Goal: Task Accomplishment & Management: Complete application form

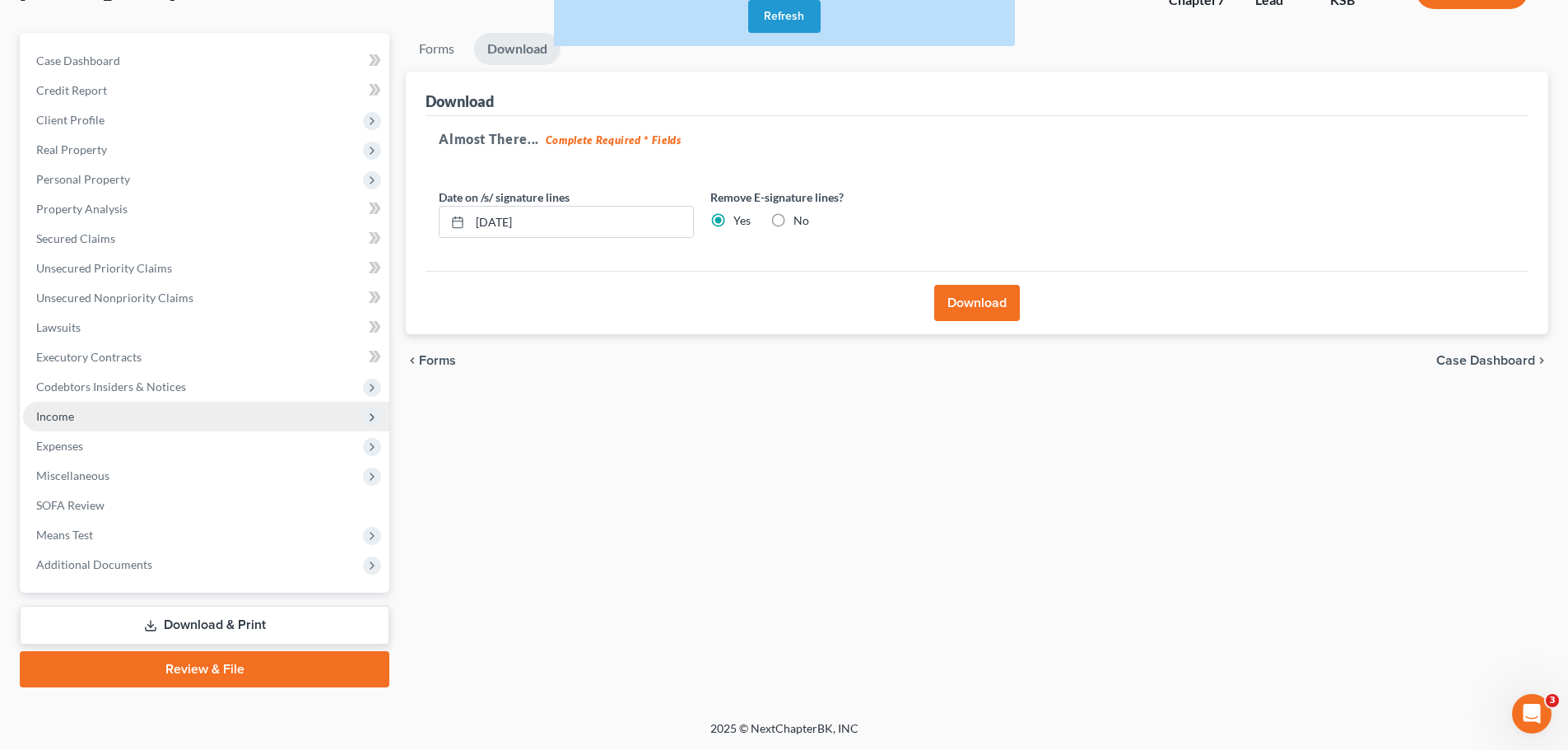
click at [43, 416] on span "Income" at bounding box center [55, 416] width 38 height 14
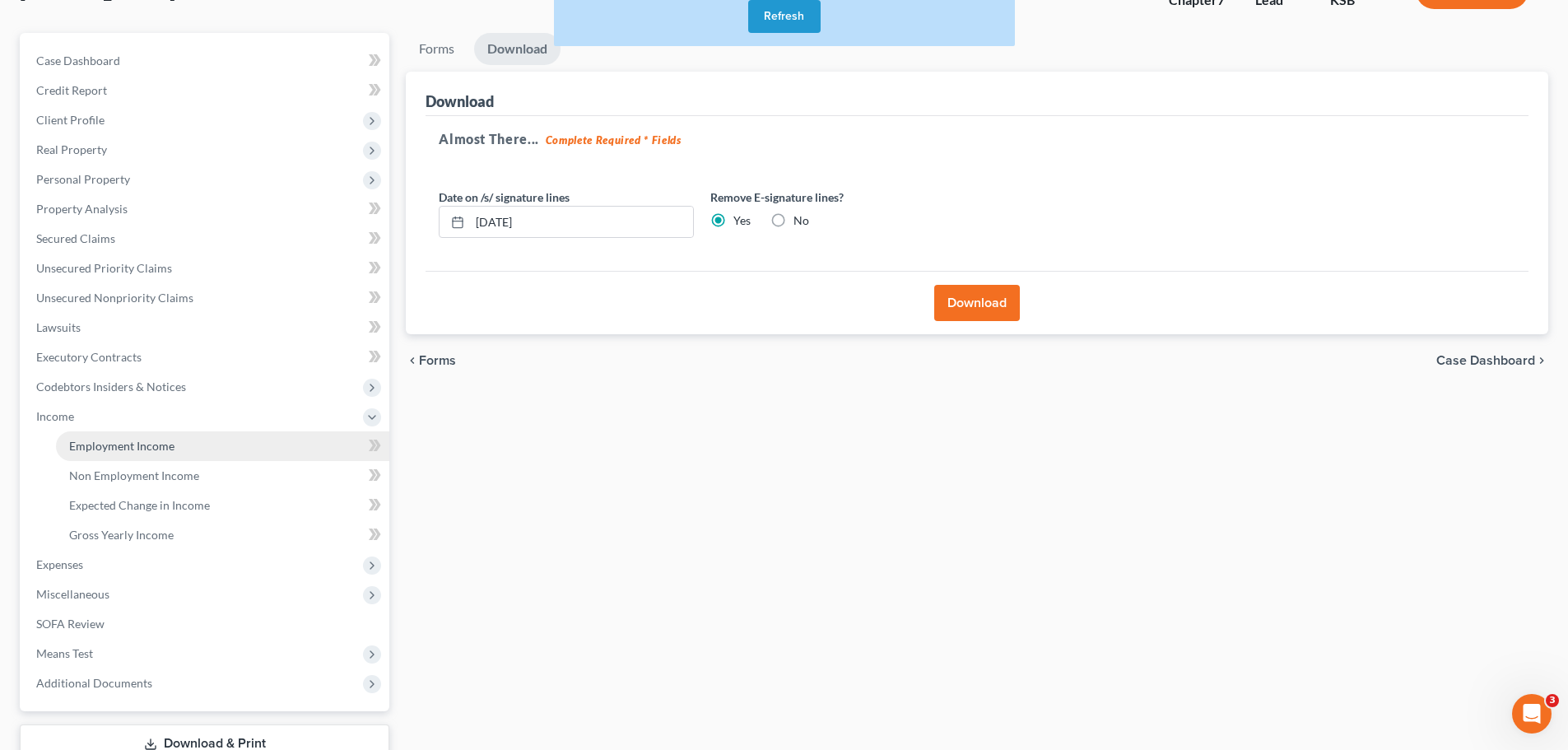
click at [102, 445] on span "Employment Income" at bounding box center [122, 445] width 106 height 14
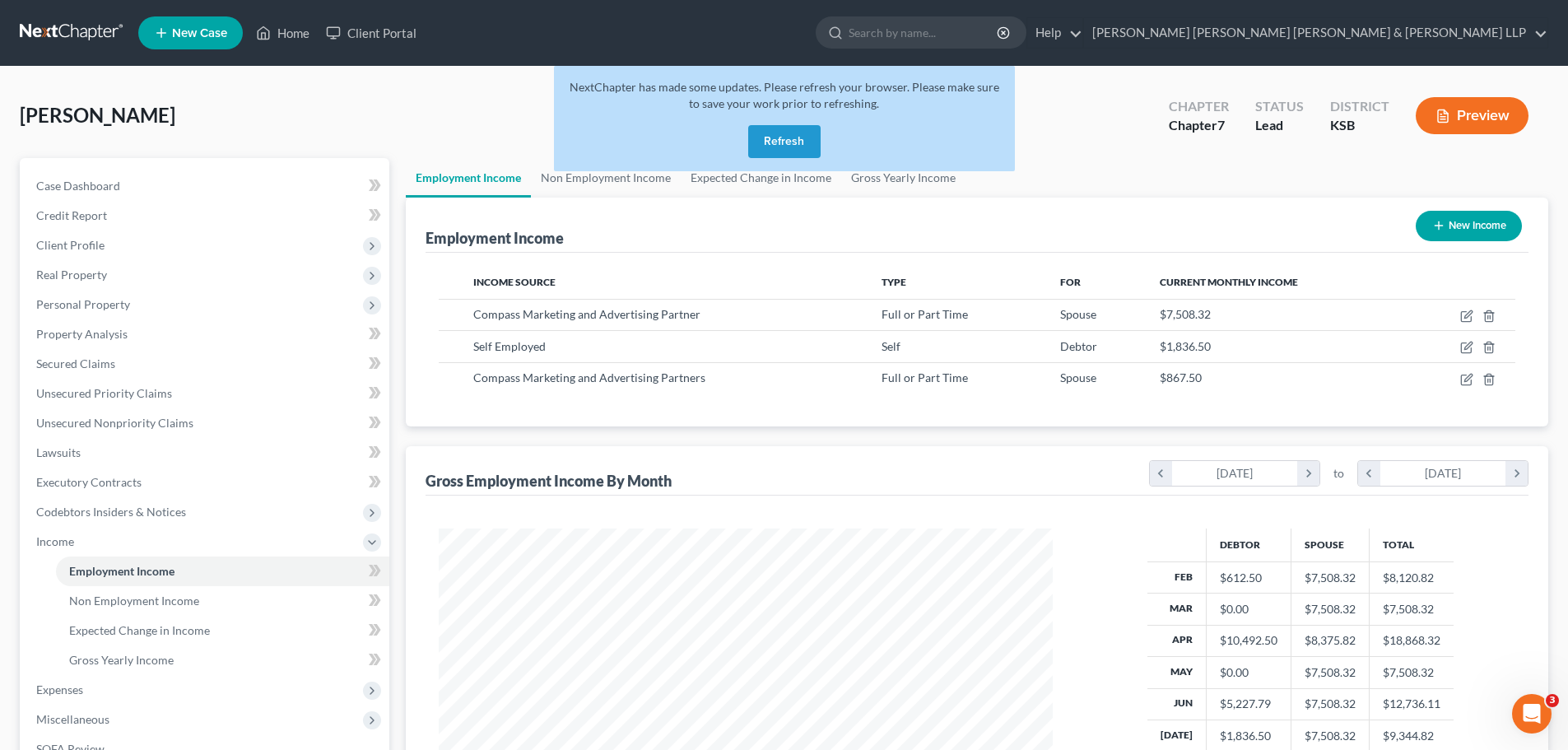
scroll to position [307, 647]
click at [783, 139] on button "Refresh" at bounding box center [785, 142] width 72 height 33
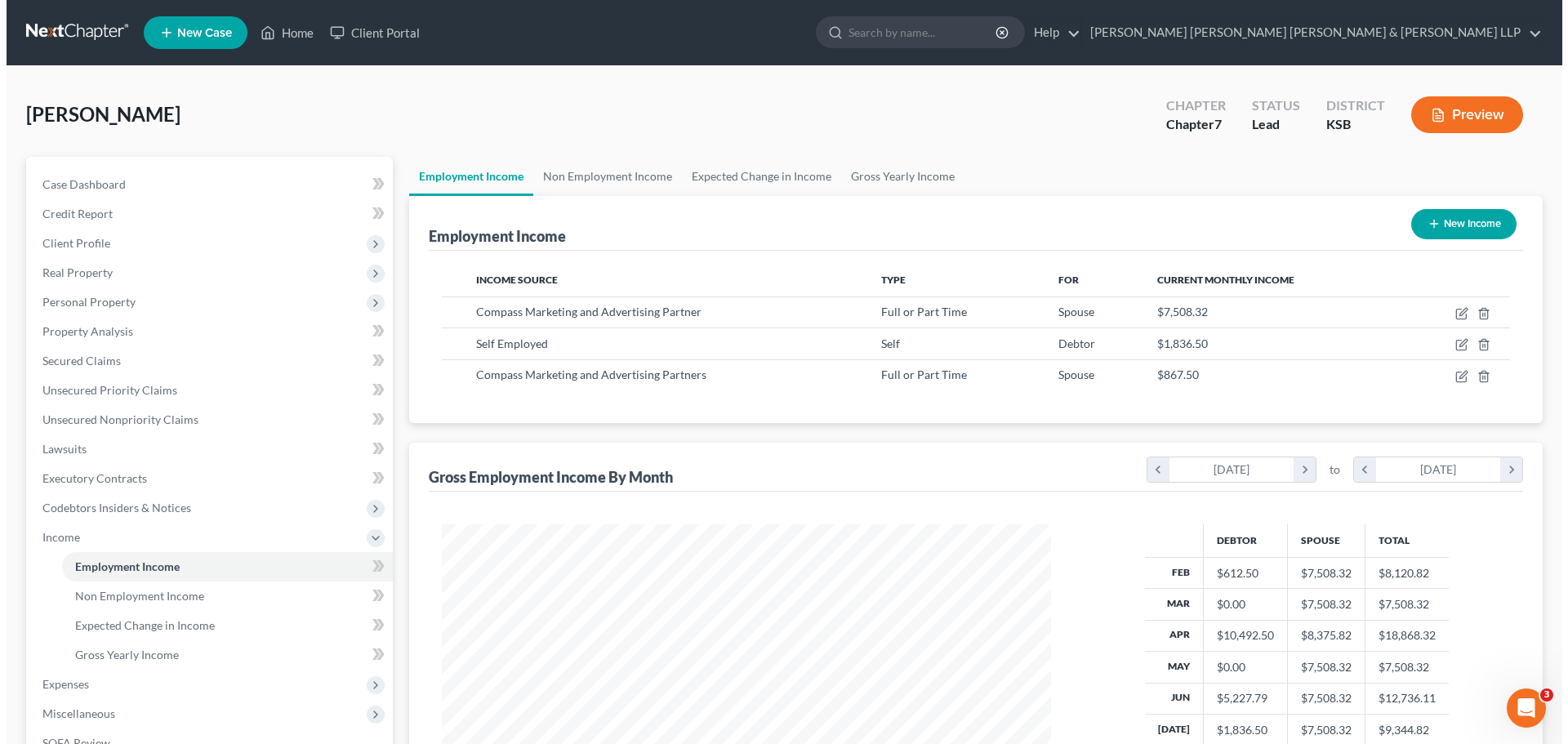
scroll to position [163, 0]
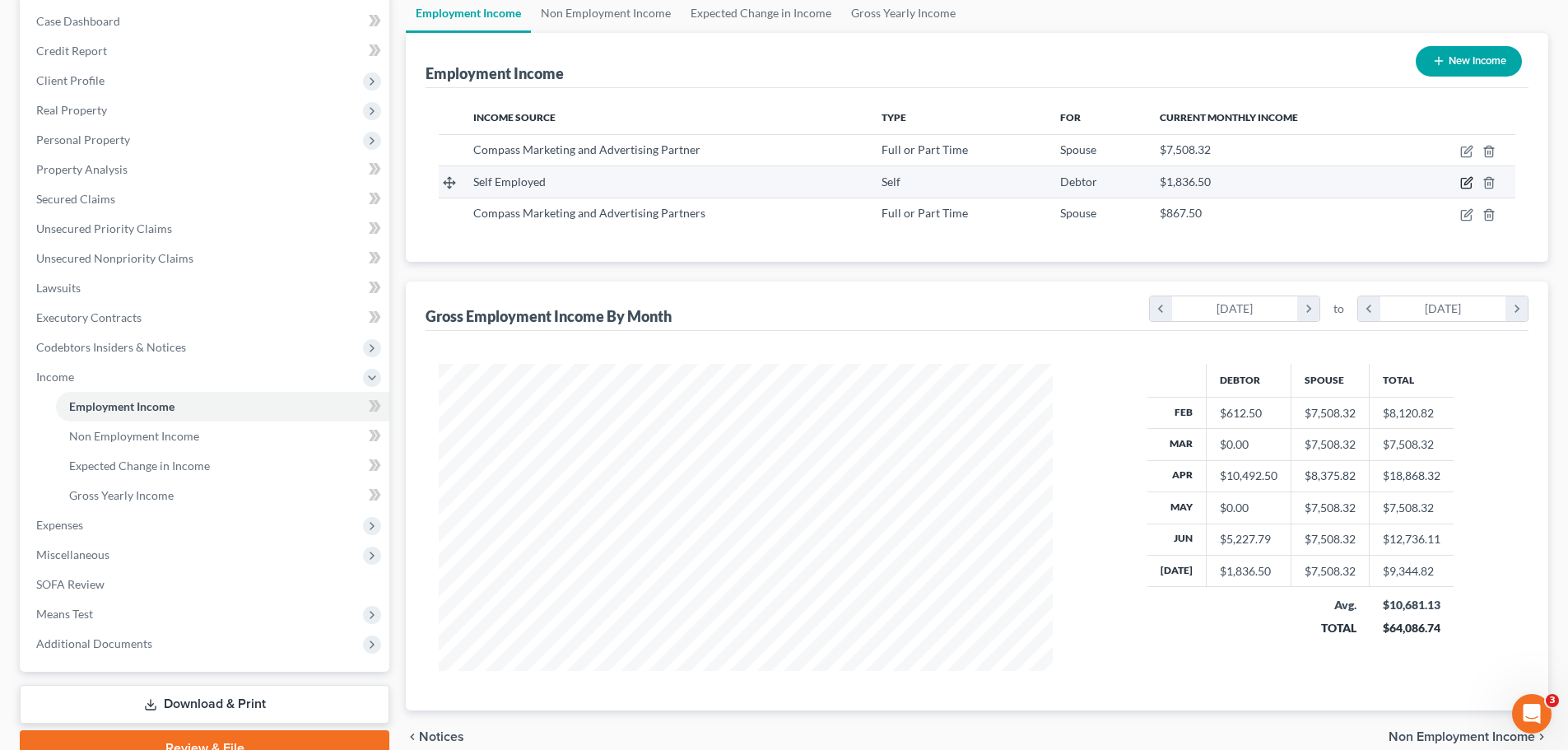
click at [1467, 182] on icon "button" at bounding box center [1469, 182] width 7 height 7
select select "1"
select select "0"
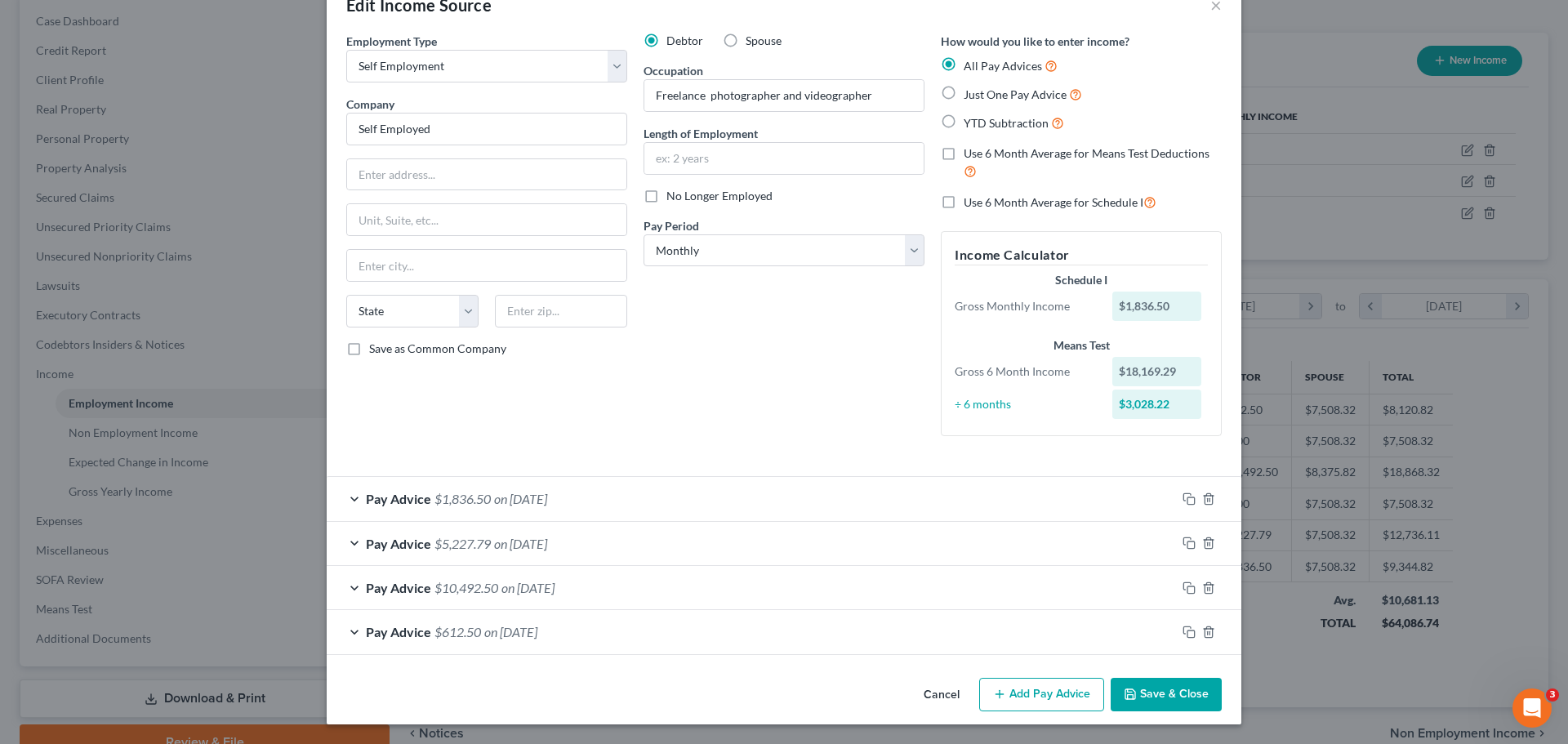
scroll to position [0, 0]
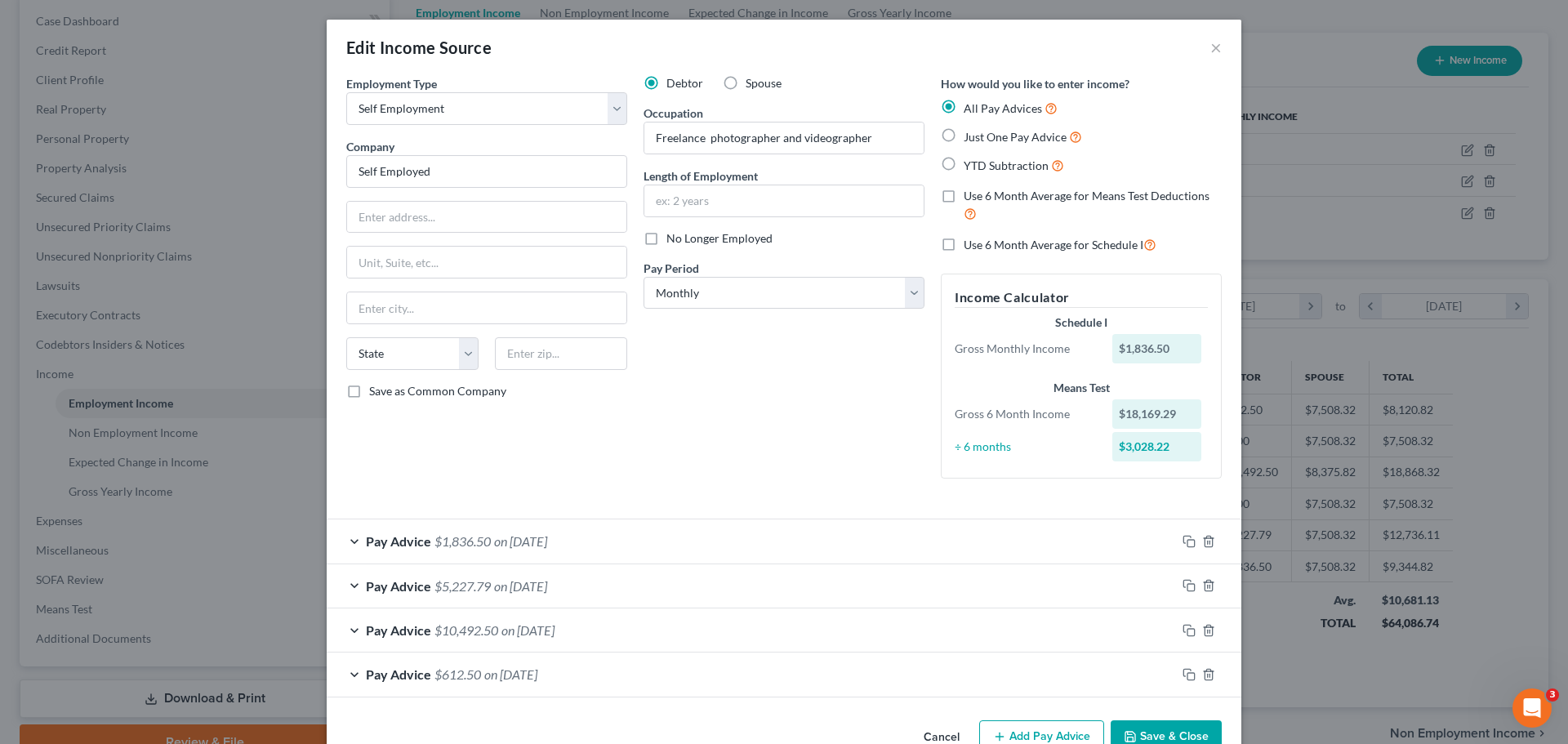
click at [1302, 51] on div "Edit Income Source × Employment Type * Select Full or [DEMOGRAPHIC_DATA] Employ…" at bounding box center [784, 372] width 1568 height 744
click at [430, 170] on input "Self Employed" at bounding box center [487, 171] width 281 height 32
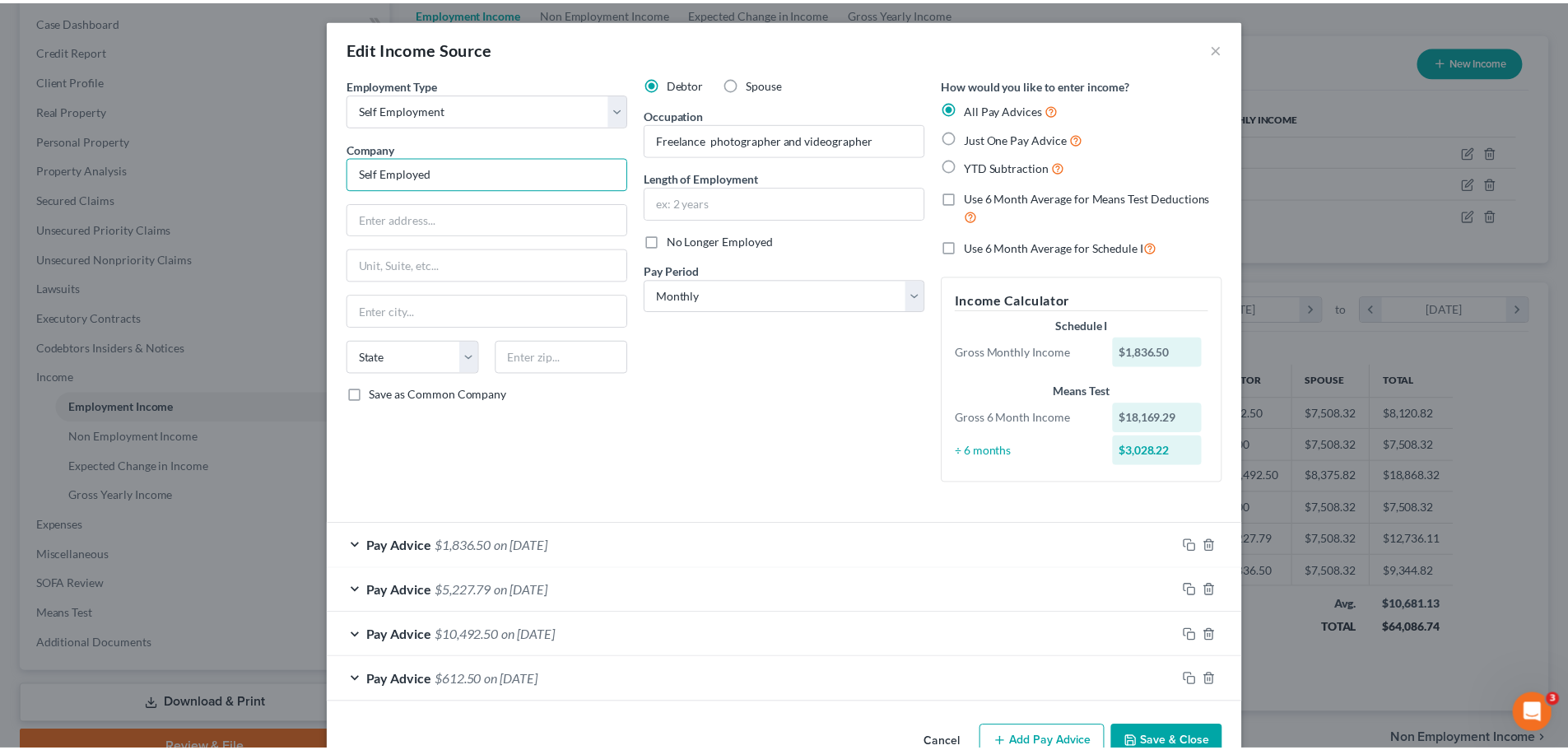
scroll to position [42, 0]
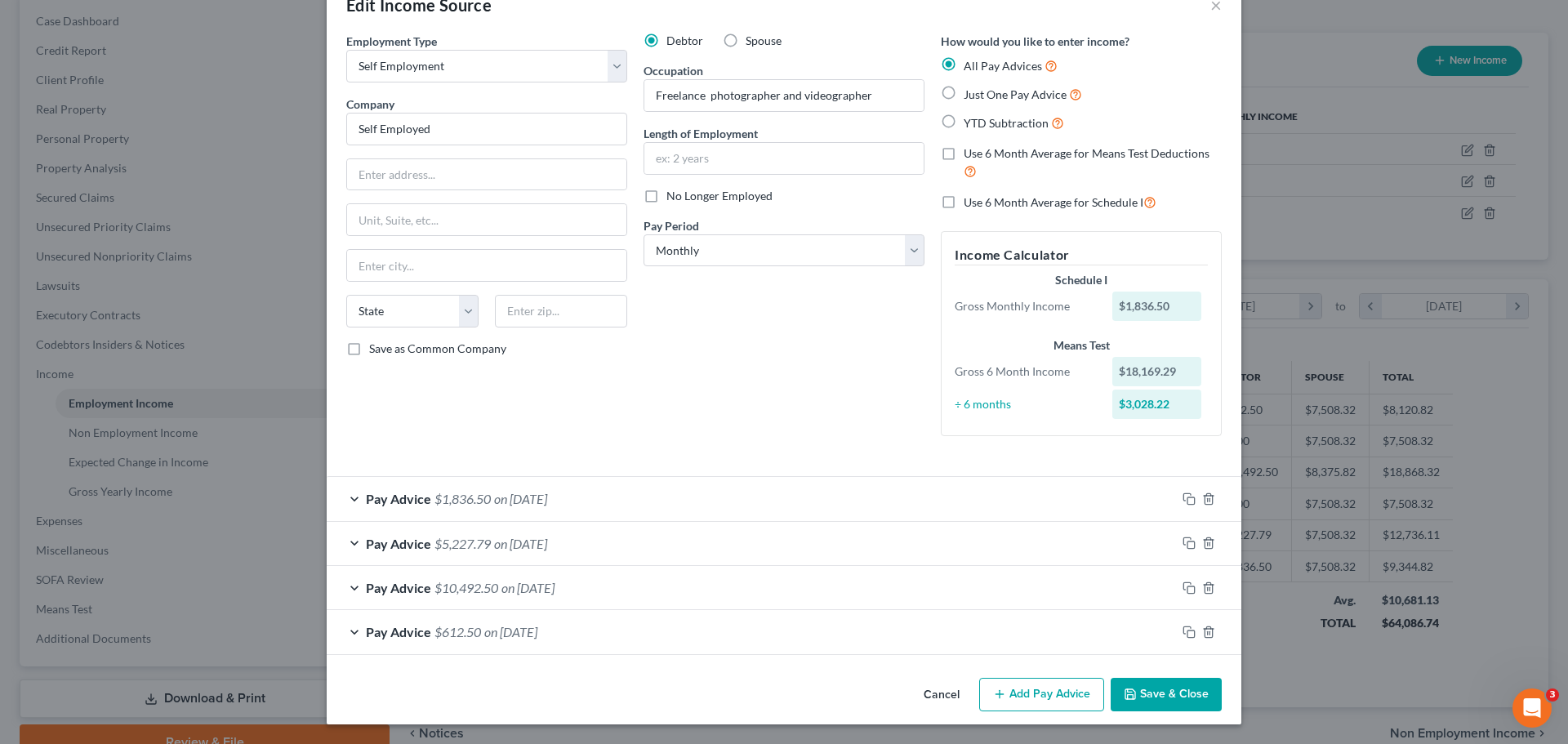
click at [1165, 692] on button "Save & Close" at bounding box center [1167, 696] width 111 height 34
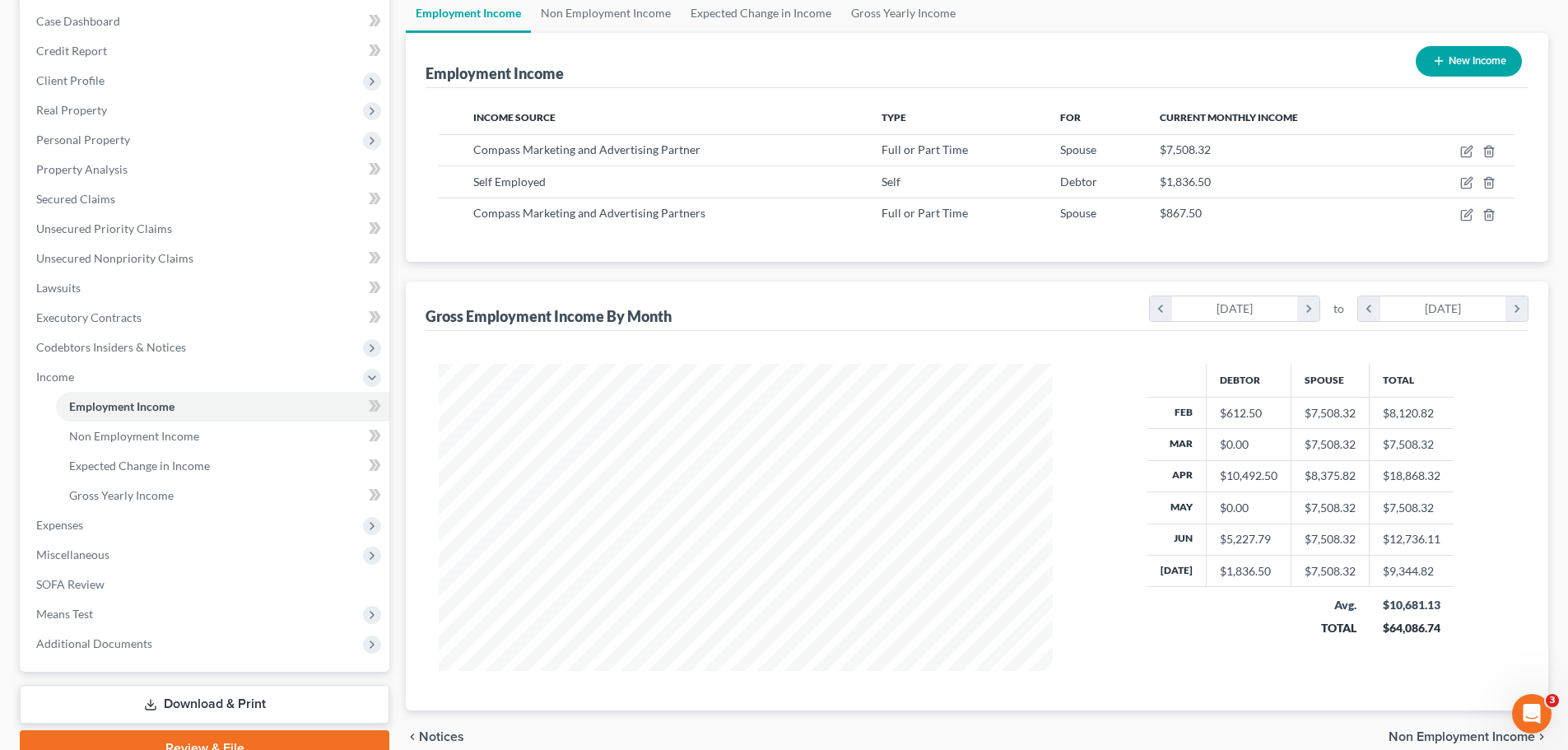
scroll to position [0, 0]
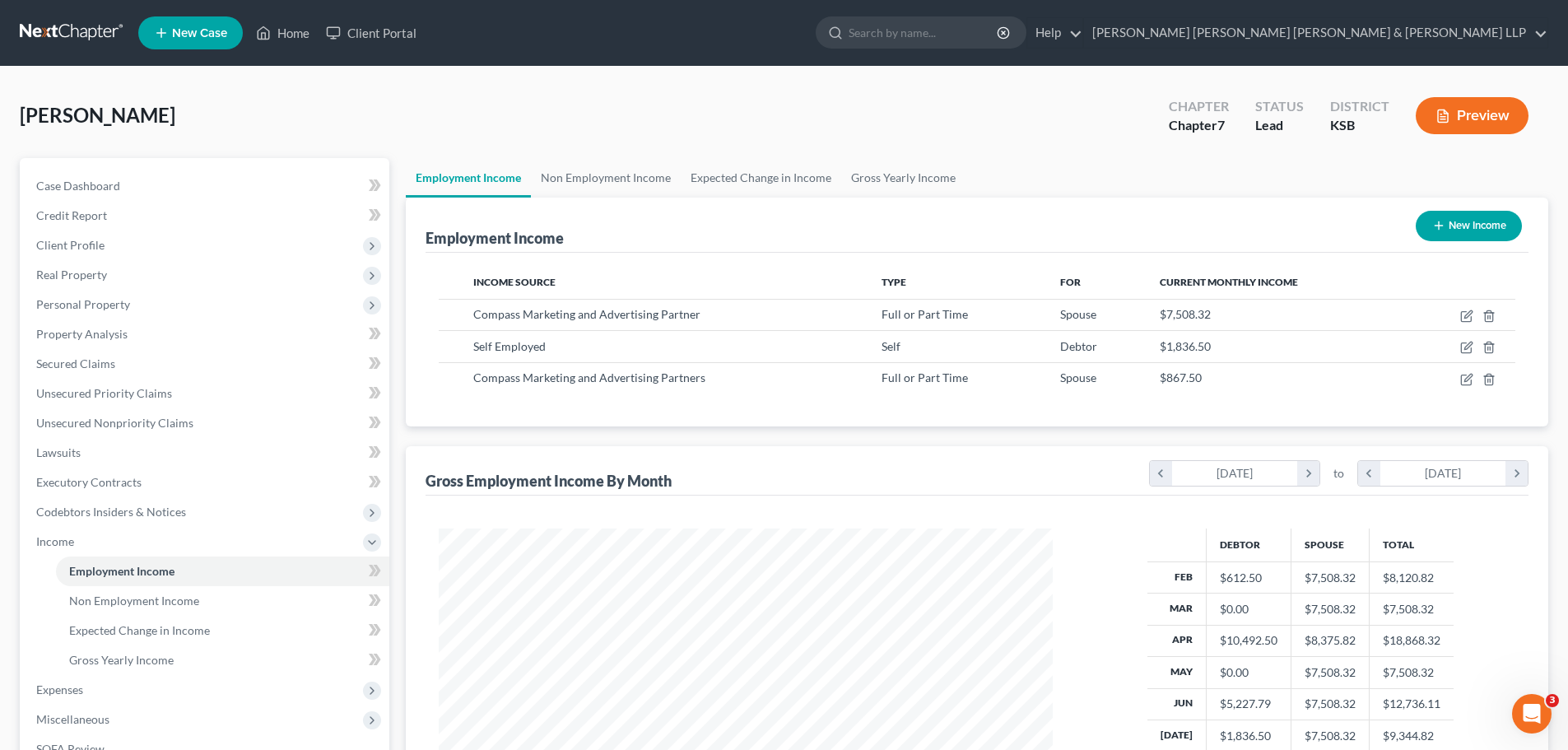
click at [1470, 226] on button "New Income" at bounding box center [1470, 226] width 107 height 31
select select "0"
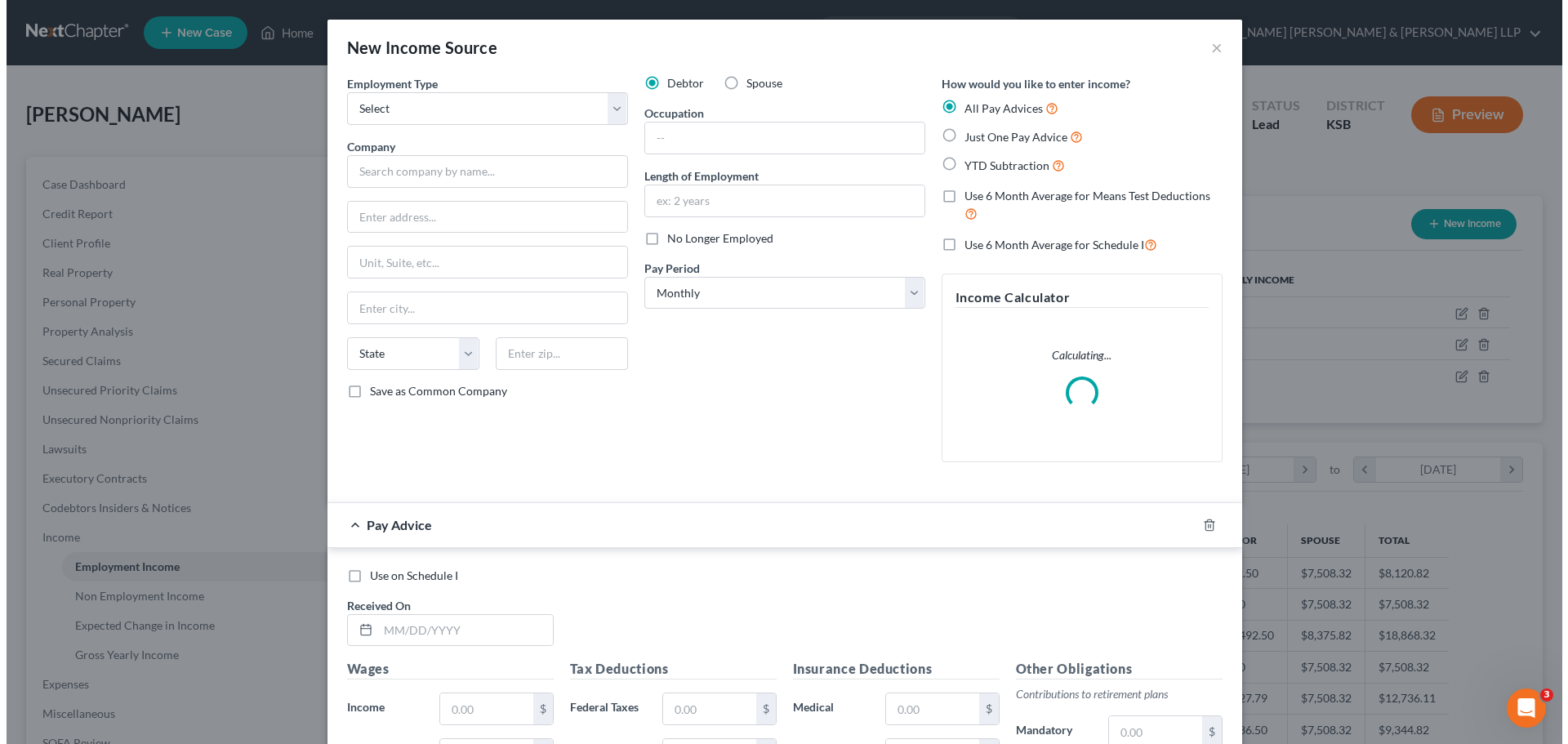
scroll to position [307, 648]
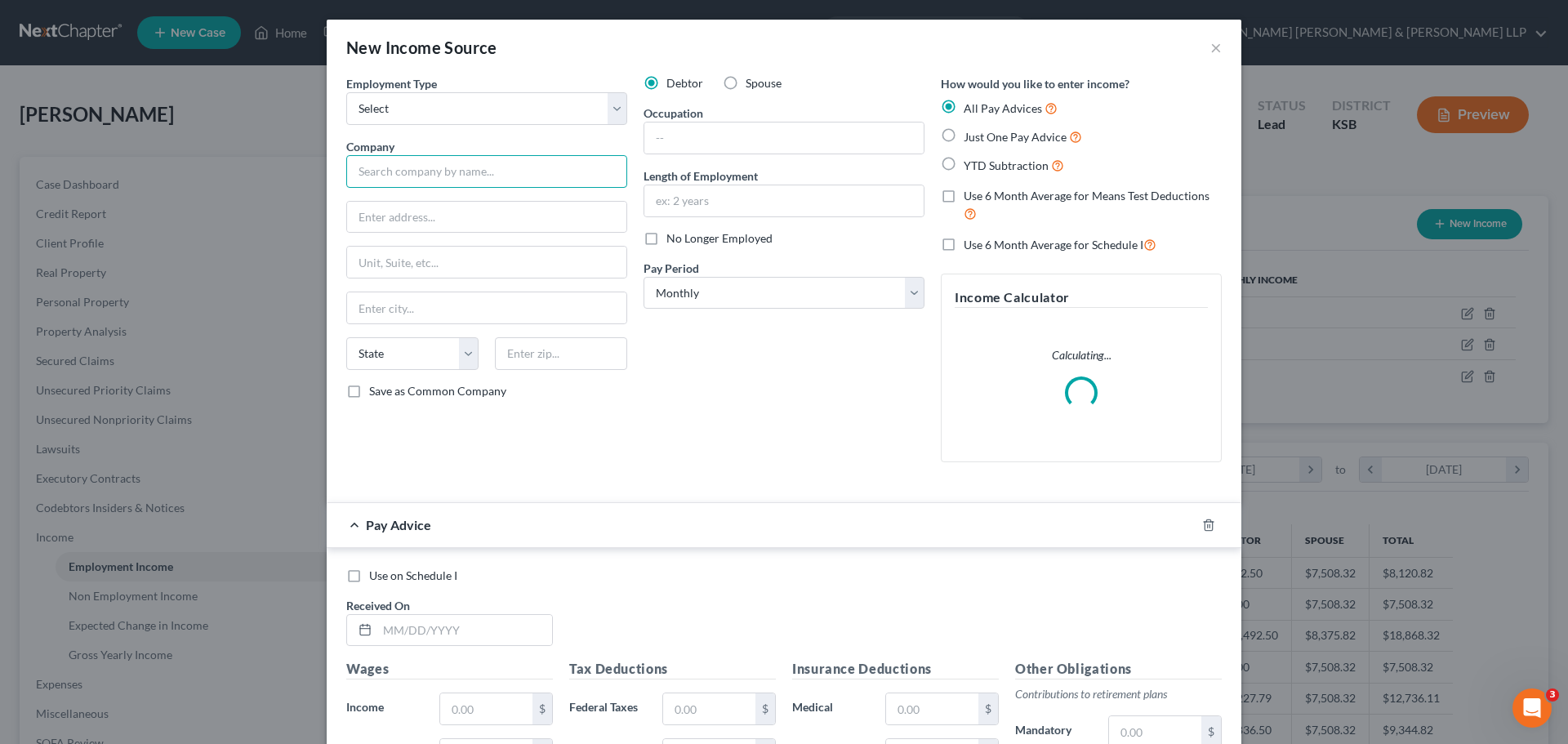
click at [391, 177] on input "text" at bounding box center [487, 171] width 281 height 32
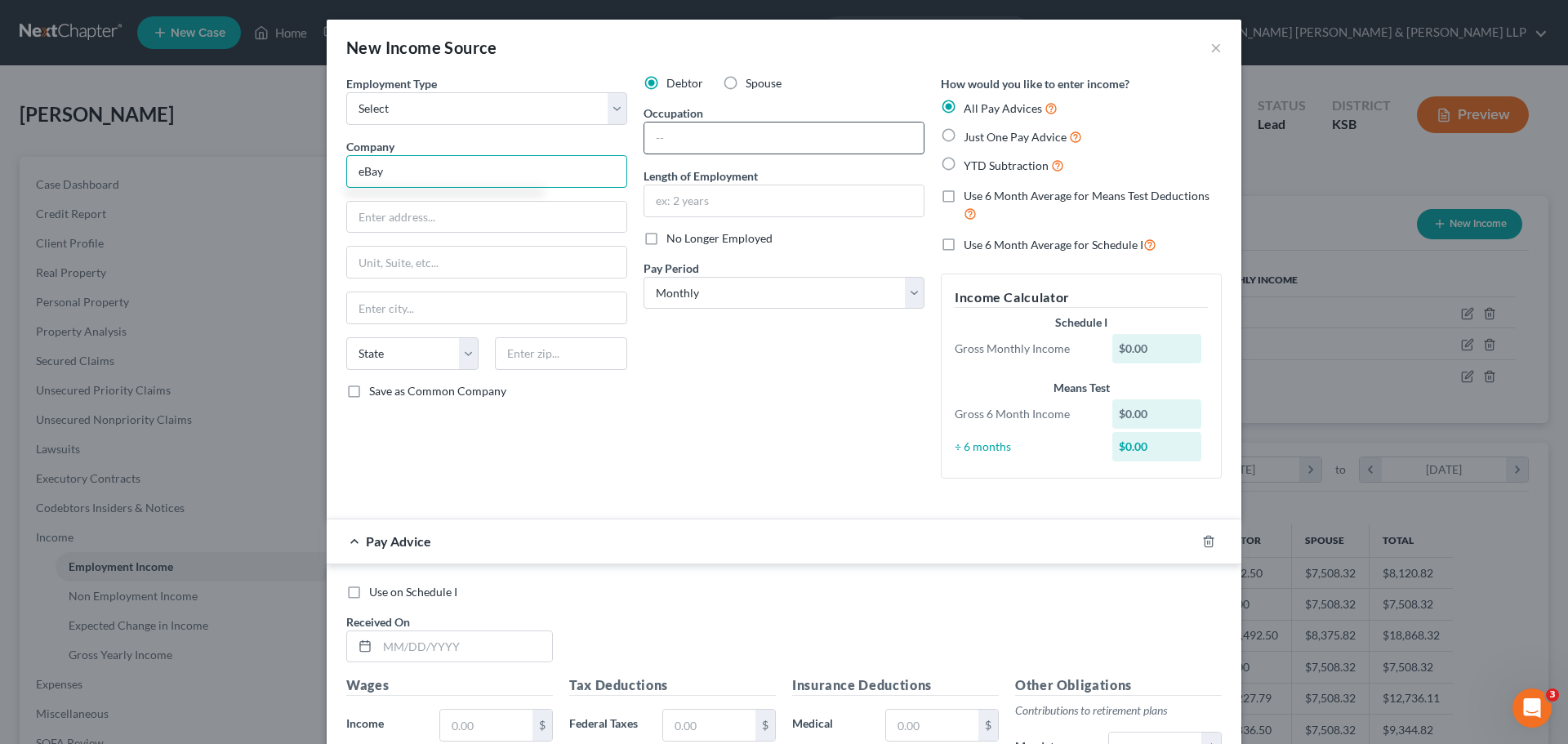
type input "eBay"
click at [668, 131] on input "text" at bounding box center [784, 138] width 280 height 31
type input "Seller"
click at [684, 199] on input "text" at bounding box center [784, 201] width 280 height 31
click at [682, 200] on input "text" at bounding box center [784, 201] width 280 height 31
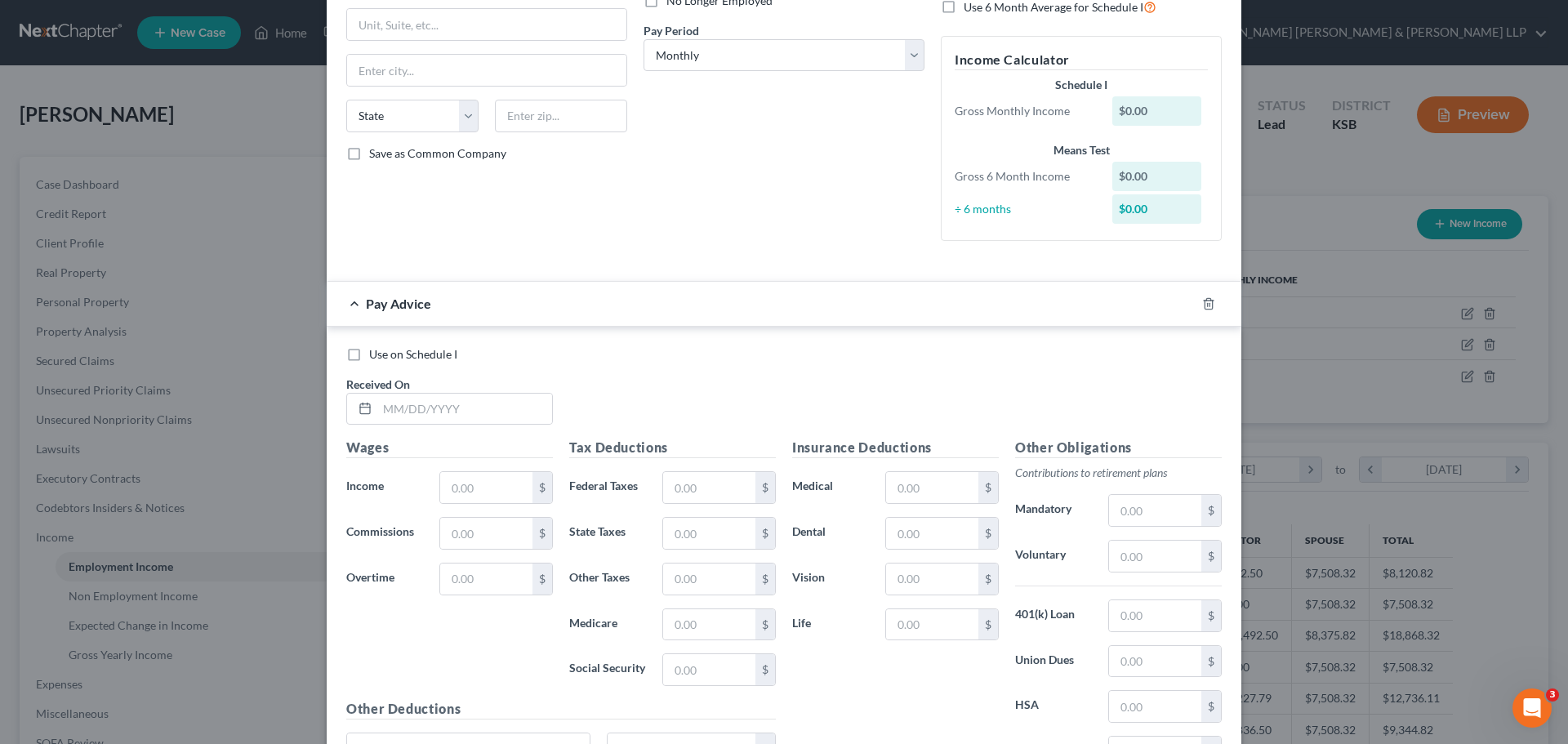
scroll to position [0, 0]
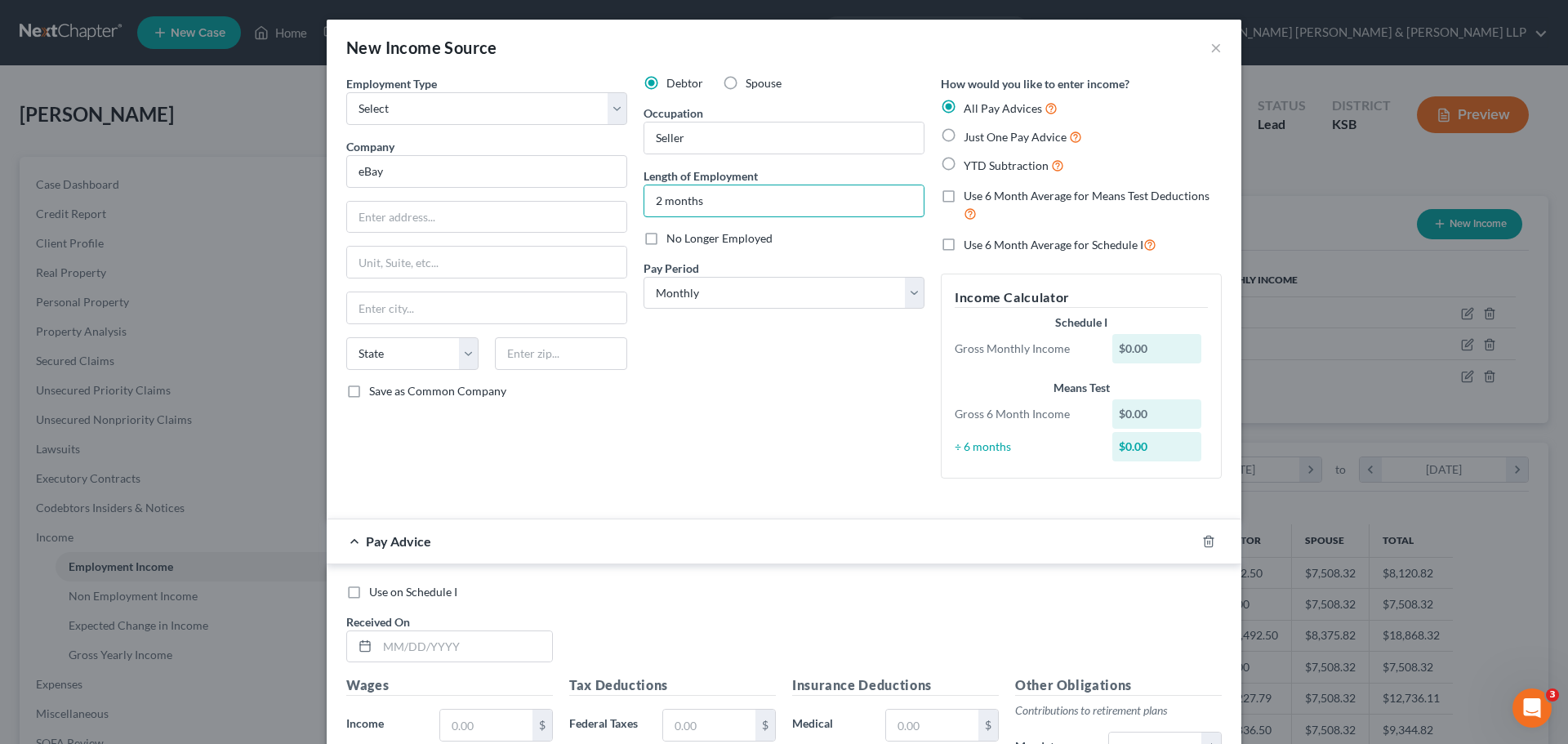
type input "2 months"
click at [964, 133] on label "Just One Pay Advice" at bounding box center [1023, 136] width 118 height 19
click at [970, 133] on input "Just One Pay Advice" at bounding box center [976, 133] width 11 height 11
radio input "true"
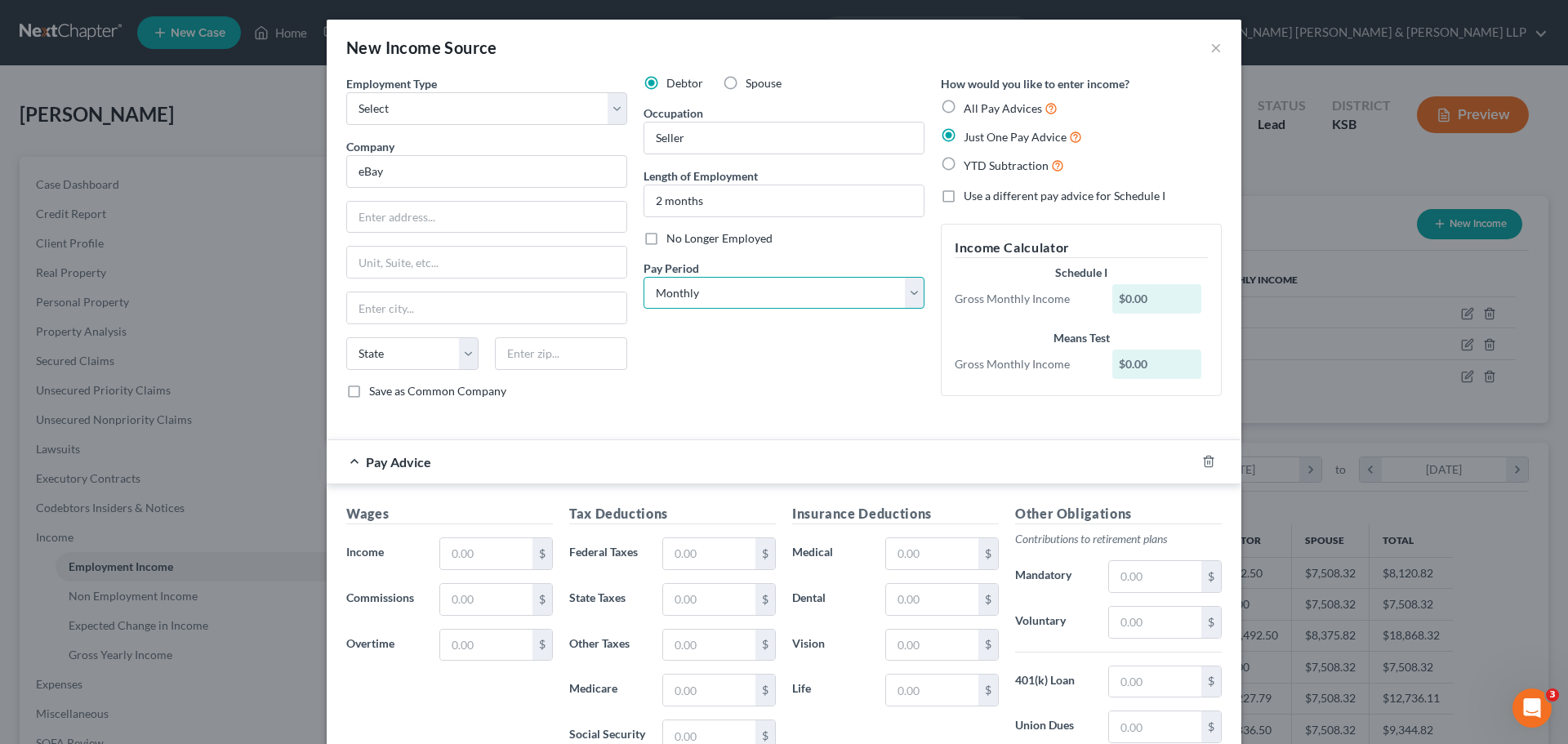
click at [908, 290] on select "Select Monthly Twice Monthly Every Other Week Weekly" at bounding box center [784, 293] width 281 height 32
click at [964, 106] on label "All Pay Advices" at bounding box center [1011, 108] width 94 height 19
click at [970, 106] on input "All Pay Advices" at bounding box center [976, 104] width 11 height 11
radio input "true"
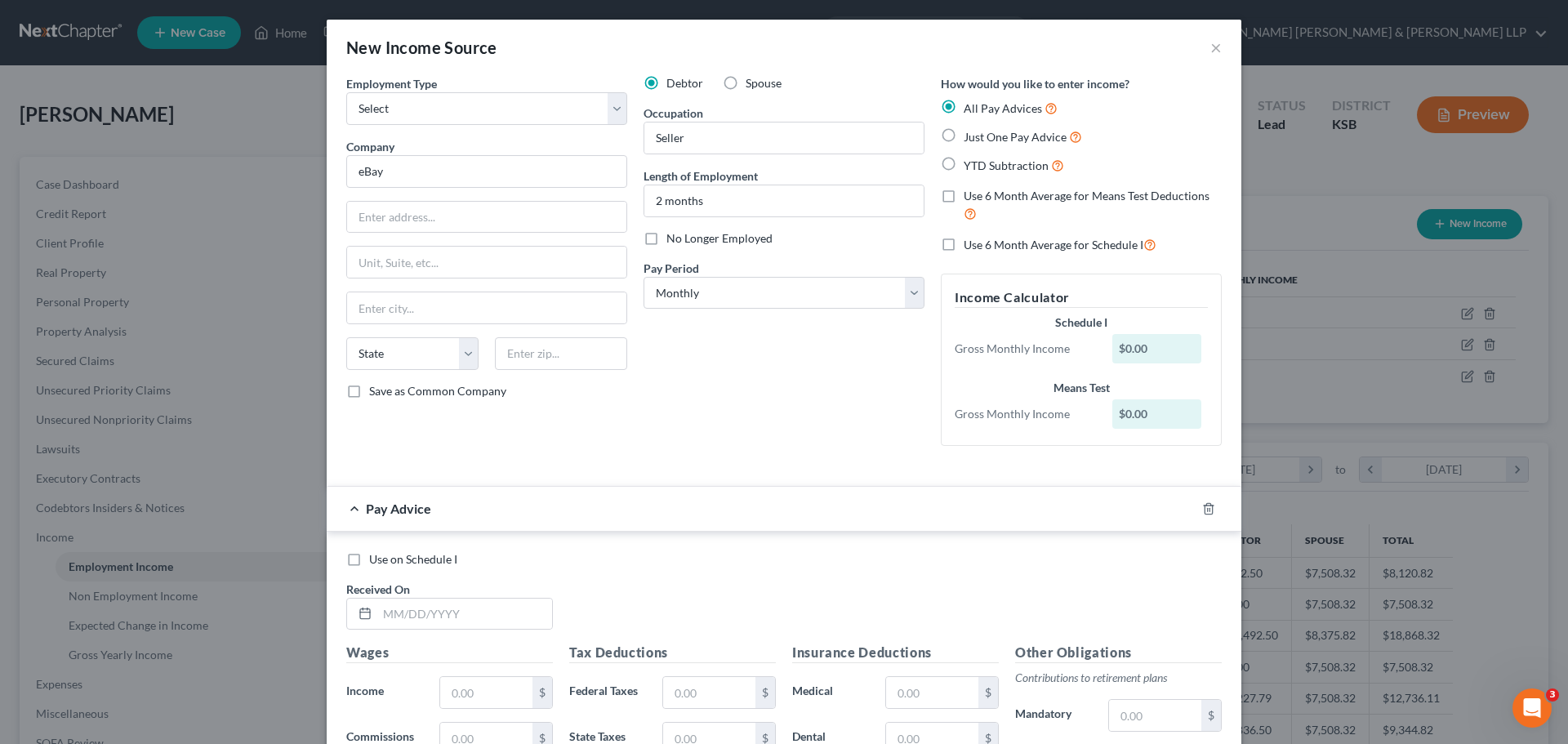
click at [964, 136] on label "Just One Pay Advice" at bounding box center [1023, 136] width 118 height 19
click at [970, 136] on input "Just One Pay Advice" at bounding box center [976, 133] width 11 height 11
radio input "true"
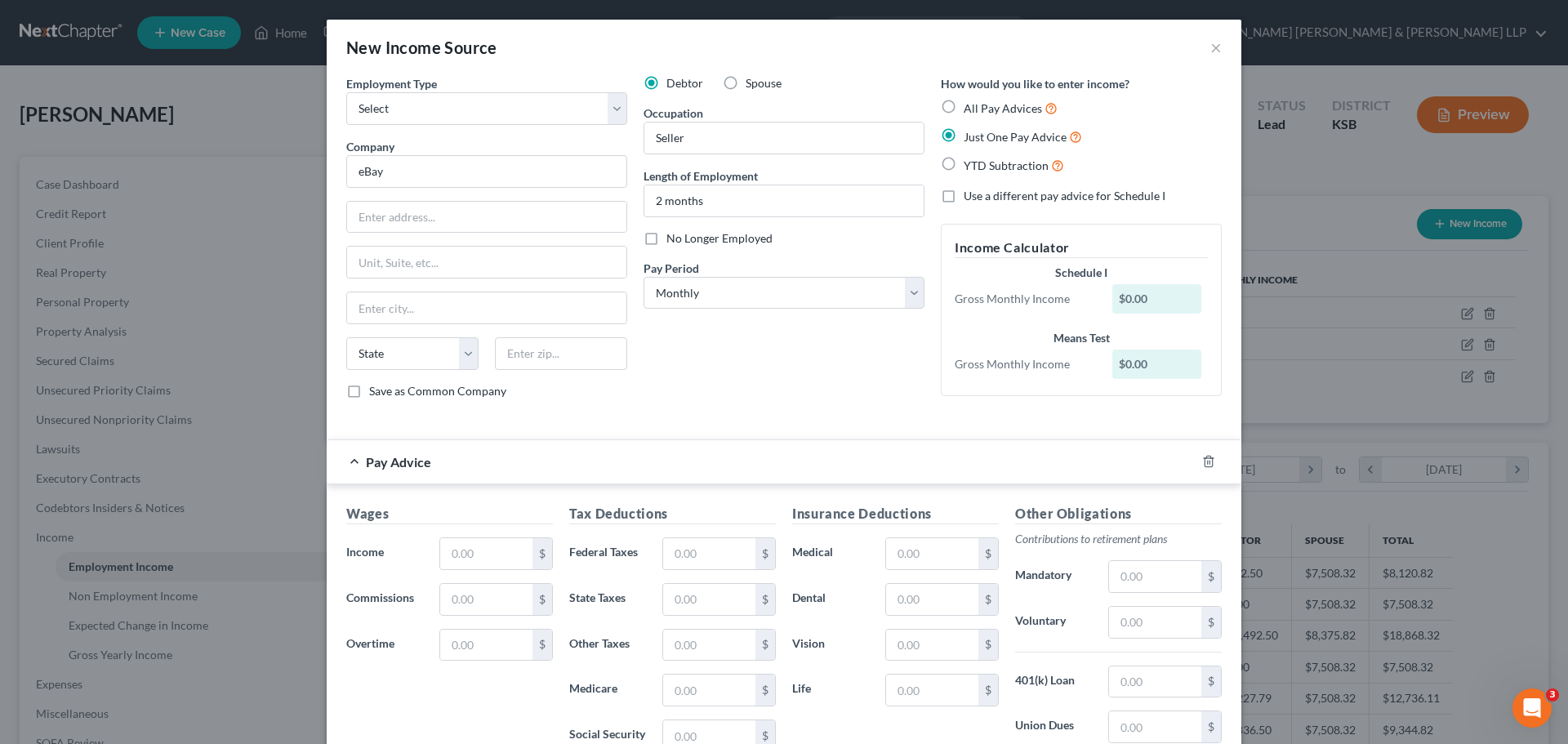
click at [964, 136] on label "Just One Pay Advice" at bounding box center [1023, 136] width 118 height 19
click at [970, 136] on input "Just One Pay Advice" at bounding box center [976, 133] width 11 height 11
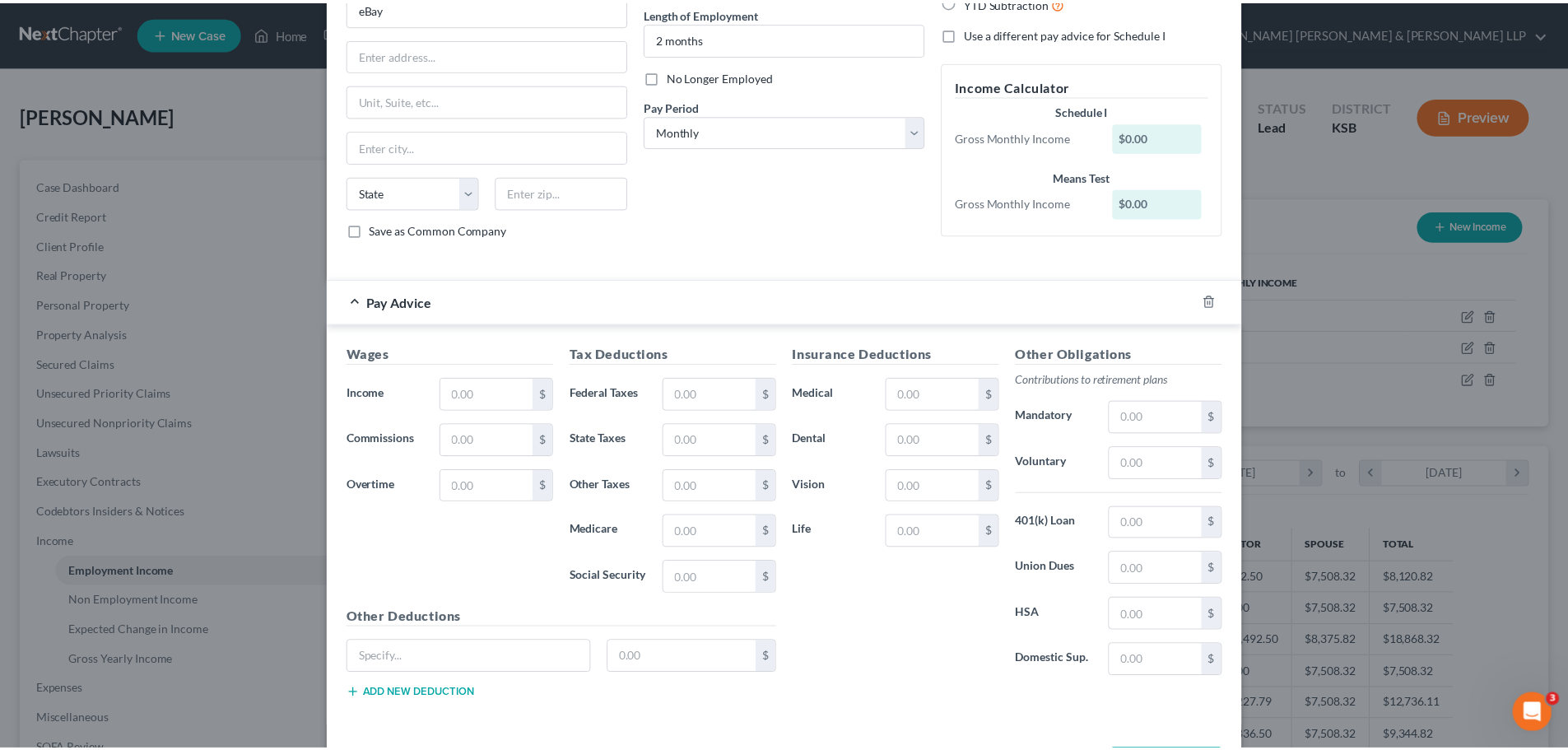
scroll to position [230, 0]
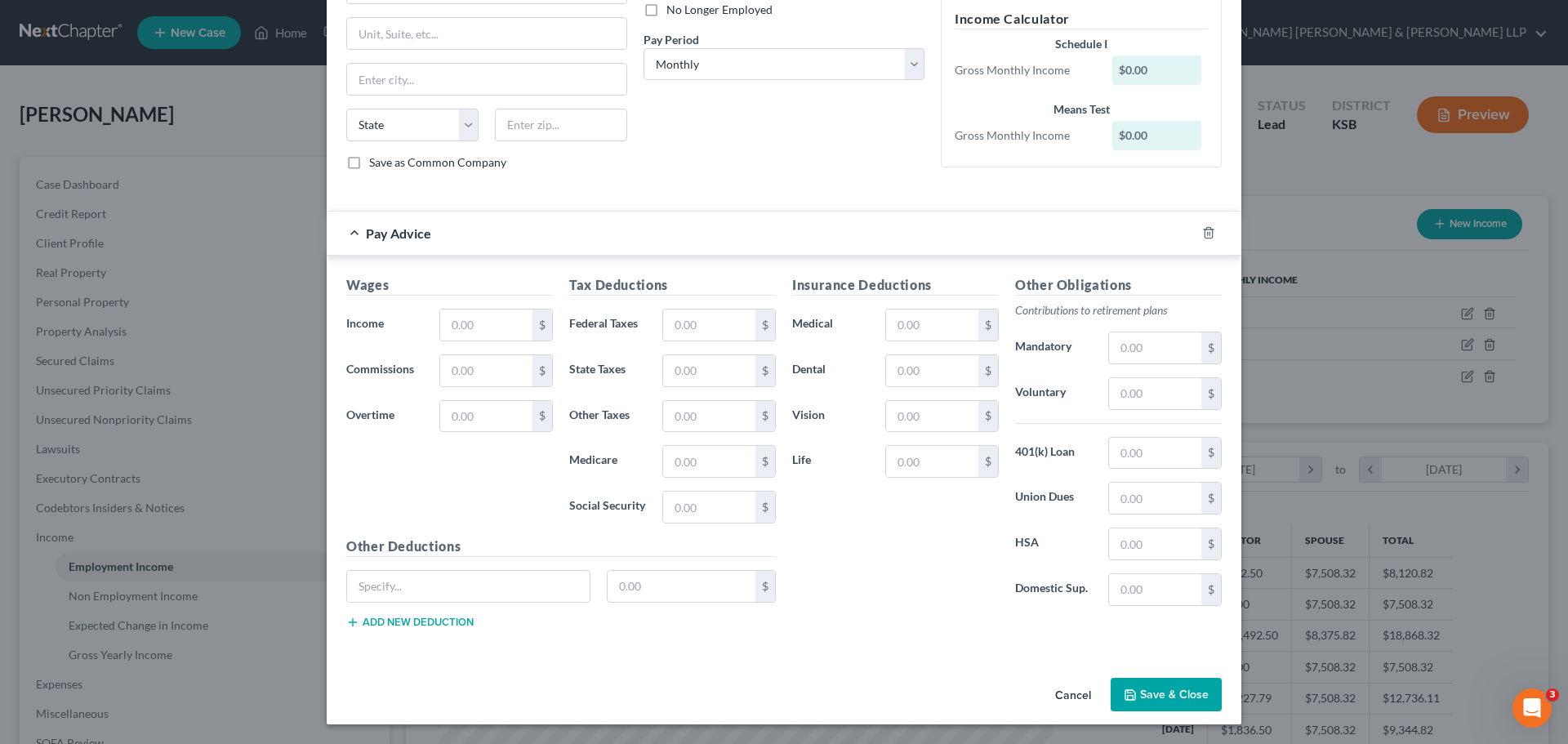
click at [1053, 691] on button "Cancel" at bounding box center [1073, 696] width 62 height 32
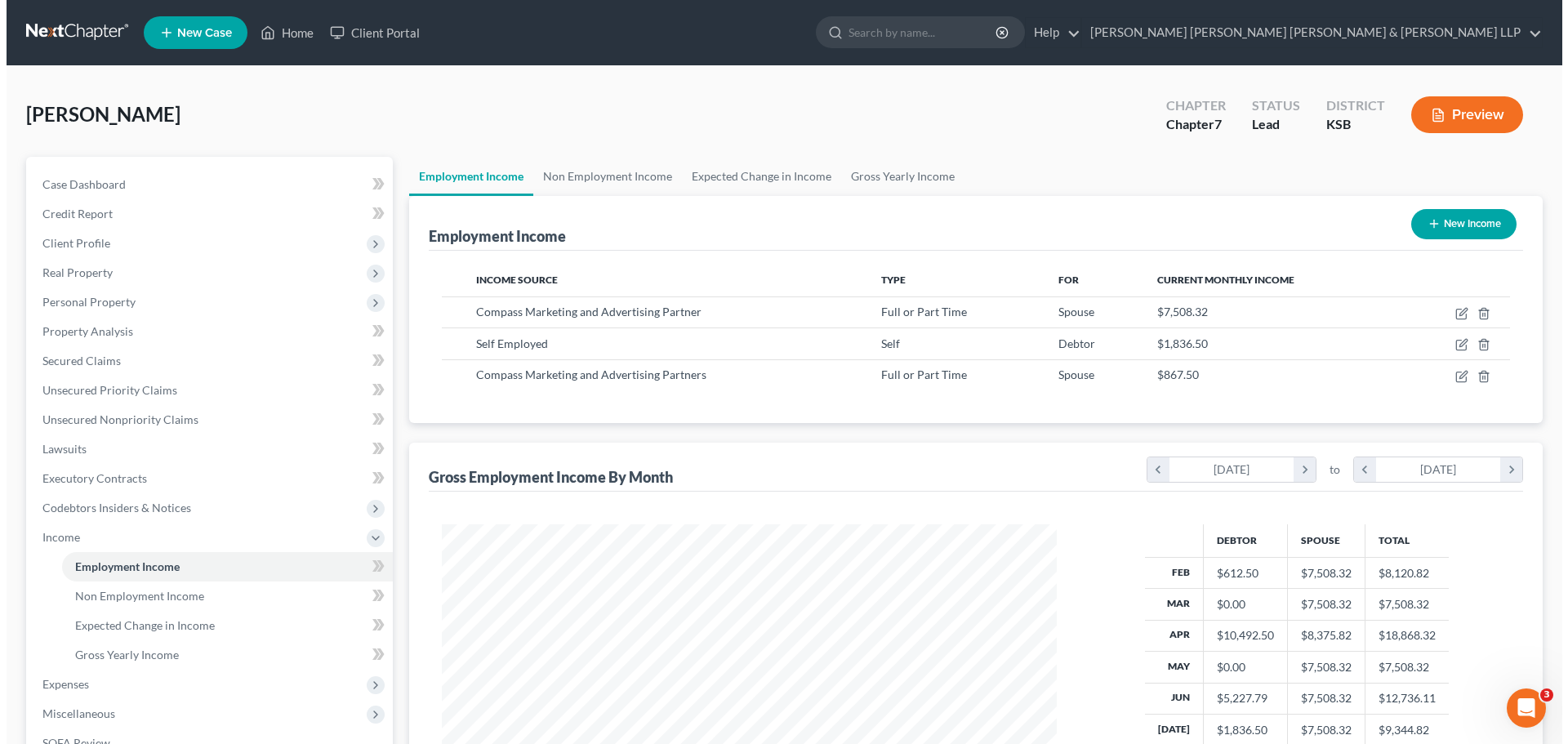
scroll to position [816781, 816093]
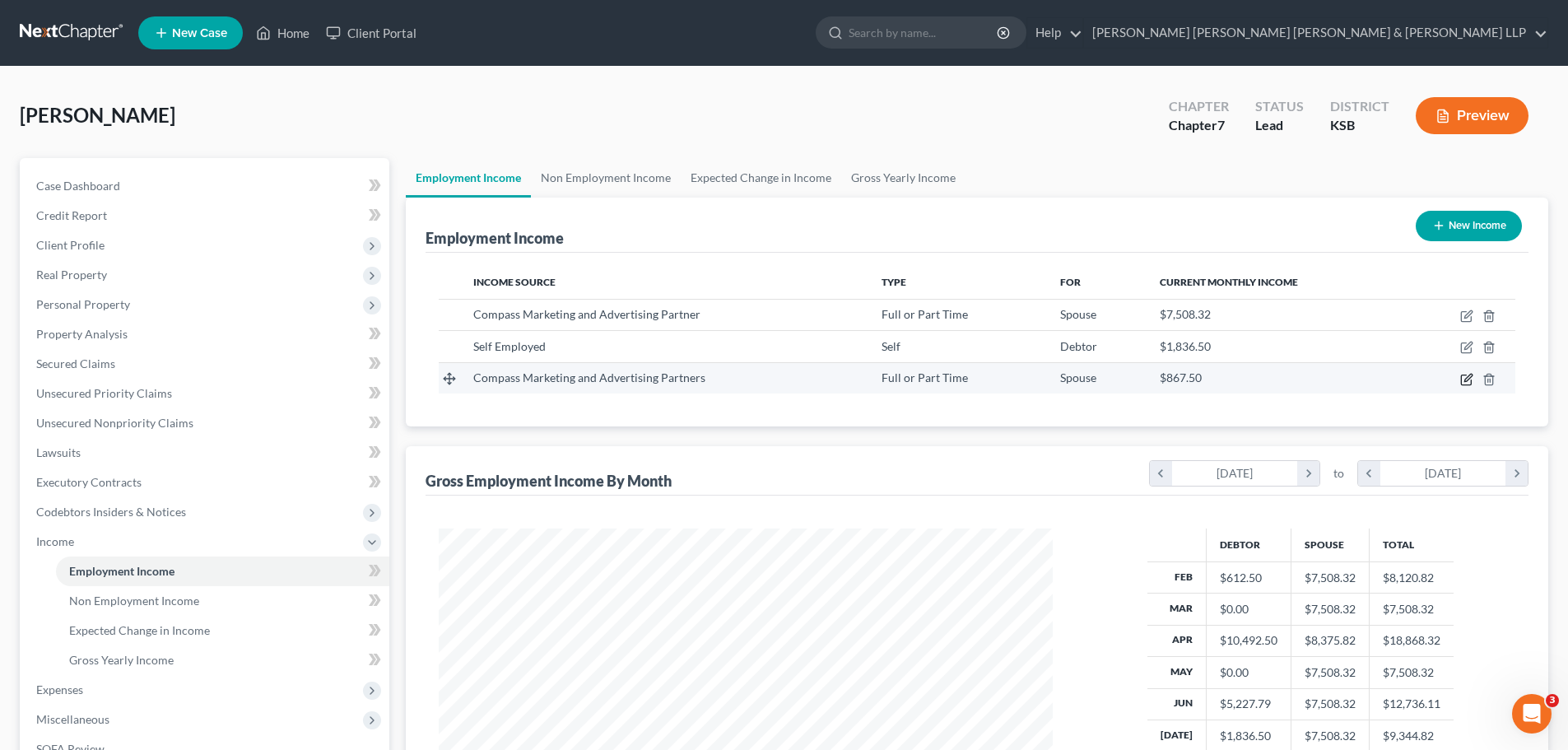
click at [1463, 378] on icon "button" at bounding box center [1467, 380] width 14 height 14
select select "0"
select select "17"
select select "0"
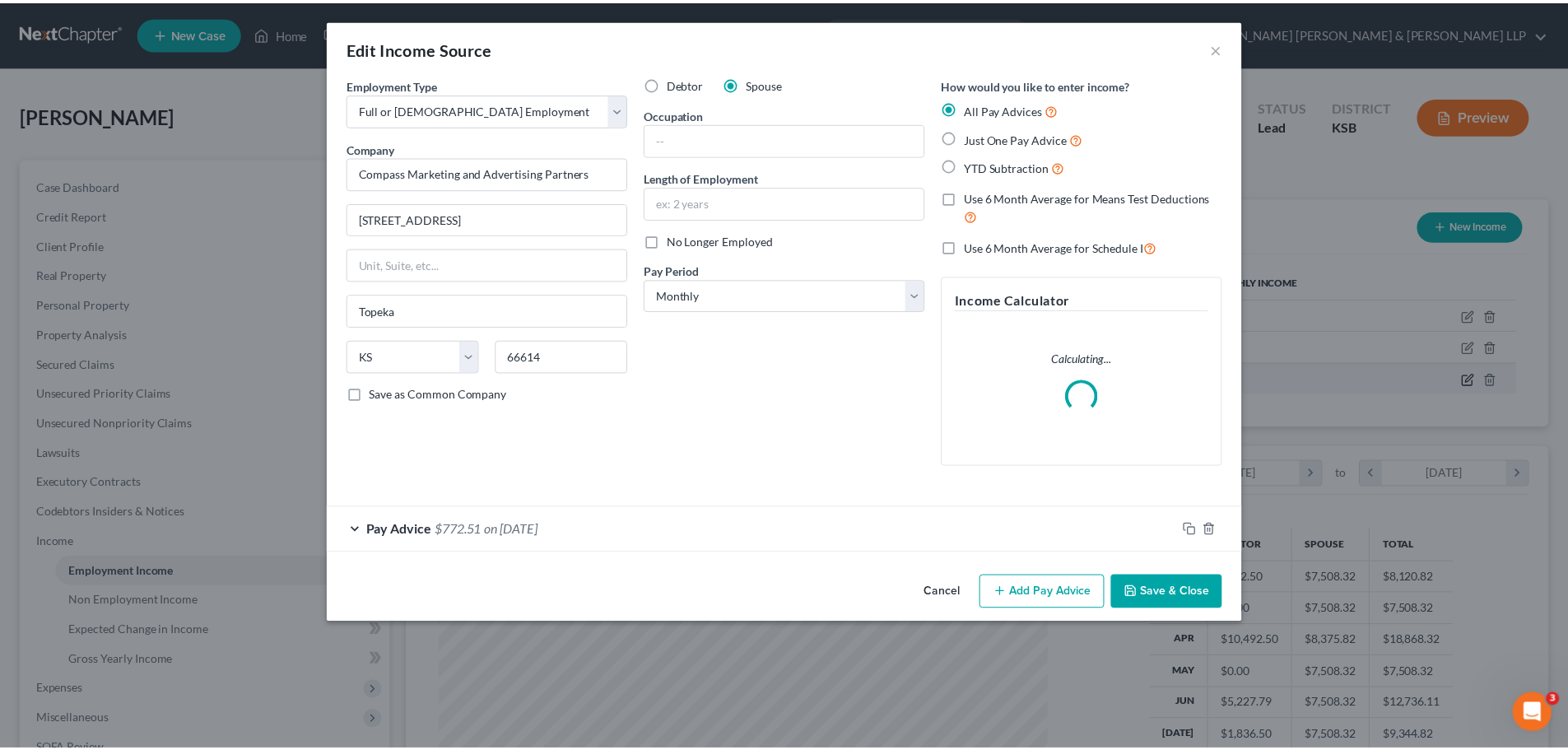
scroll to position [310, 653]
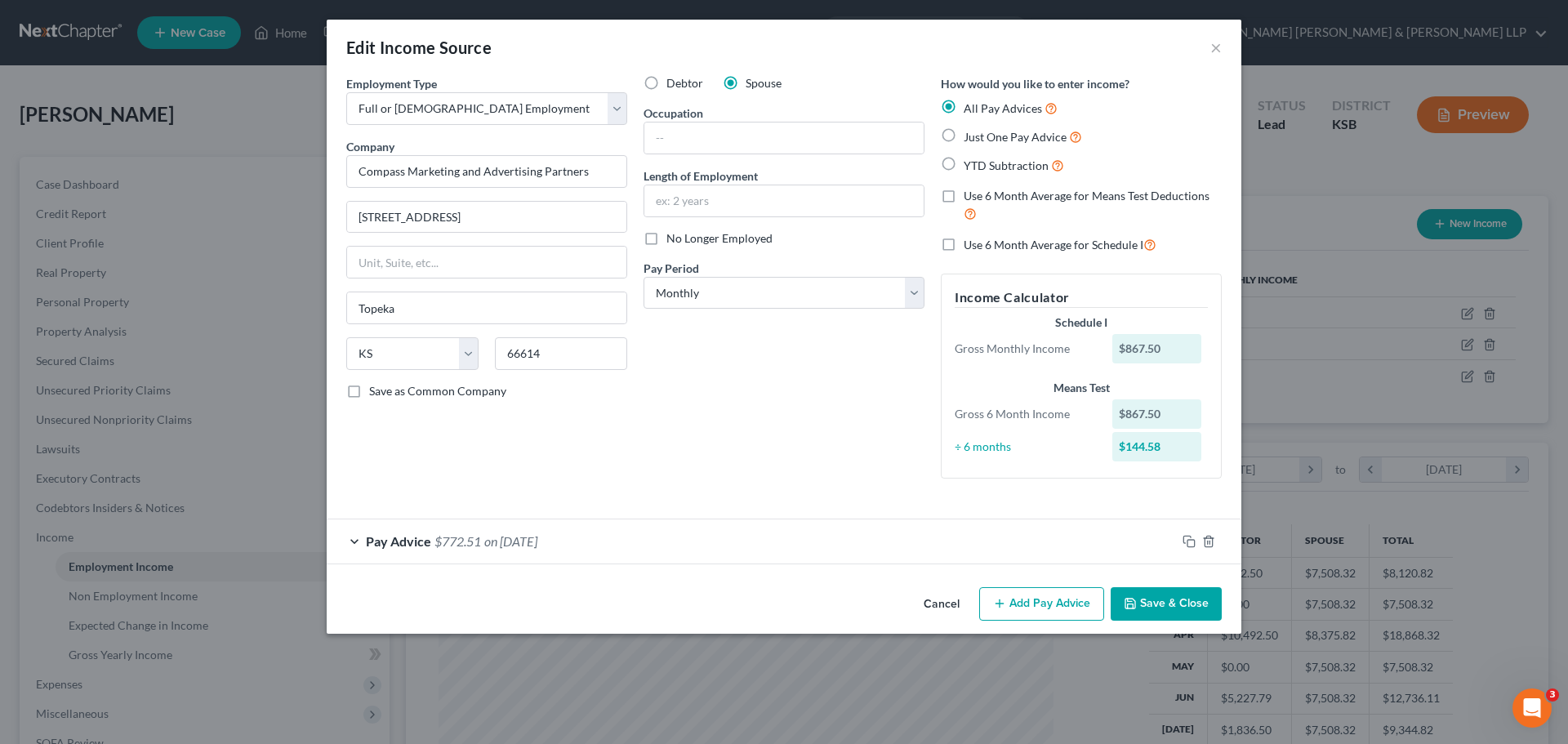
click at [1157, 596] on button "Save & Close" at bounding box center [1167, 604] width 111 height 34
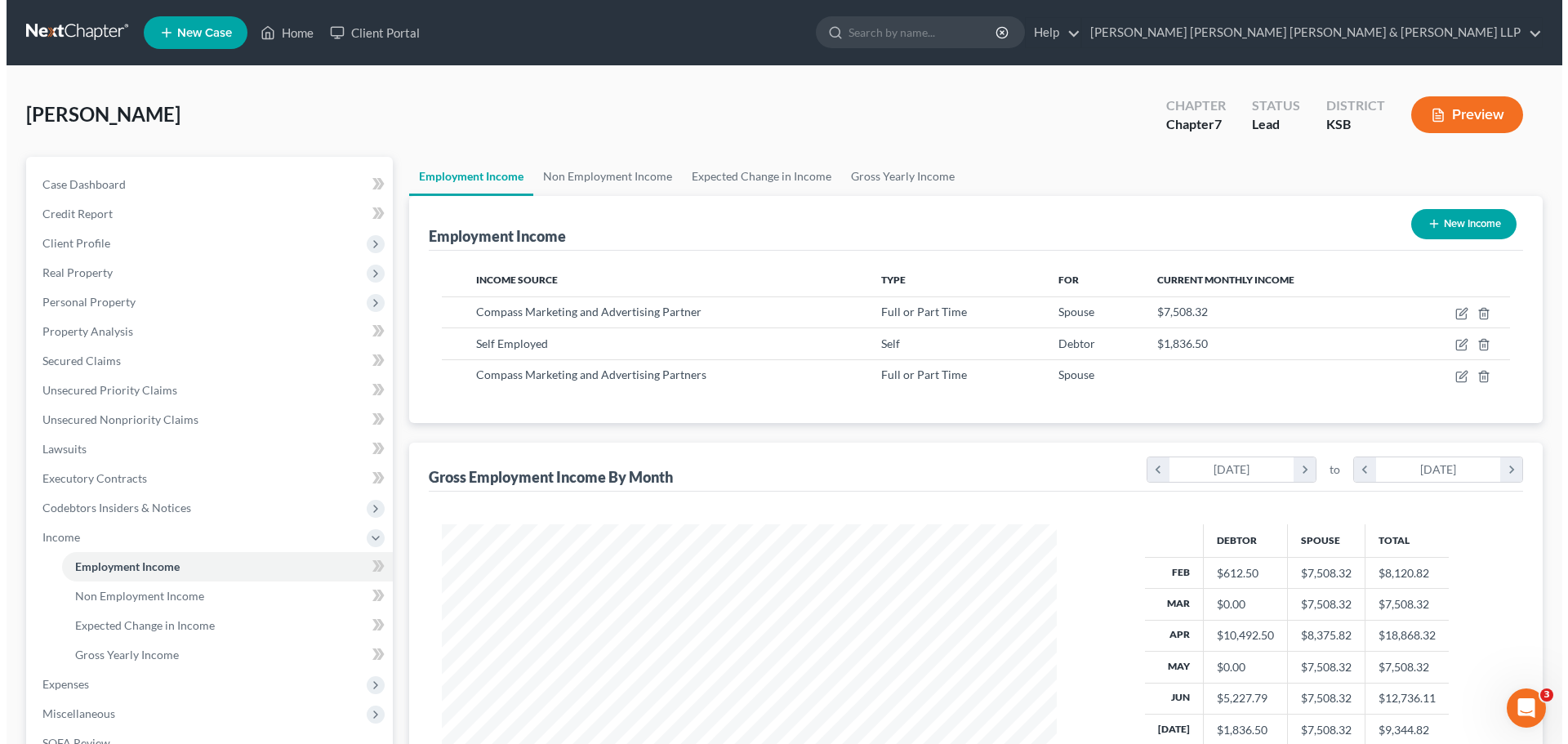
scroll to position [816781, 816093]
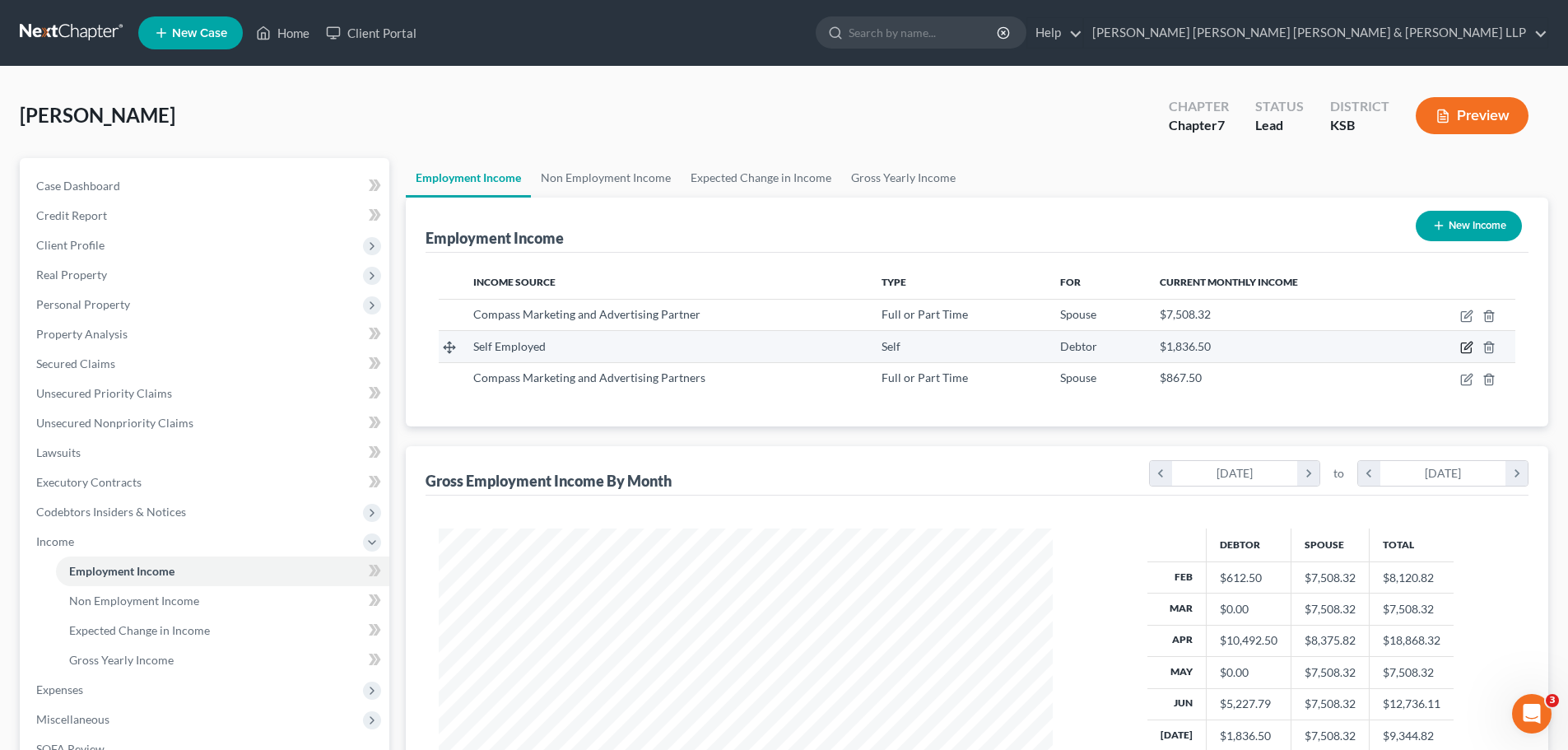
click at [1469, 349] on icon "button" at bounding box center [1469, 346] width 7 height 7
select select "1"
select select "0"
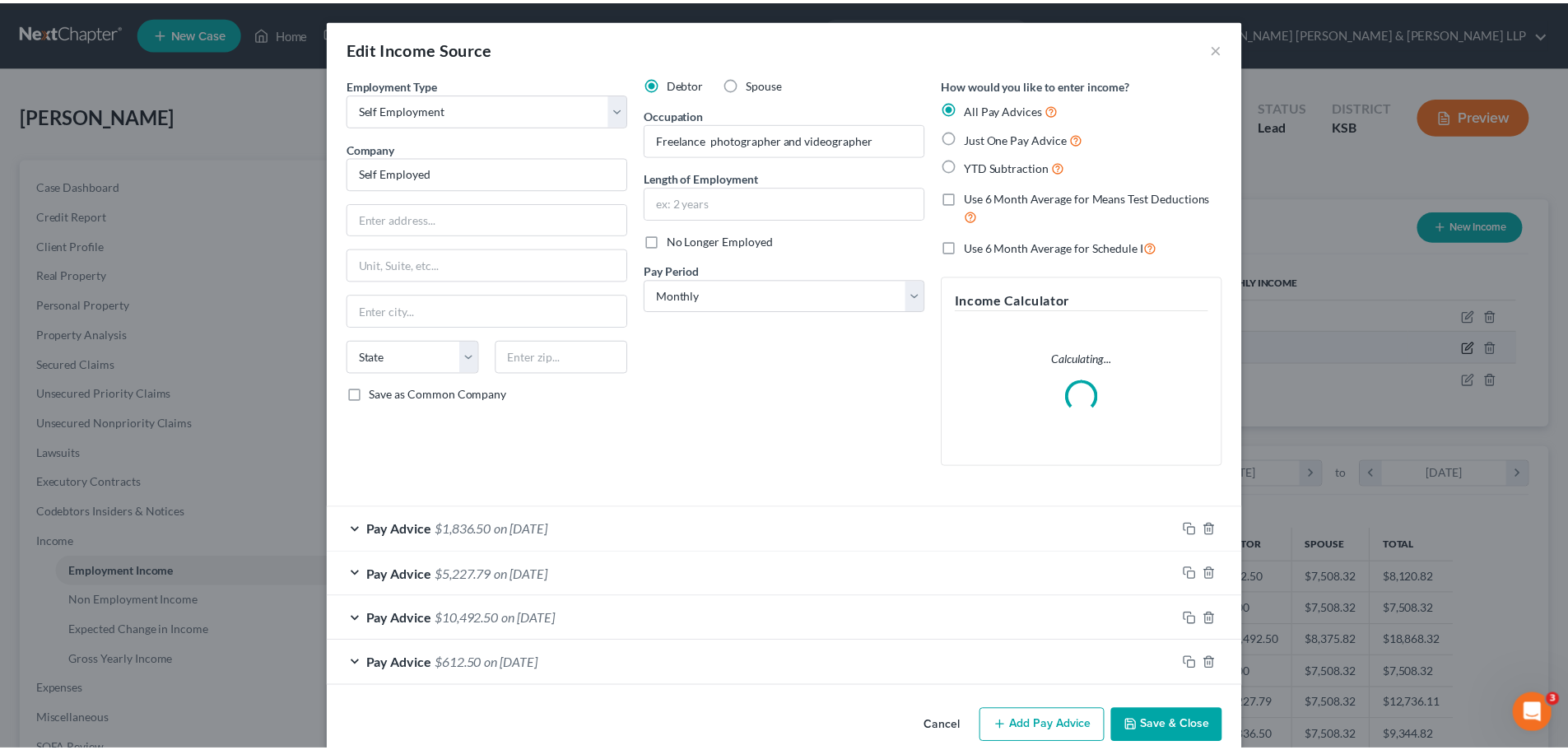
scroll to position [310, 653]
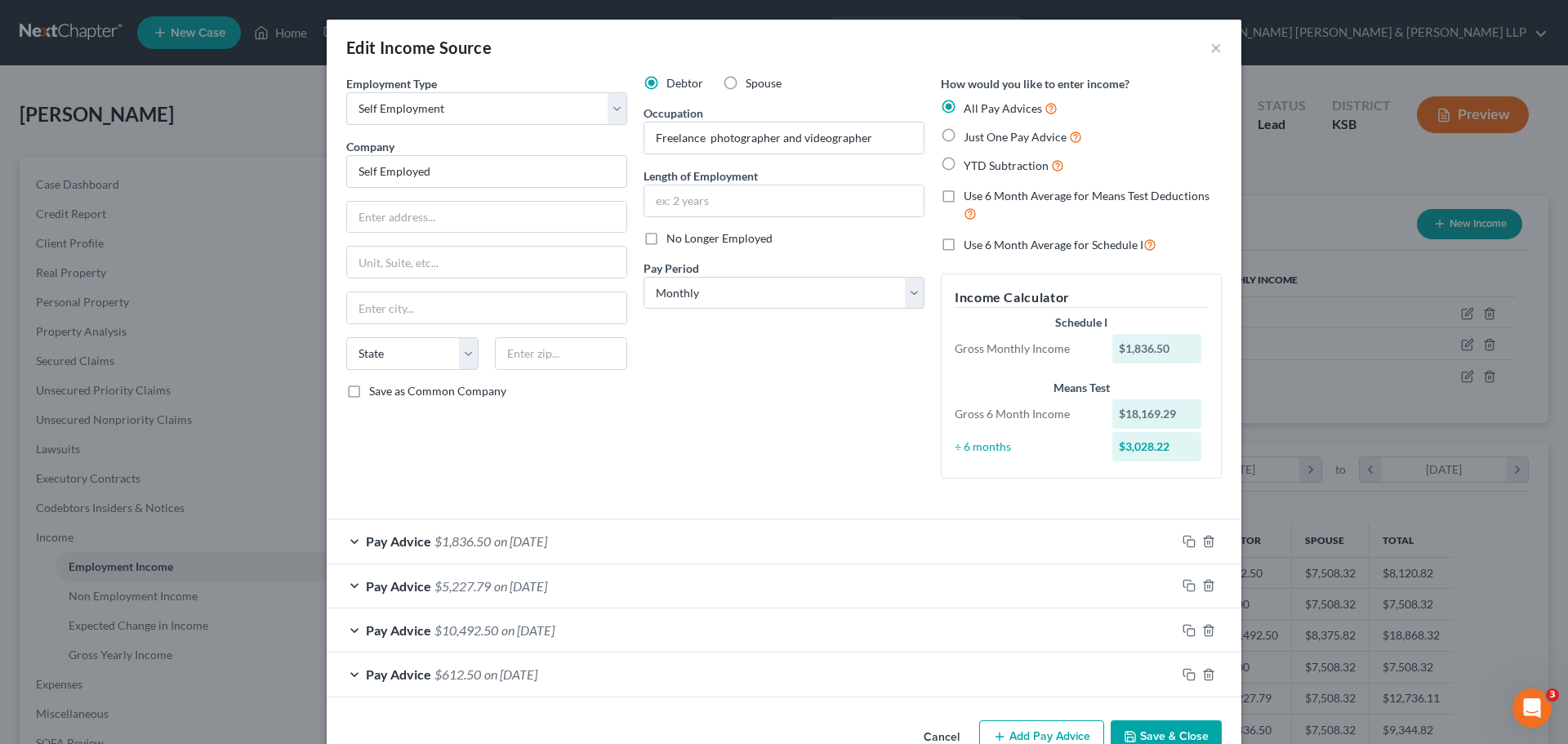
click at [404, 541] on span "Pay Advice" at bounding box center [398, 541] width 65 height 15
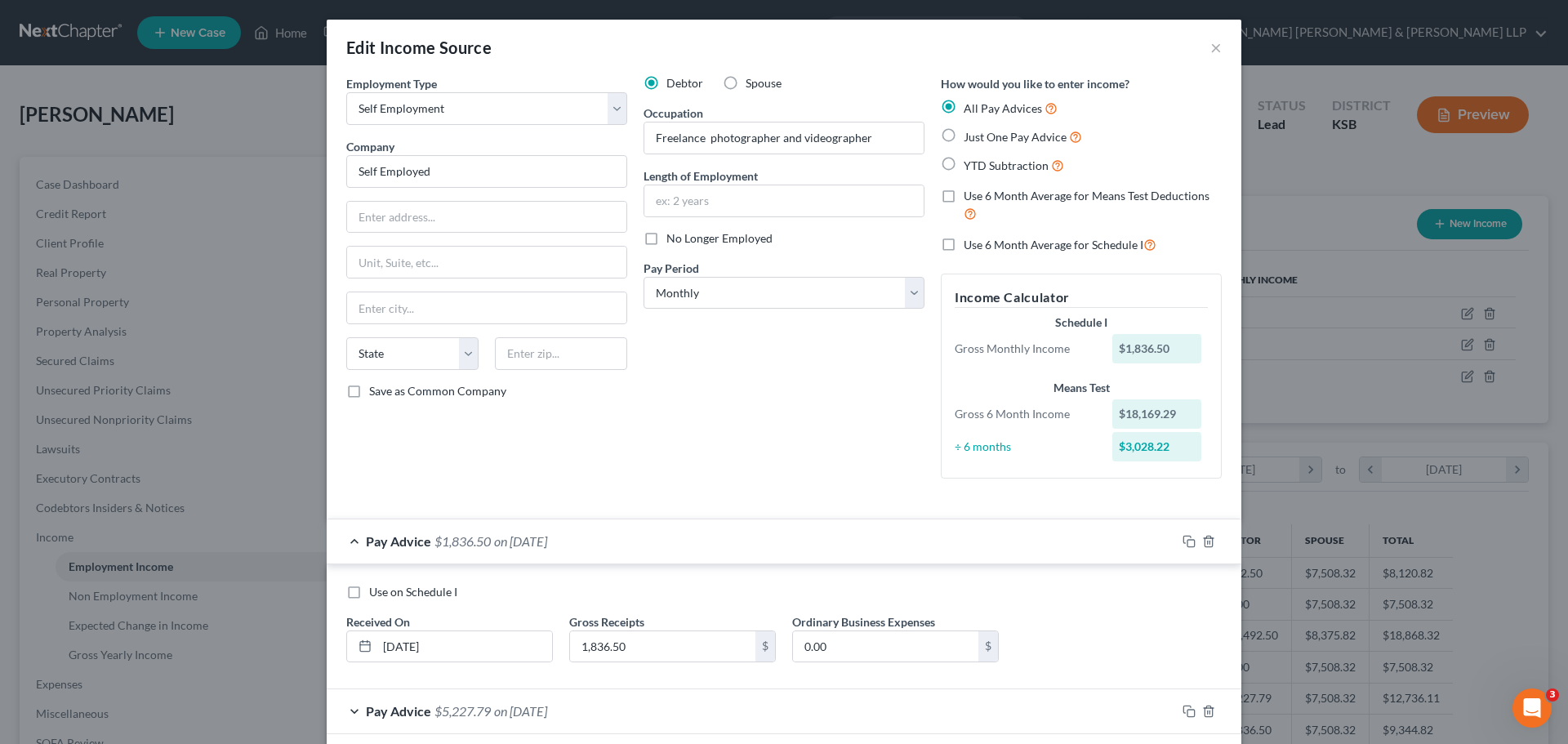
click at [344, 540] on div "Pay Advice $1,836.50 on [DATE]" at bounding box center [752, 541] width 849 height 43
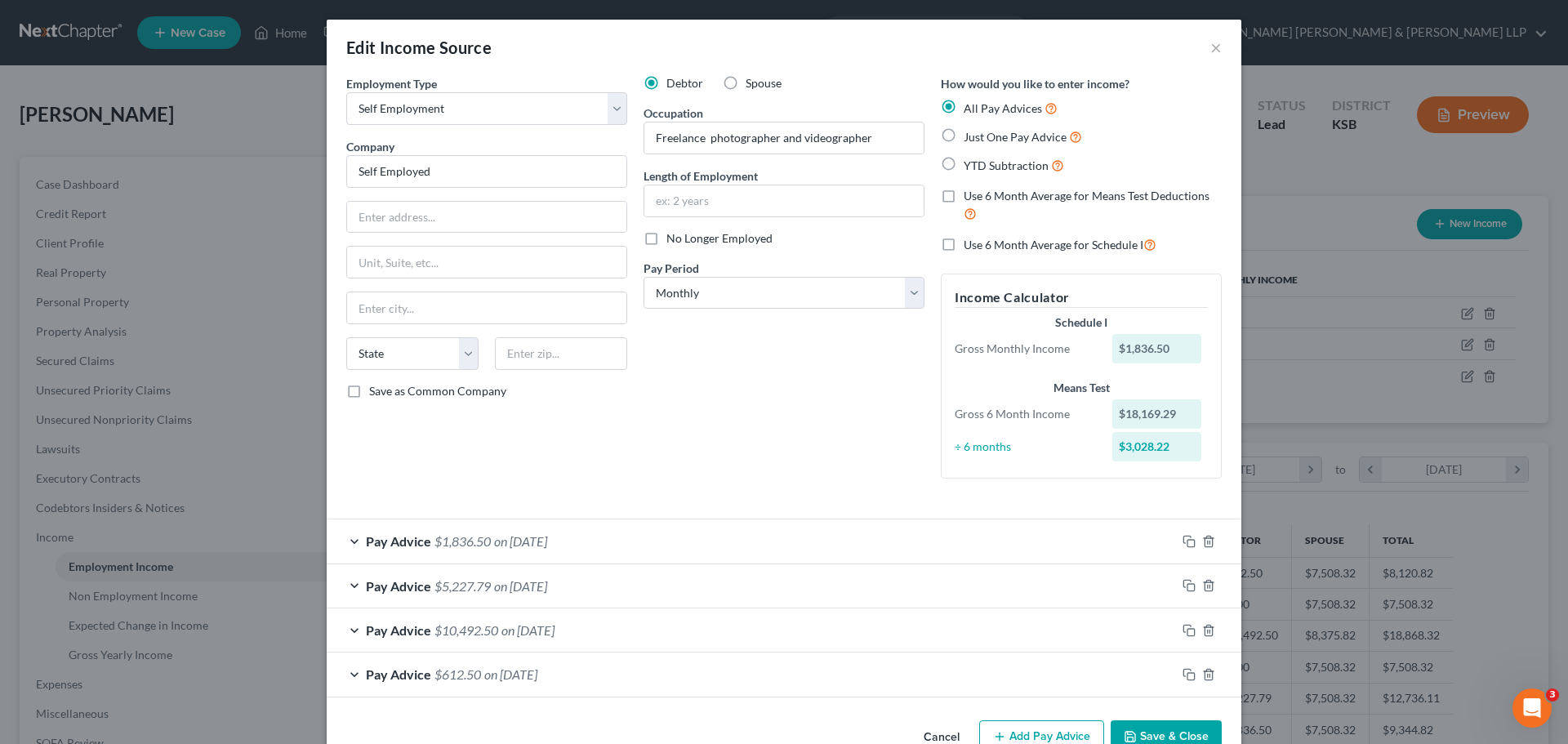
click at [1146, 731] on button "Save & Close" at bounding box center [1167, 738] width 111 height 34
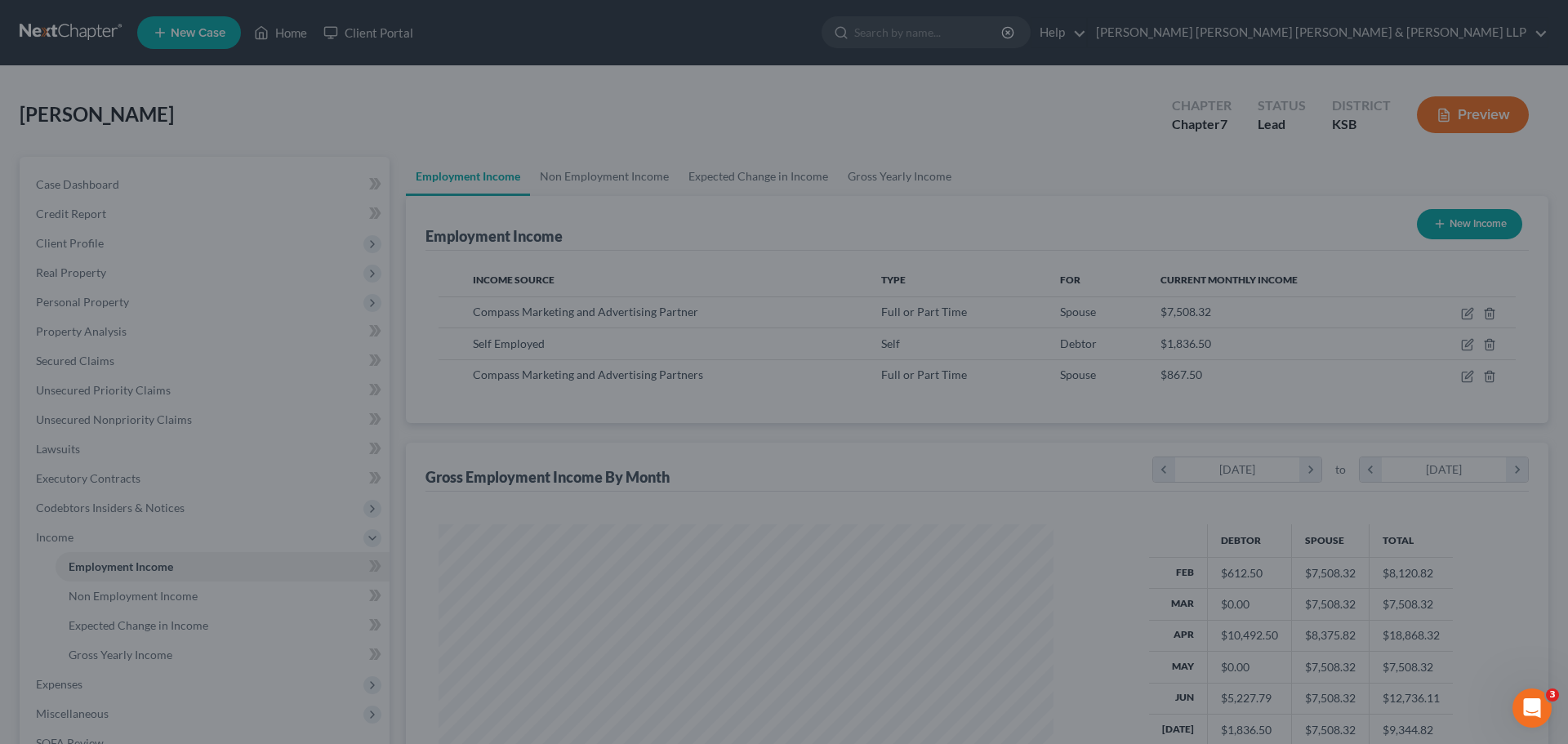
scroll to position [816781, 816093]
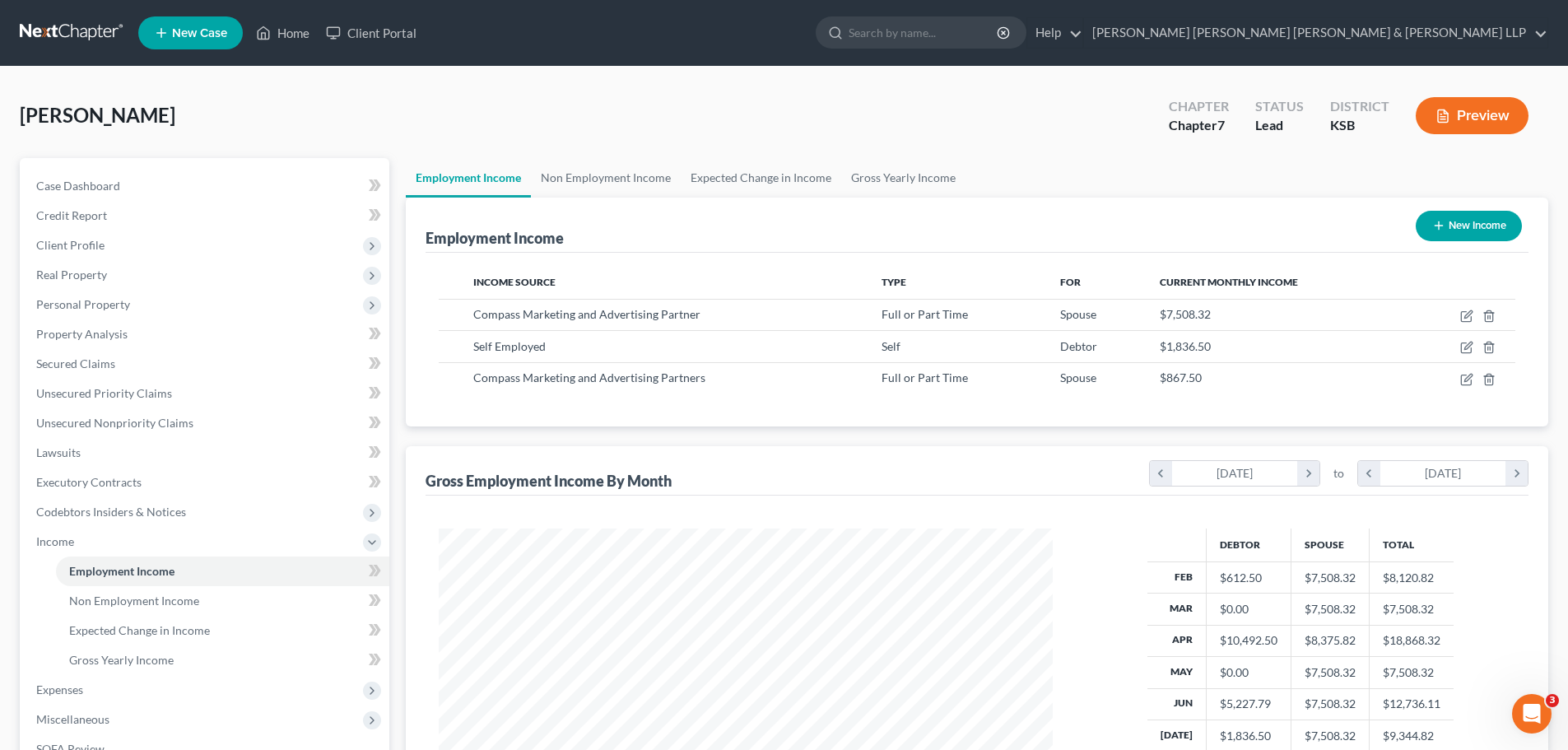
click at [1456, 226] on button "New Income" at bounding box center [1470, 226] width 107 height 31
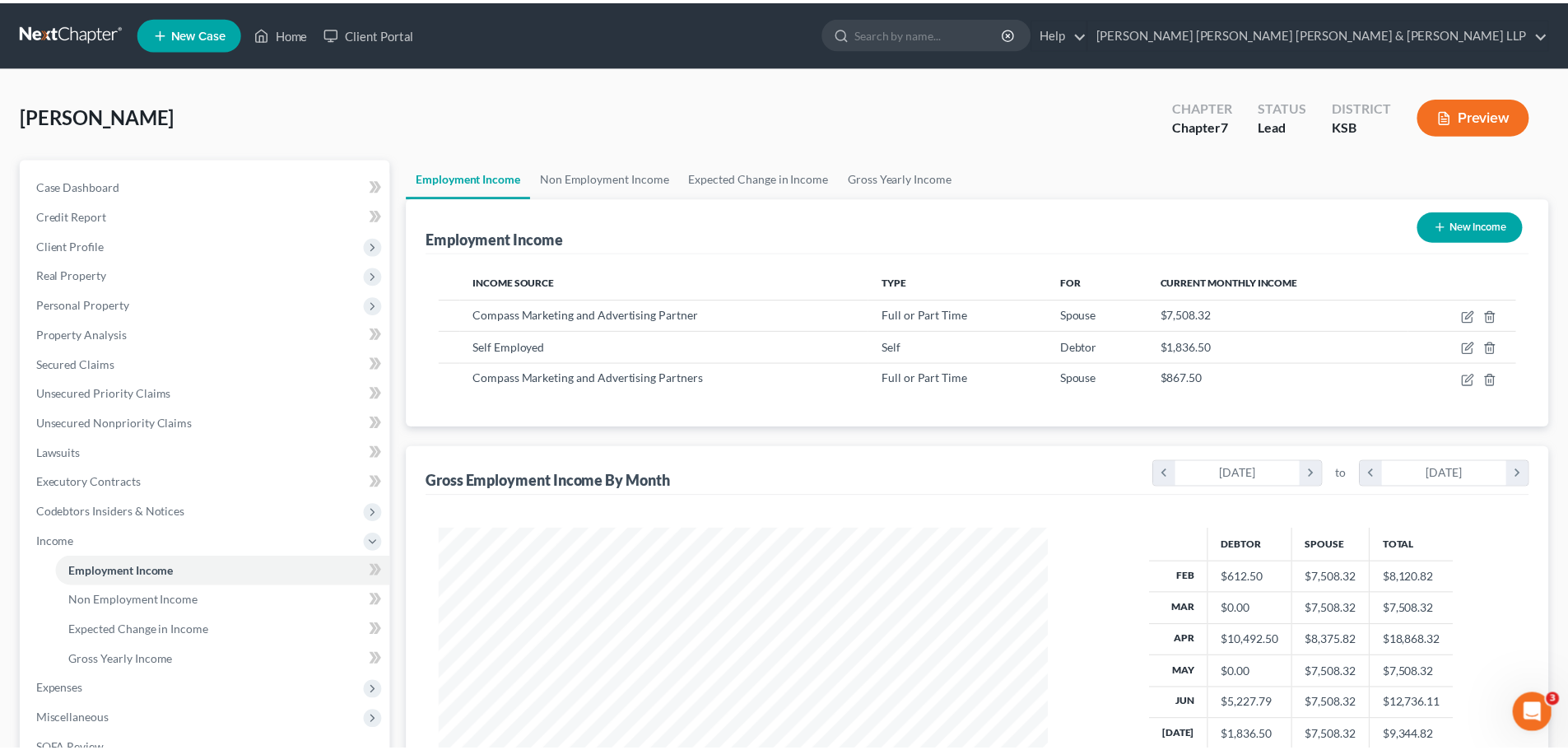
scroll to position [310, 653]
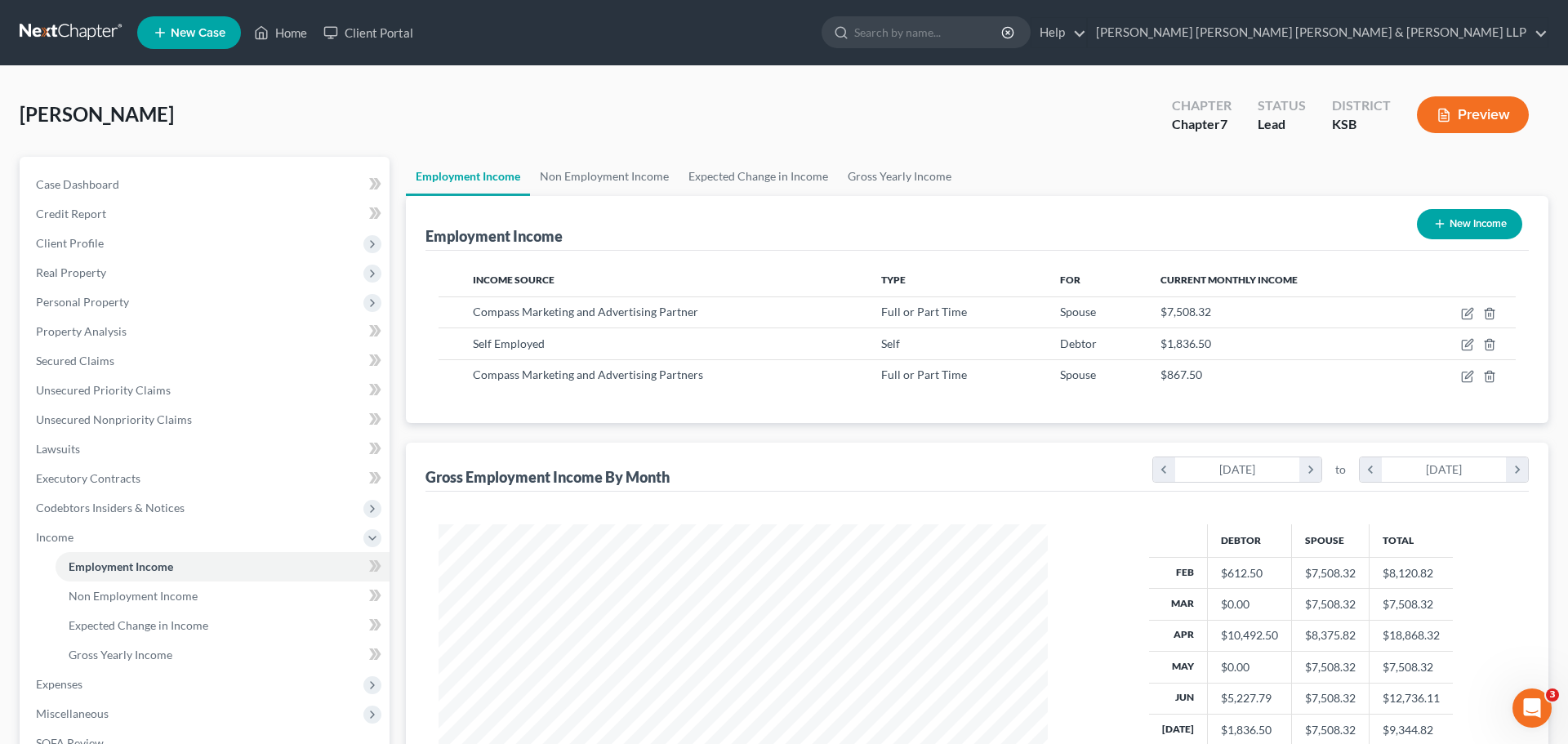
select select "0"
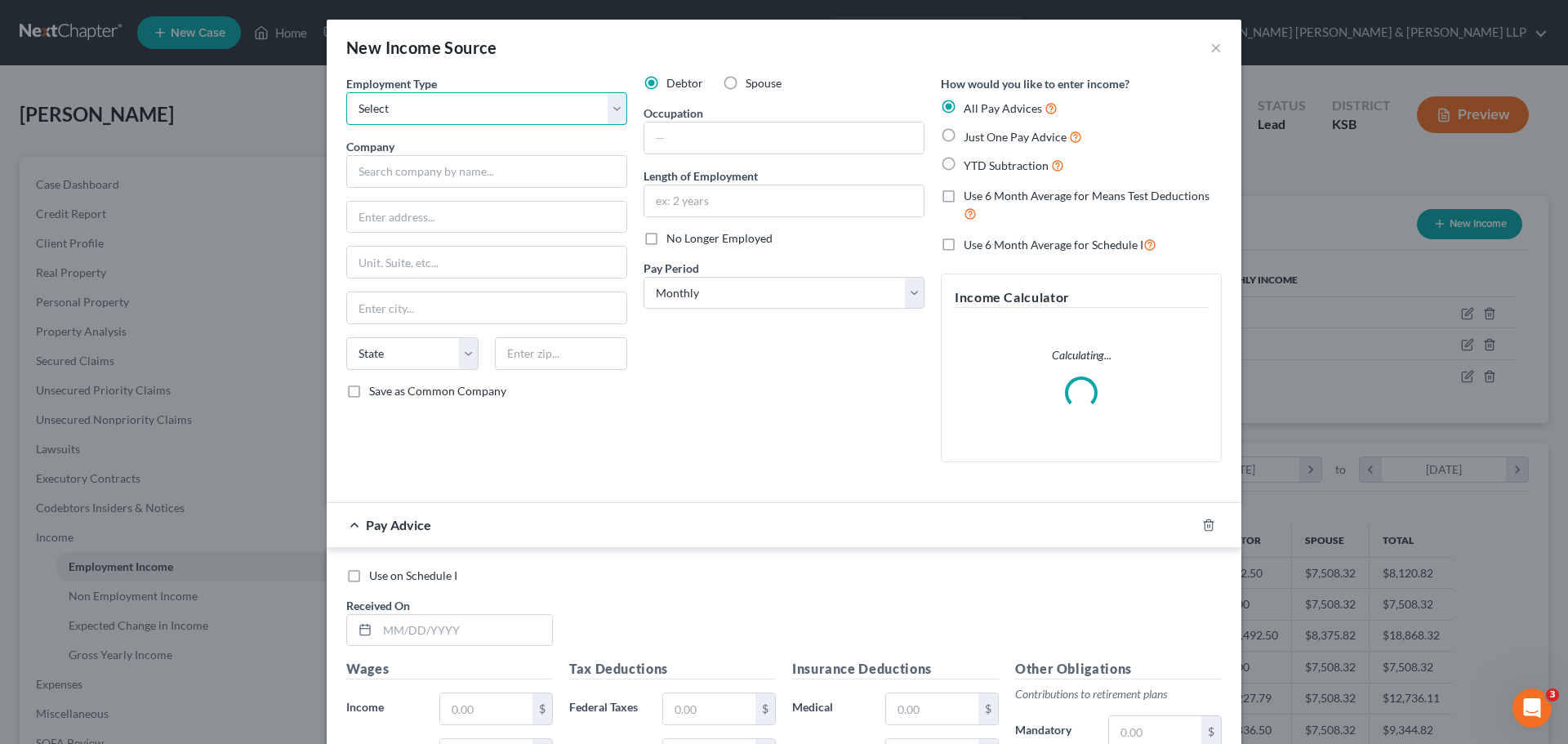
click at [614, 108] on select "Select Full or [DEMOGRAPHIC_DATA] Employment Self Employment" at bounding box center [487, 108] width 281 height 32
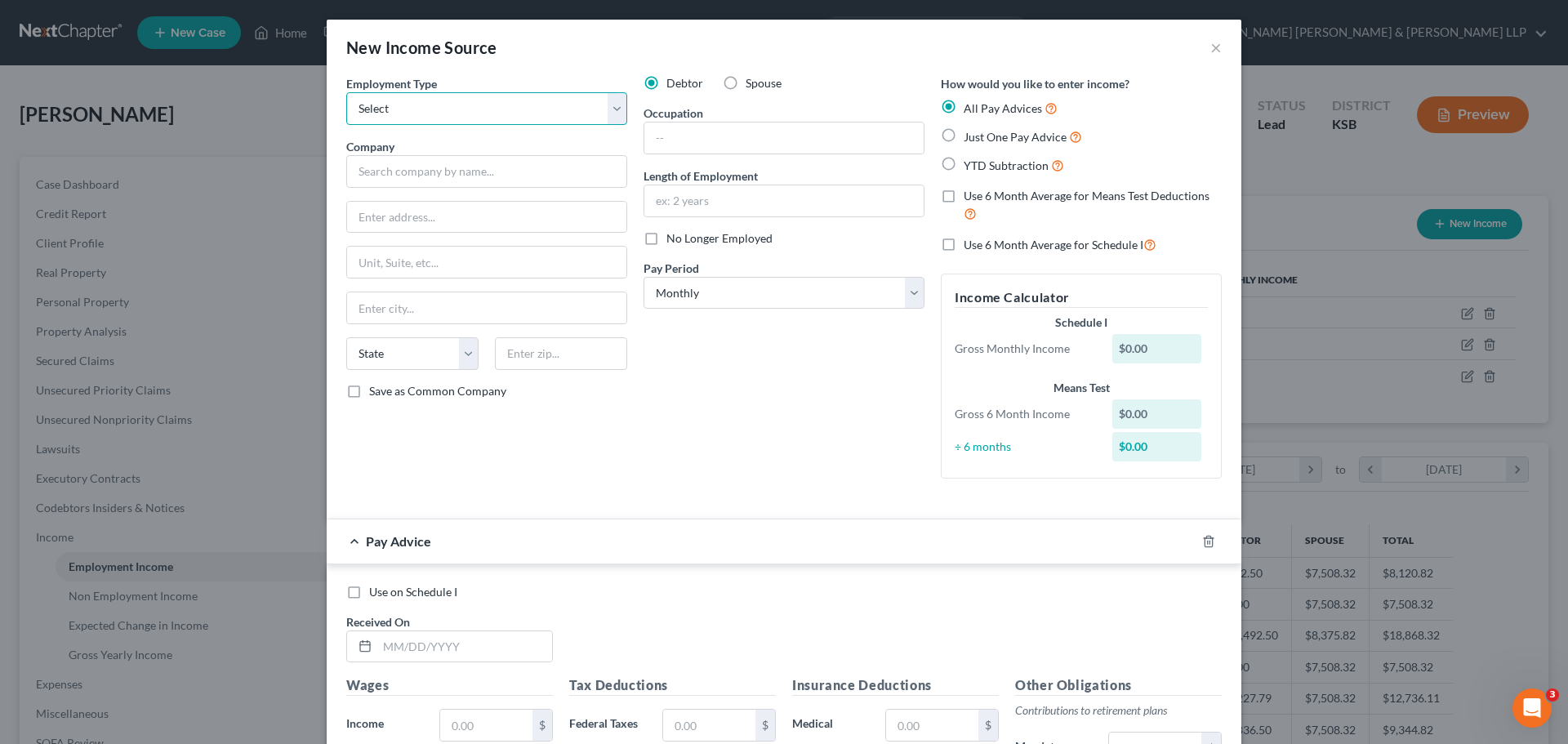
select select "1"
click at [346, 92] on select "Select Full or [DEMOGRAPHIC_DATA] Employment Self Employment" at bounding box center [487, 108] width 281 height 32
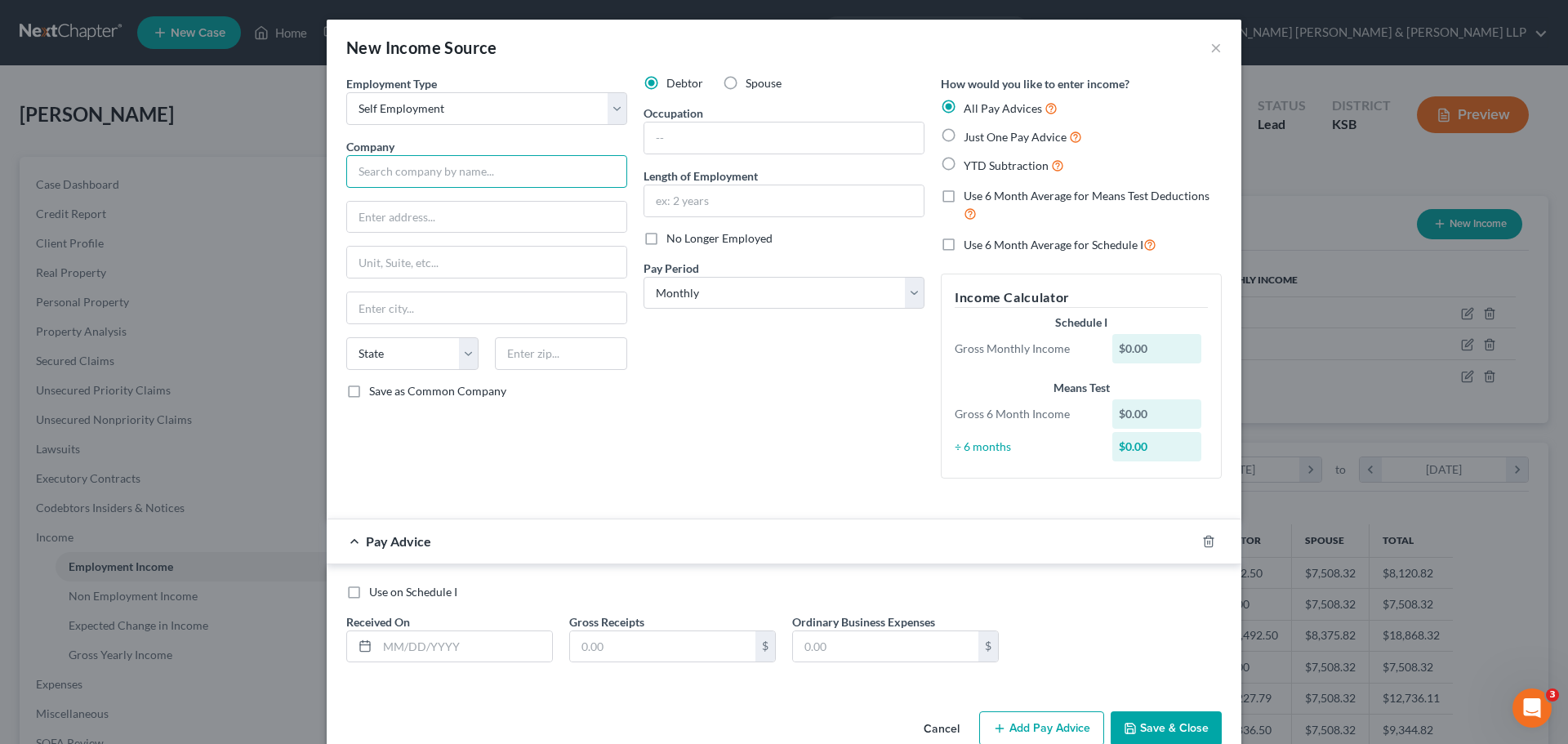
click at [383, 175] on input "text" at bounding box center [487, 171] width 281 height 32
type input "eBay"
click at [683, 150] on input "text" at bounding box center [784, 138] width 280 height 31
type input "Seller"
click at [964, 134] on label "Just One Pay Advice" at bounding box center [1023, 136] width 118 height 19
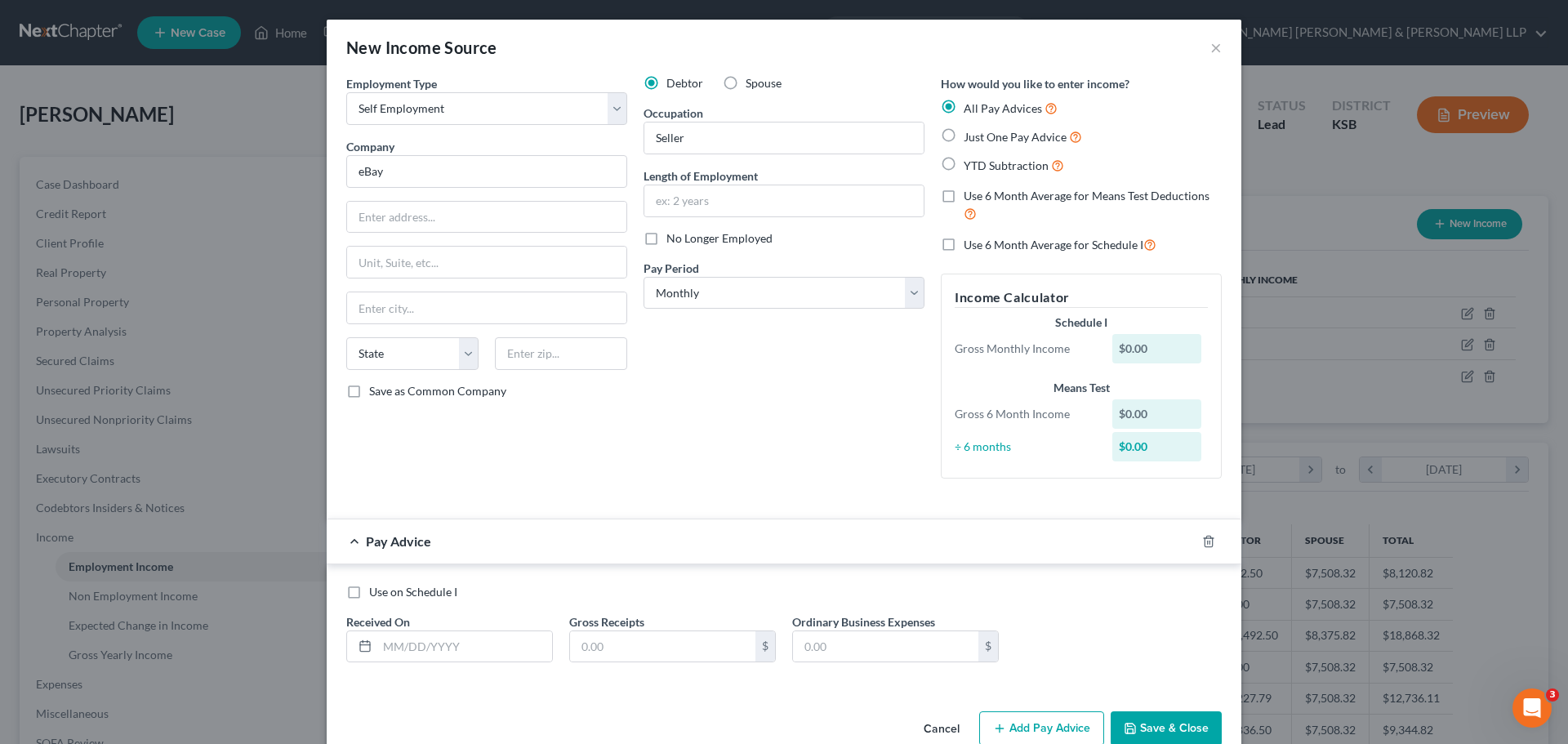
click at [970, 134] on input "Just One Pay Advice" at bounding box center [976, 133] width 11 height 11
radio input "true"
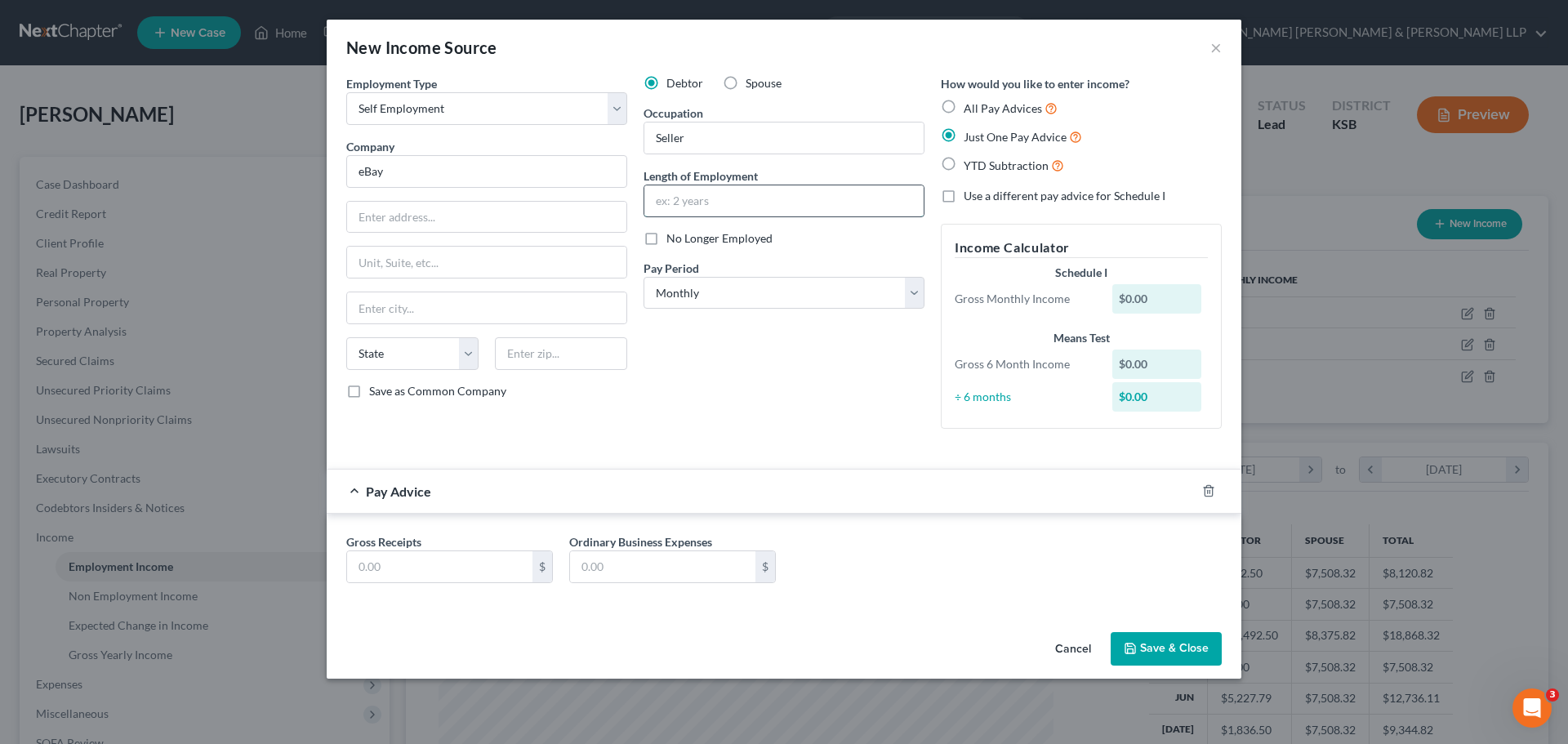
click at [729, 201] on input "text" at bounding box center [784, 201] width 280 height 31
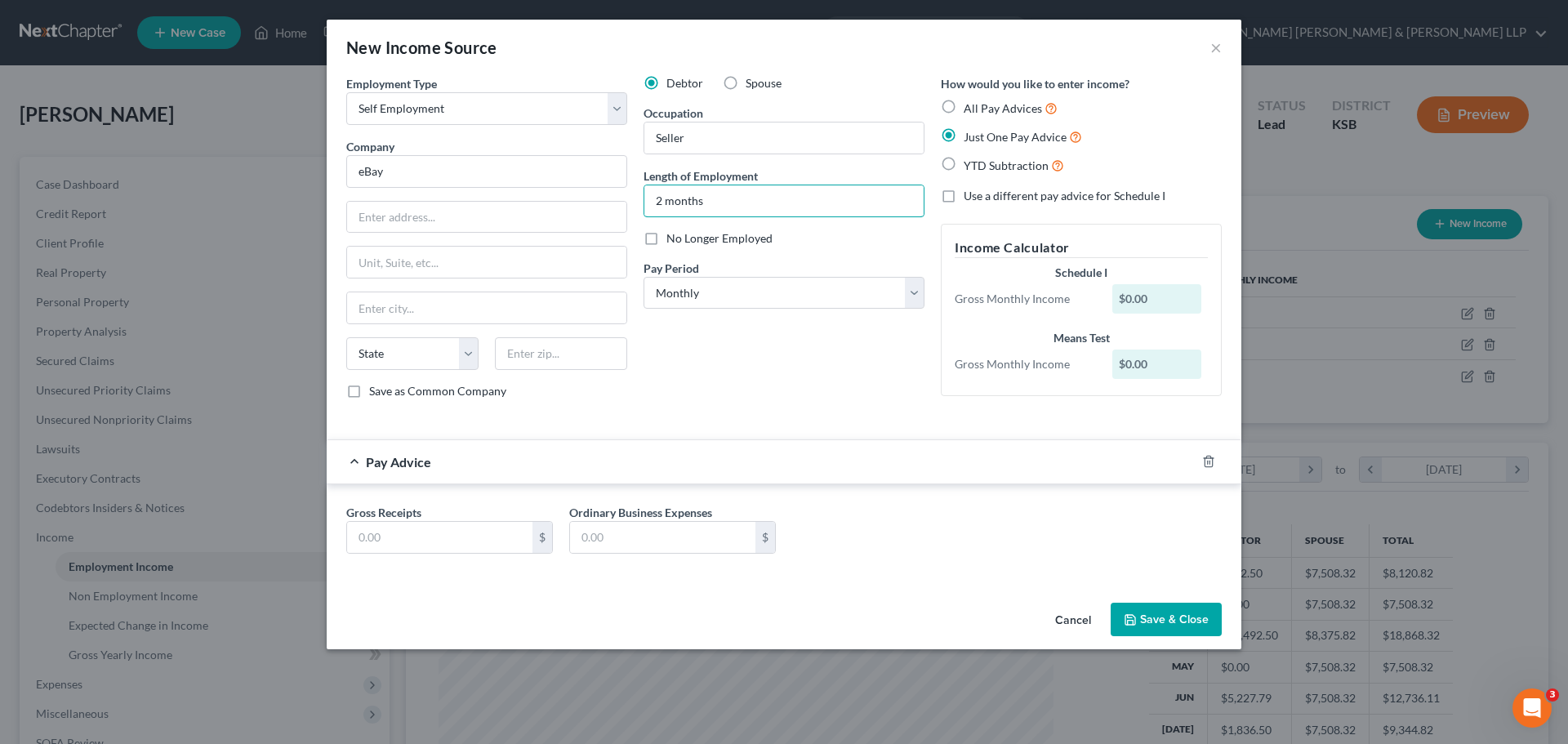
type input "2 months"
click at [404, 567] on div "Gross Receipts $ Ordinary Business Expenses $" at bounding box center [784, 532] width 915 height 96
click at [401, 540] on input "text" at bounding box center [439, 537] width 185 height 31
type input "5,974.46"
type input "2,162.28"
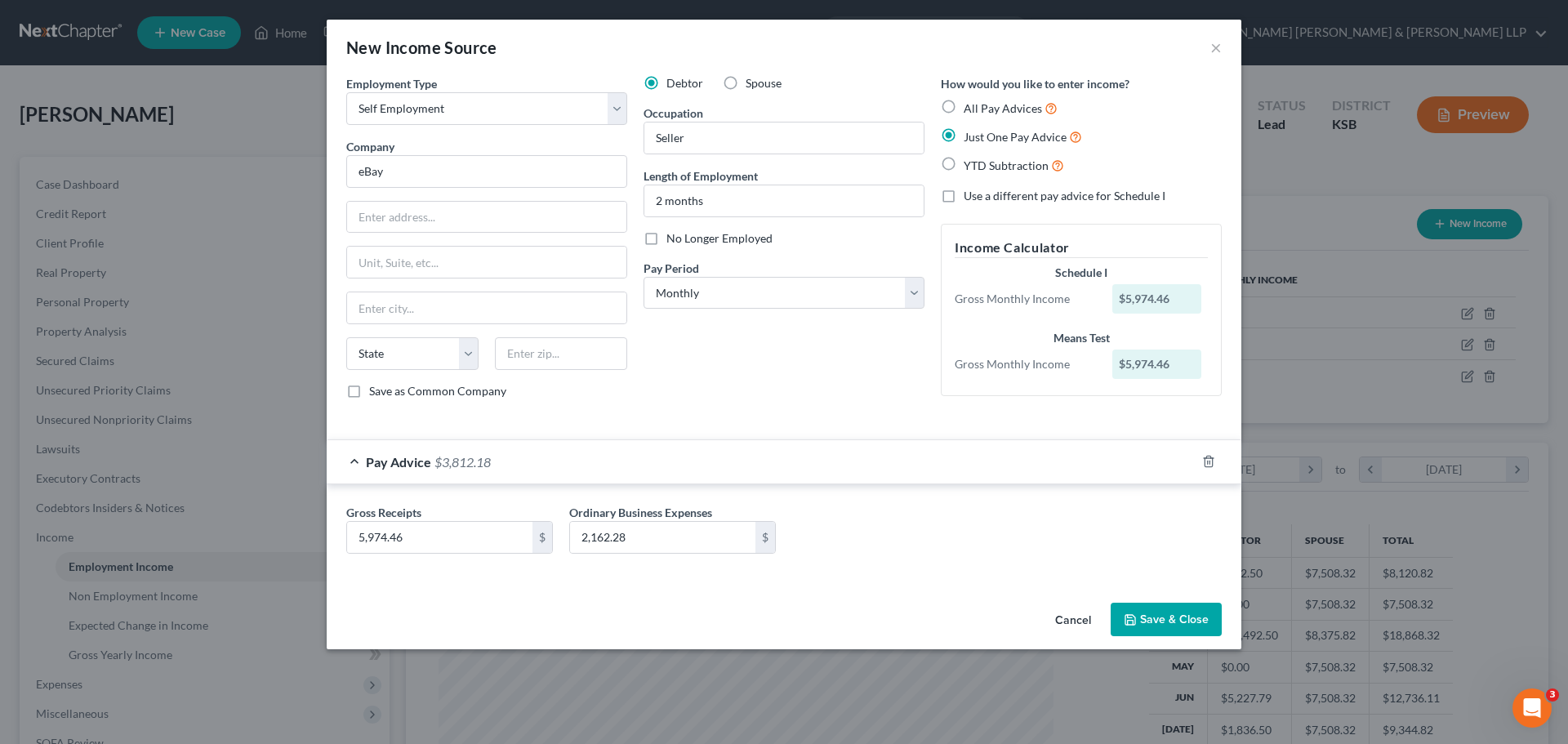
click at [1165, 620] on button "Save & Close" at bounding box center [1167, 620] width 111 height 34
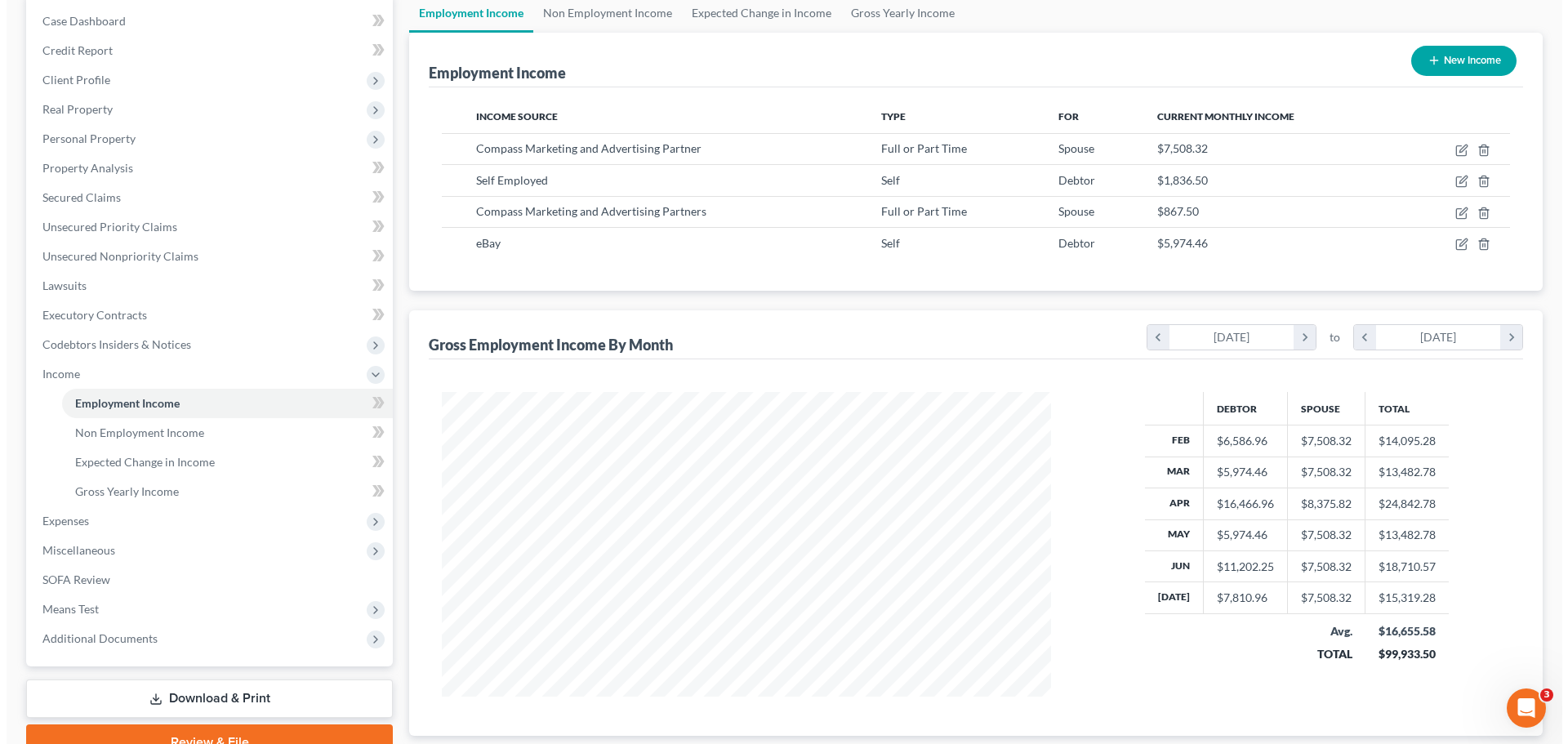
scroll to position [270, 0]
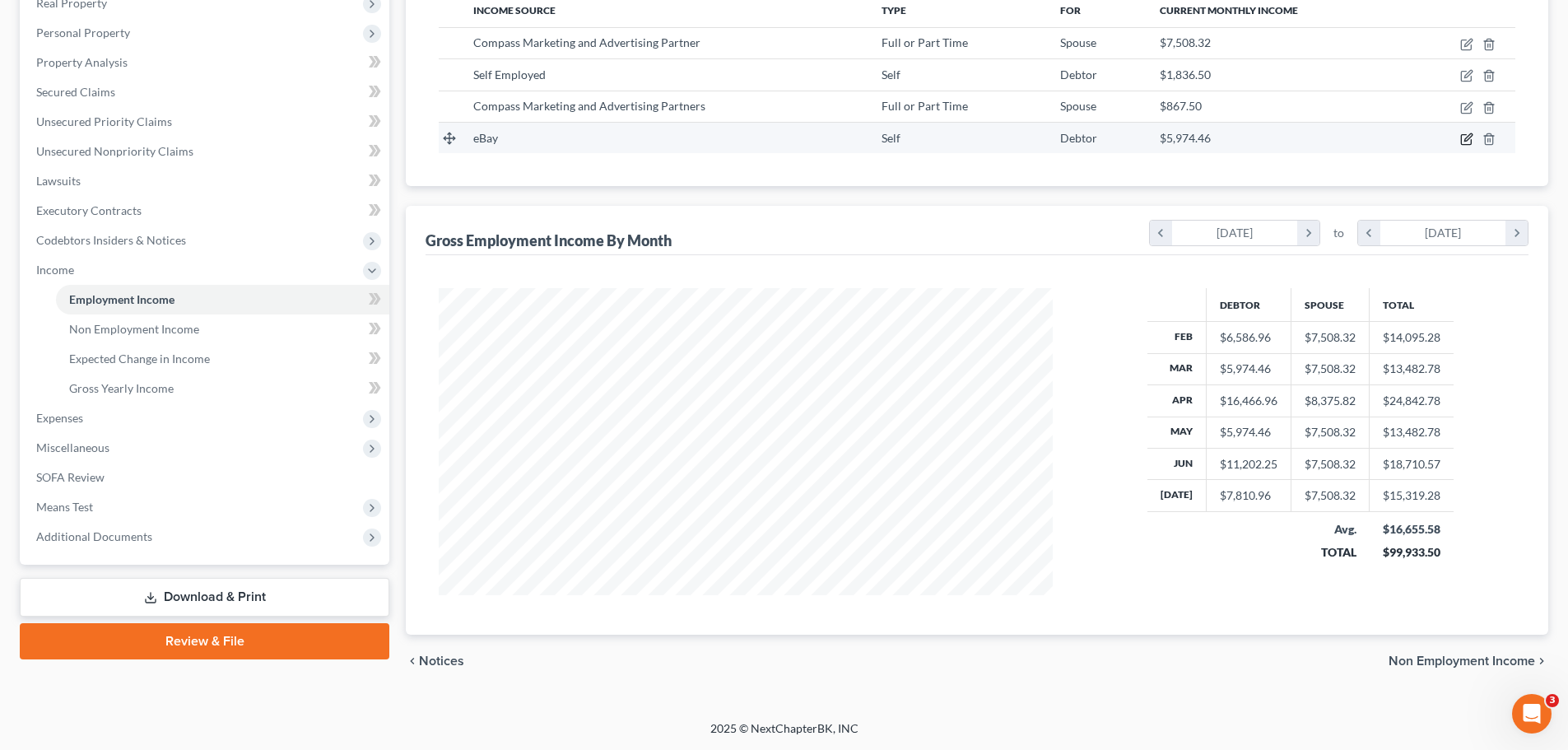
click at [1468, 136] on icon "button" at bounding box center [1469, 137] width 7 height 7
select select "1"
select select "0"
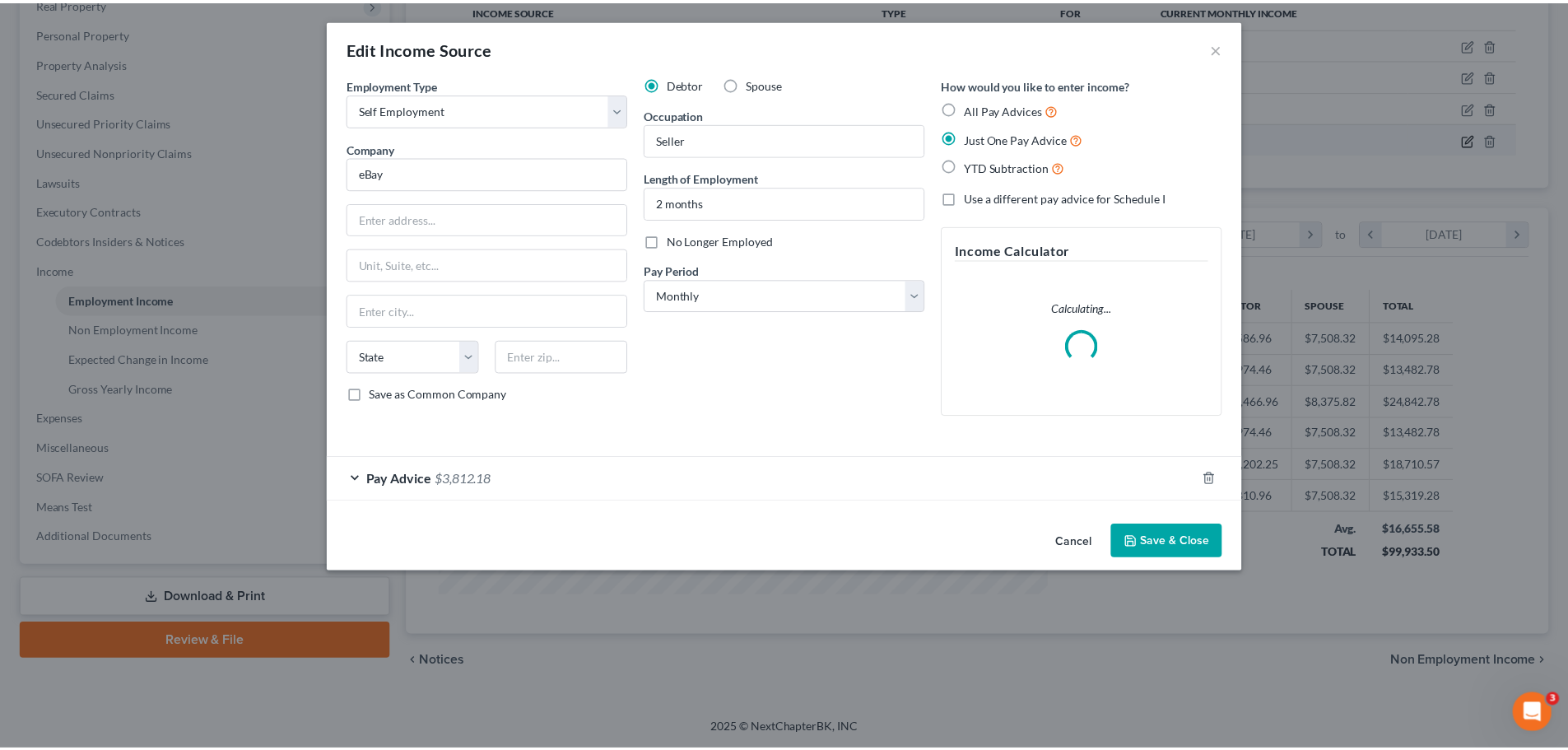
scroll to position [310, 653]
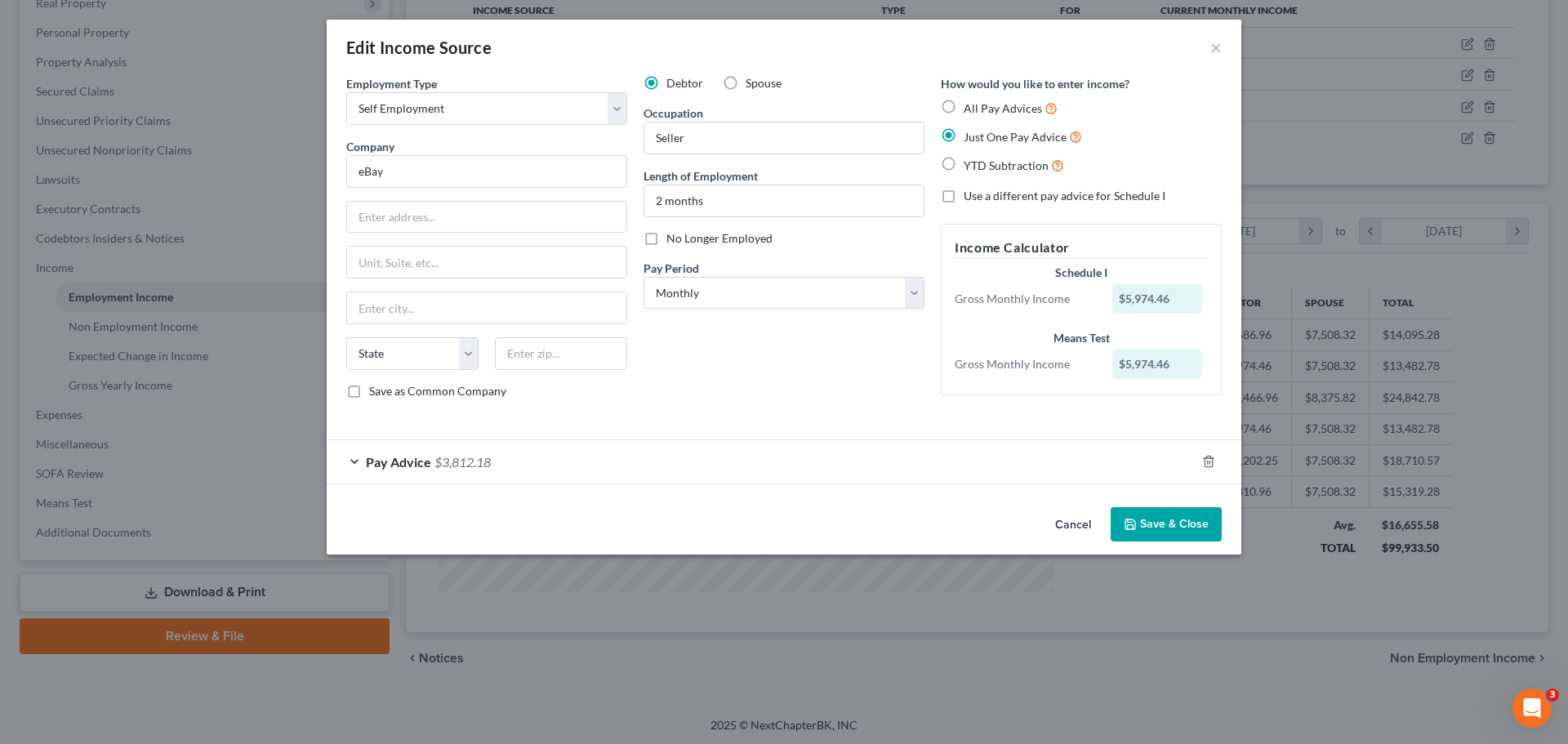
click at [964, 106] on label "All Pay Advices" at bounding box center [1011, 108] width 94 height 19
click at [970, 106] on input "All Pay Advices" at bounding box center [976, 104] width 11 height 11
radio input "true"
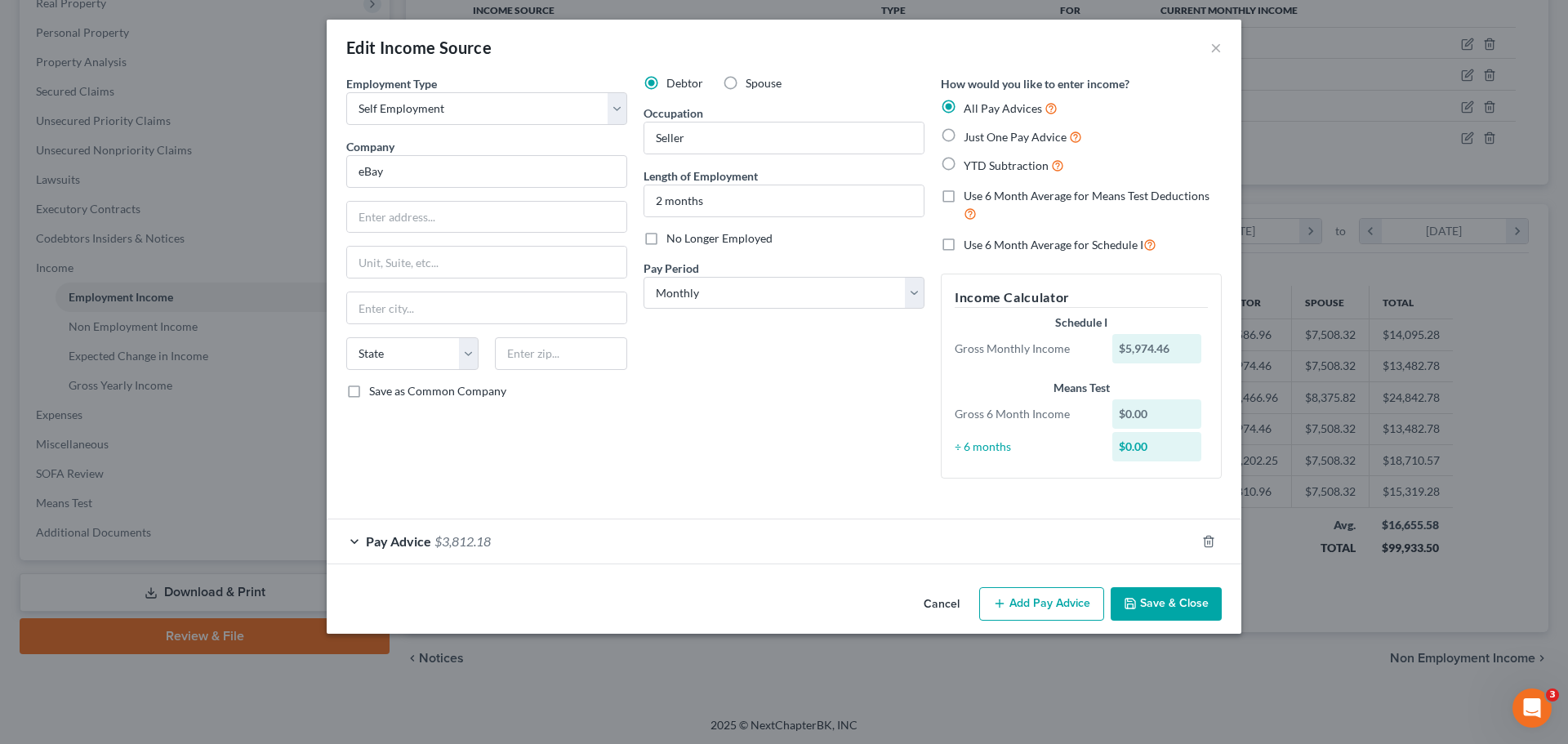
click at [1163, 601] on button "Save & Close" at bounding box center [1167, 604] width 111 height 34
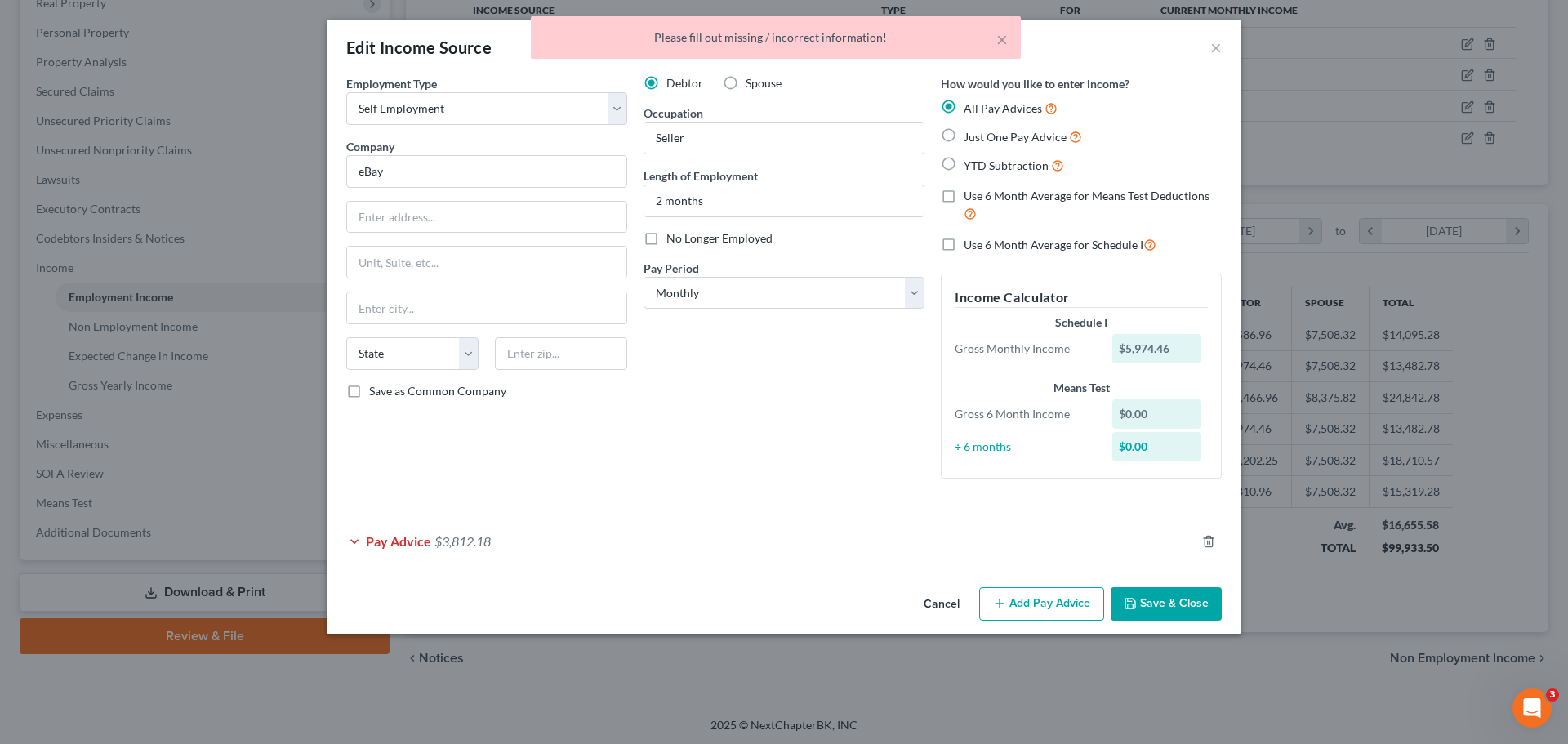
click at [411, 542] on span "Pay Advice" at bounding box center [398, 541] width 65 height 15
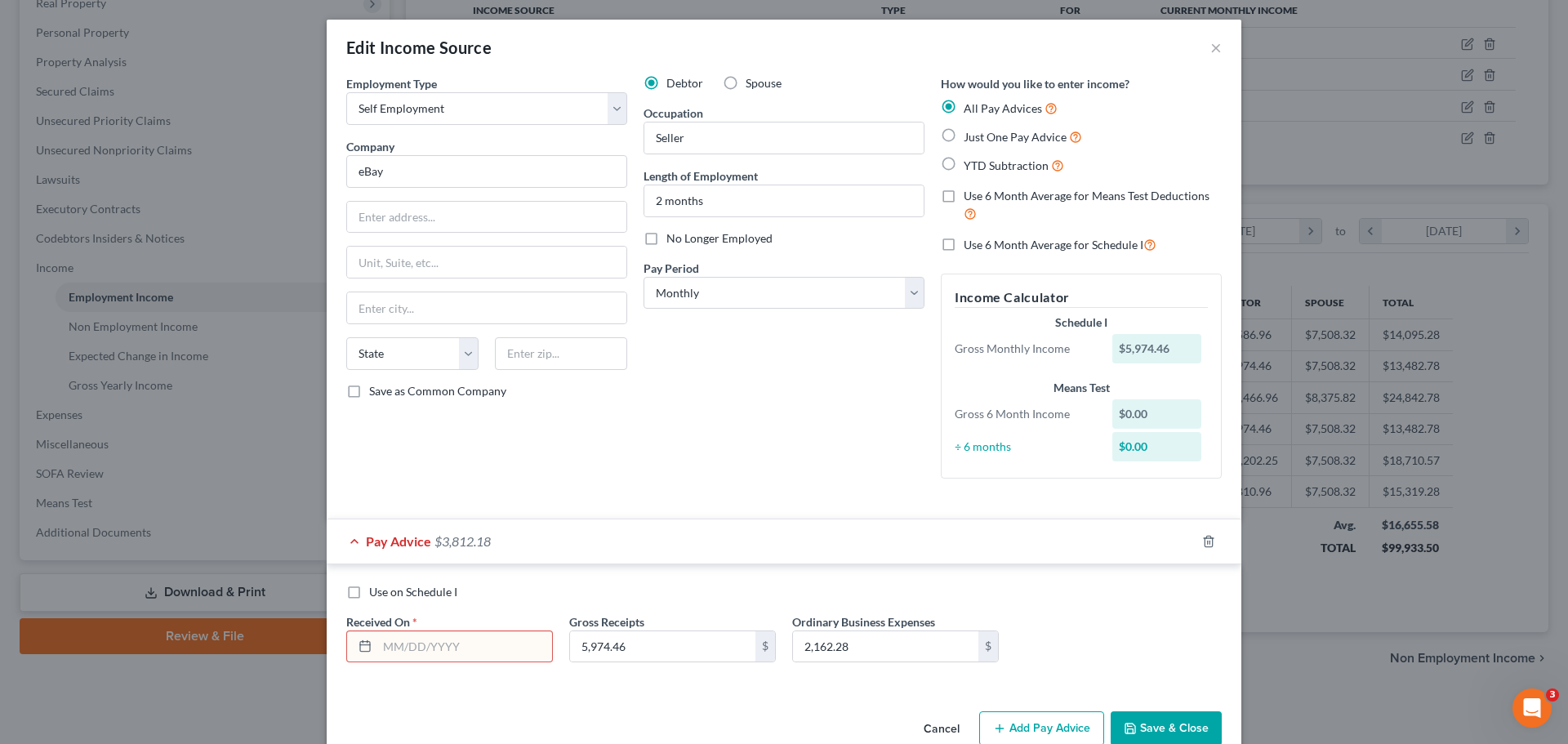
click at [435, 648] on input "text" at bounding box center [464, 647] width 175 height 31
type input "[DATE]"
click at [1151, 727] on button "Save & Close" at bounding box center [1167, 729] width 111 height 34
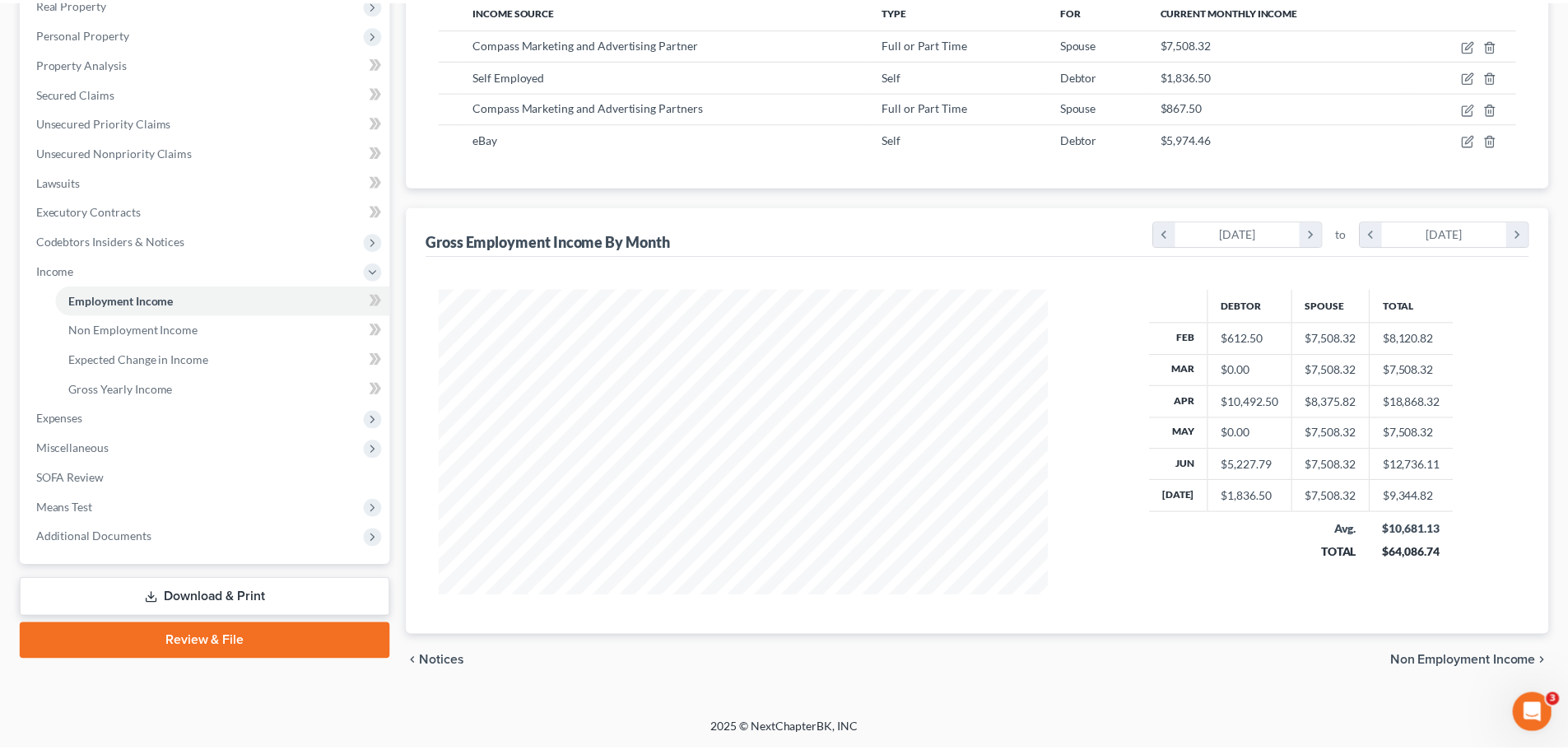
scroll to position [823368, 822674]
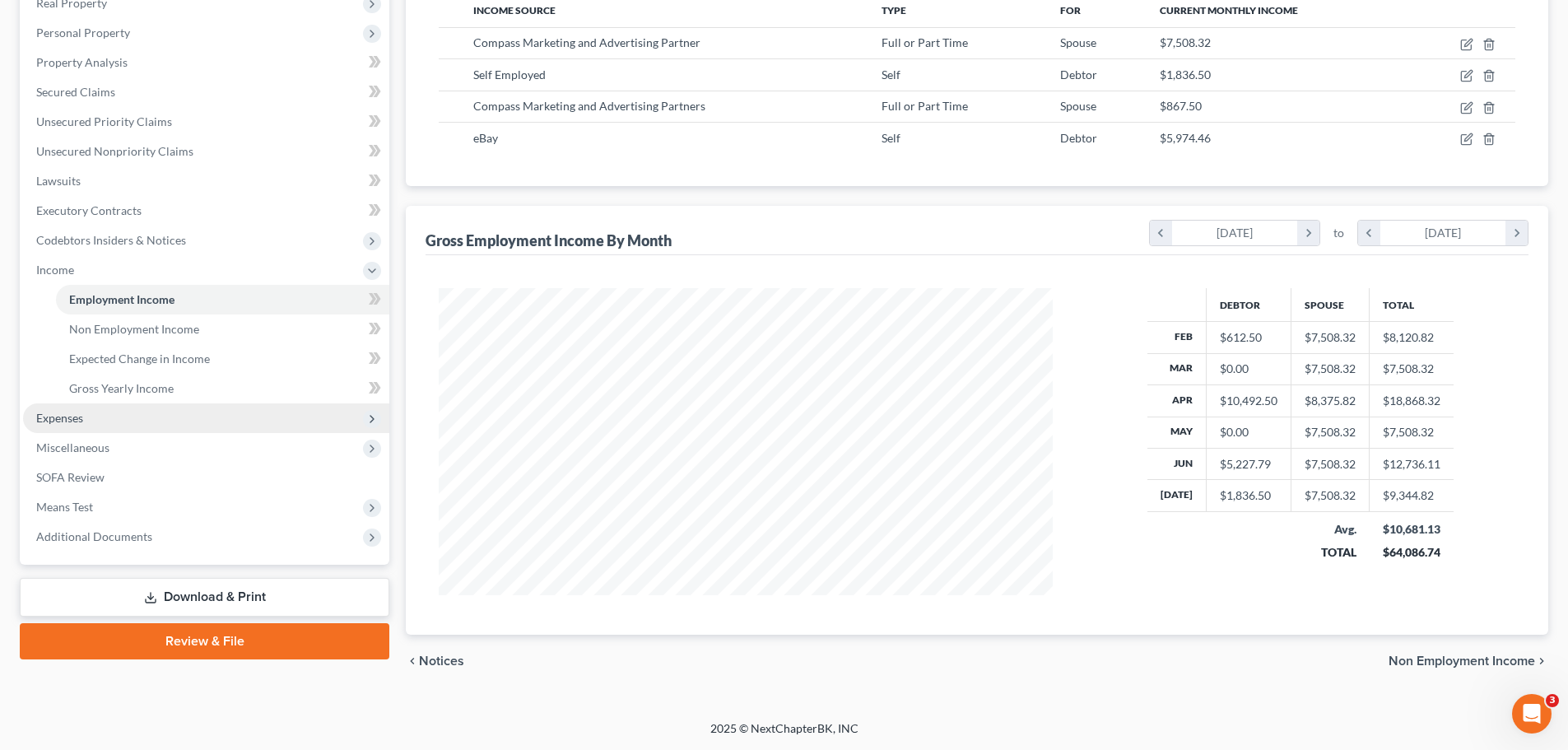
click at [43, 417] on span "Expenses" at bounding box center [60, 417] width 47 height 14
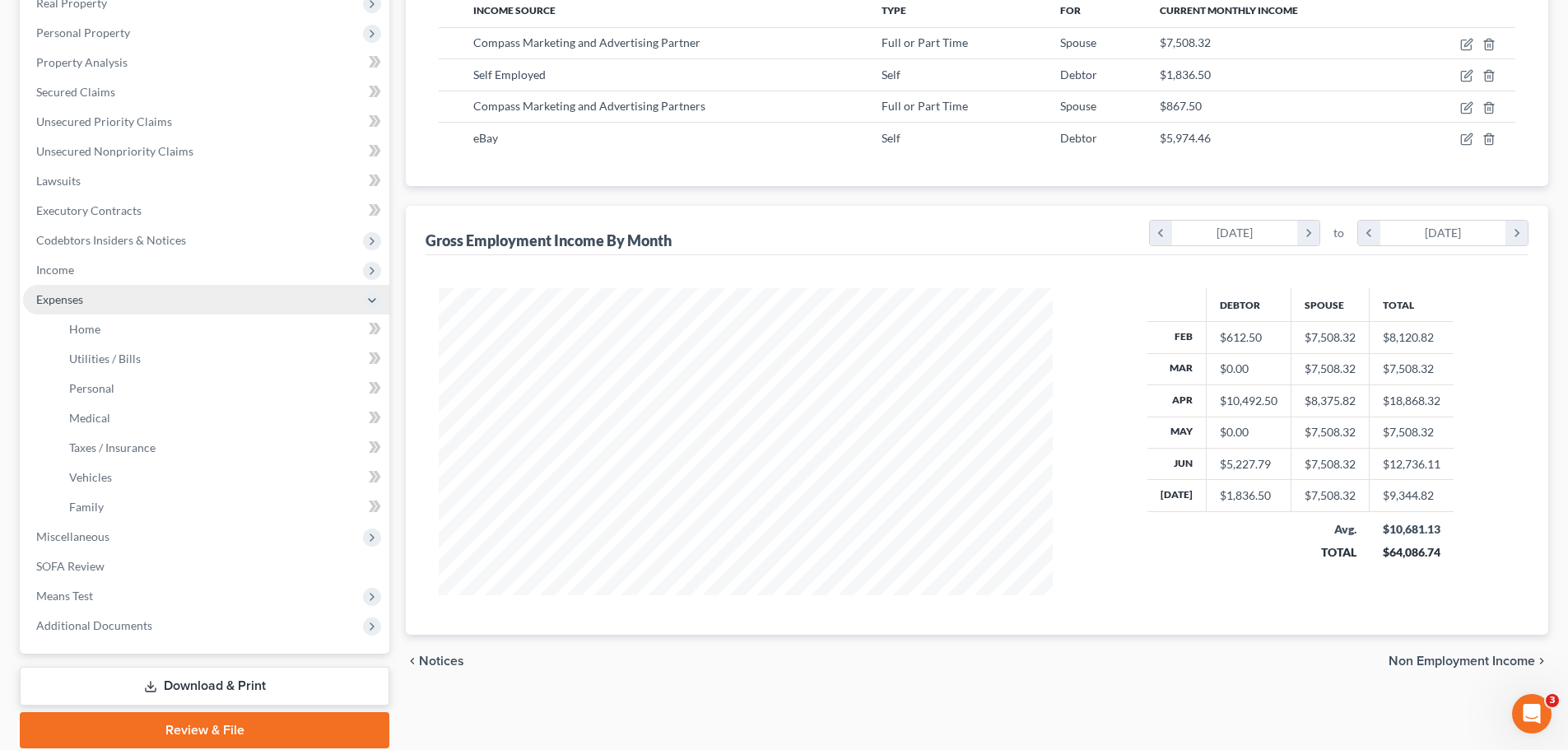
click at [44, 300] on span "Expenses" at bounding box center [60, 299] width 47 height 14
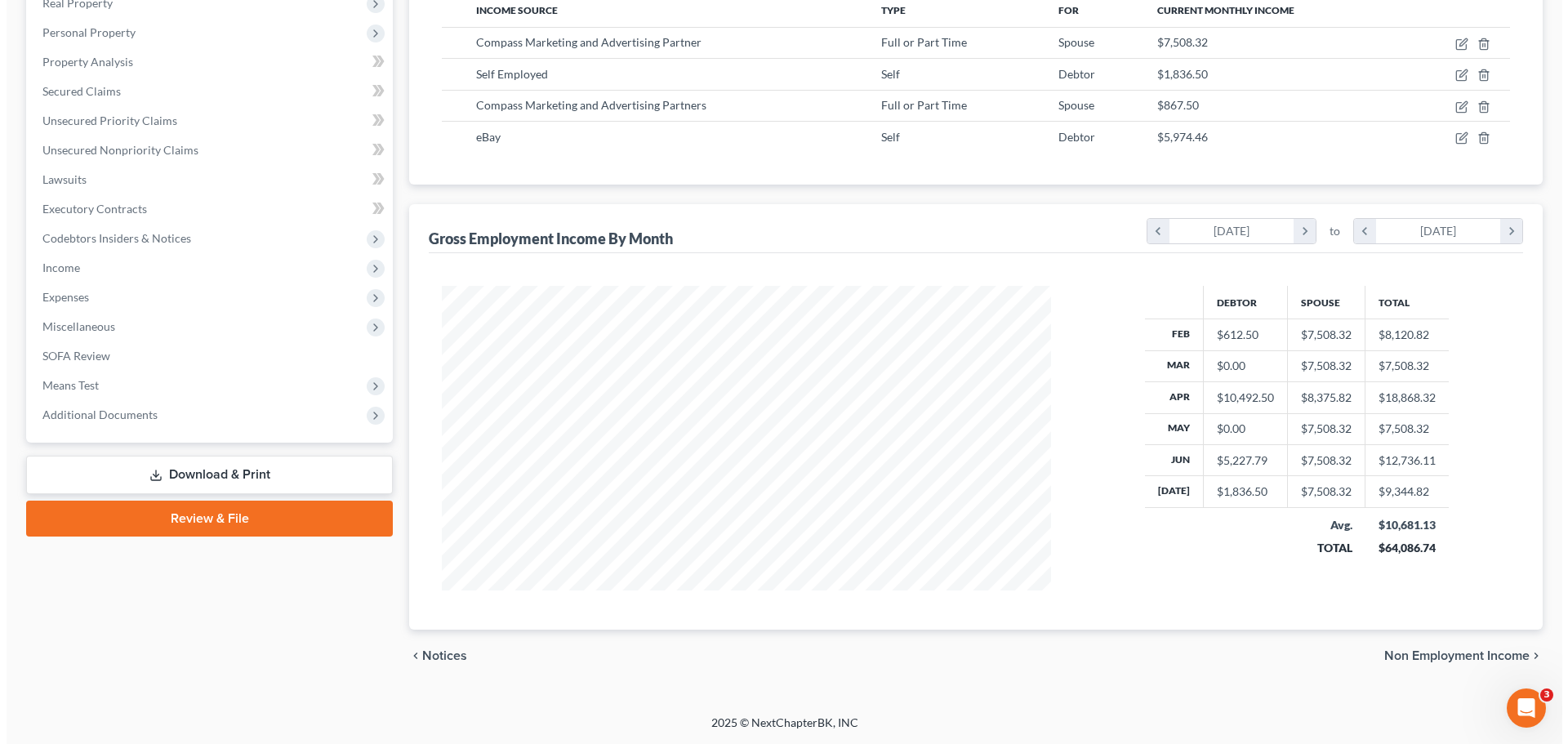
scroll to position [0, 0]
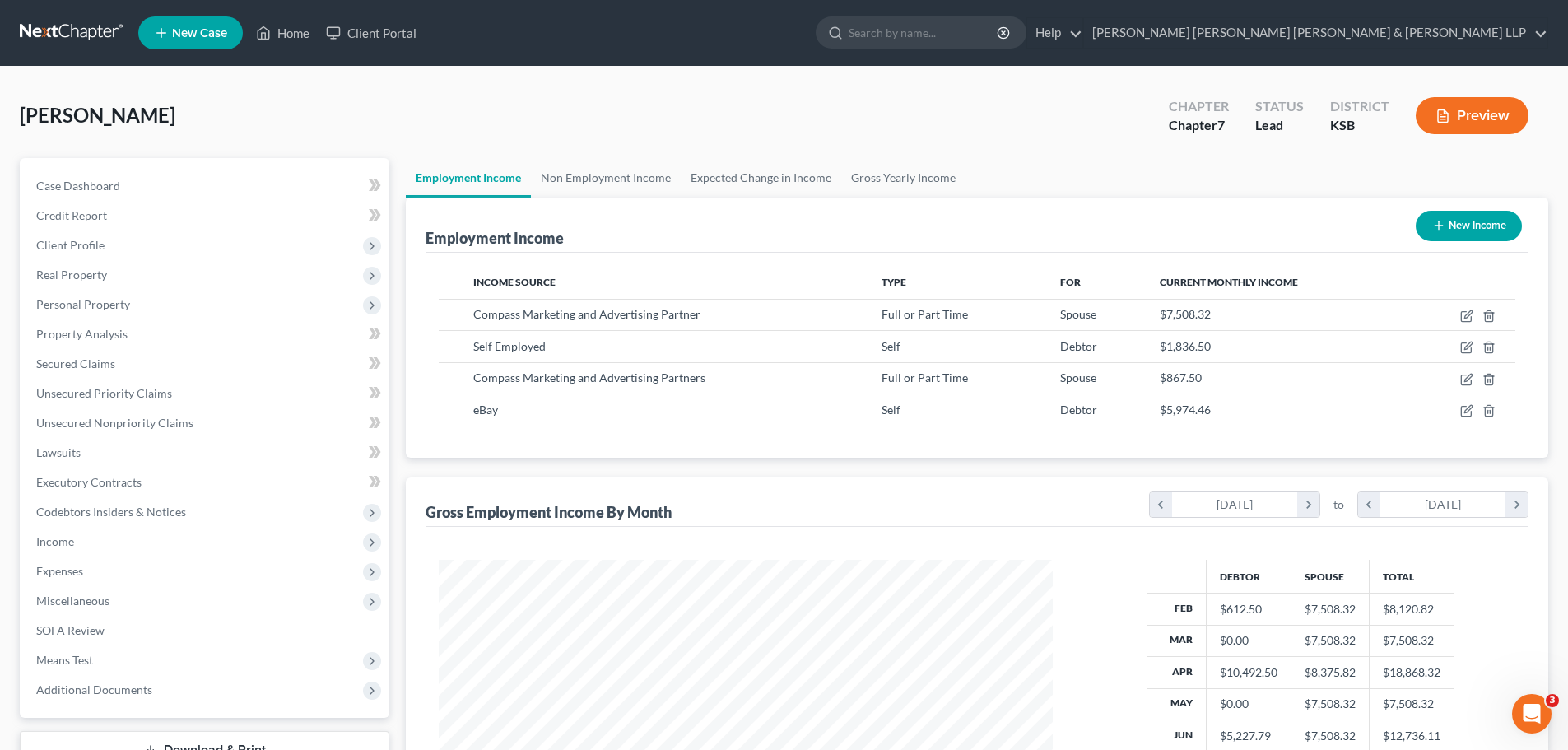
click at [1487, 108] on button "Preview" at bounding box center [1472, 116] width 113 height 37
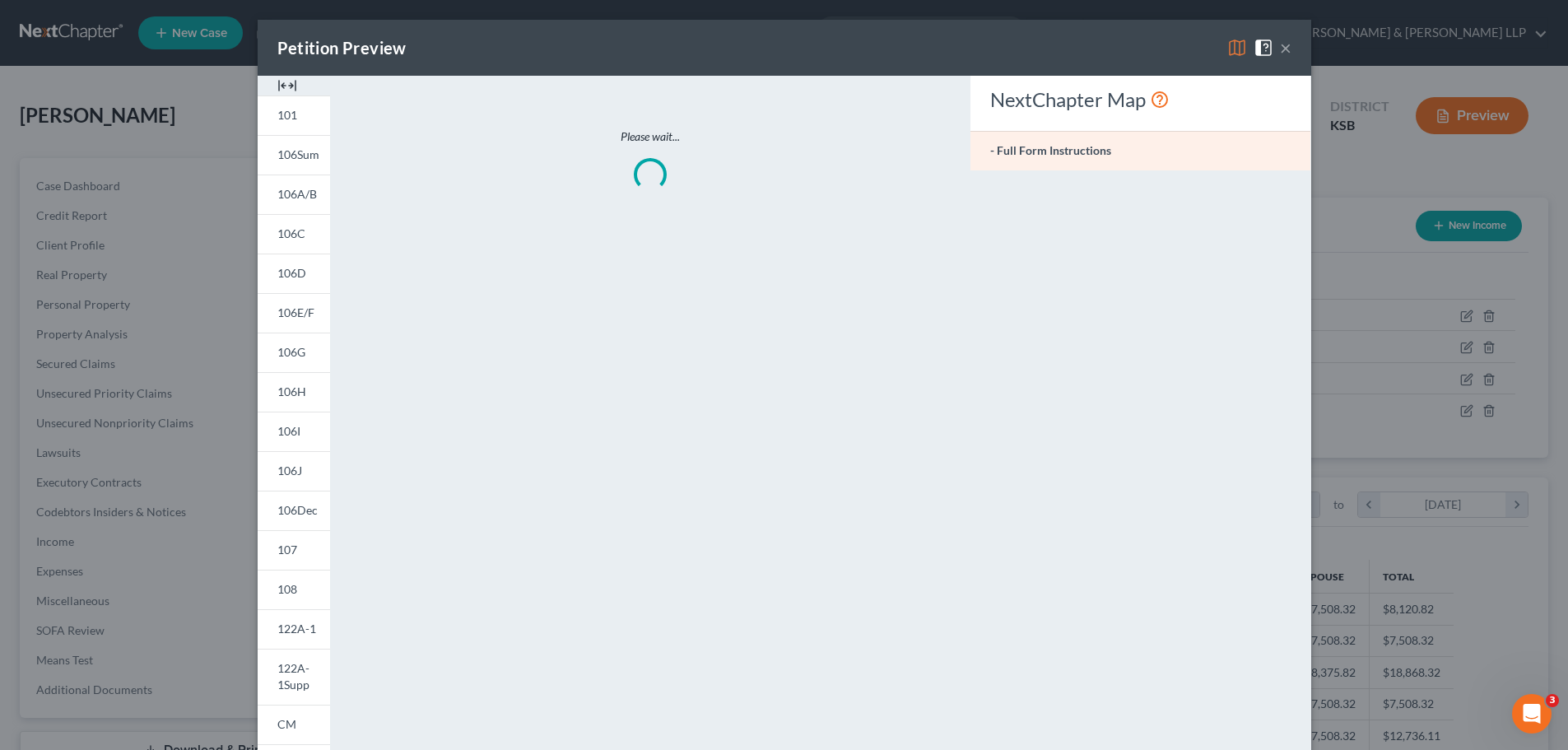
scroll to position [310, 653]
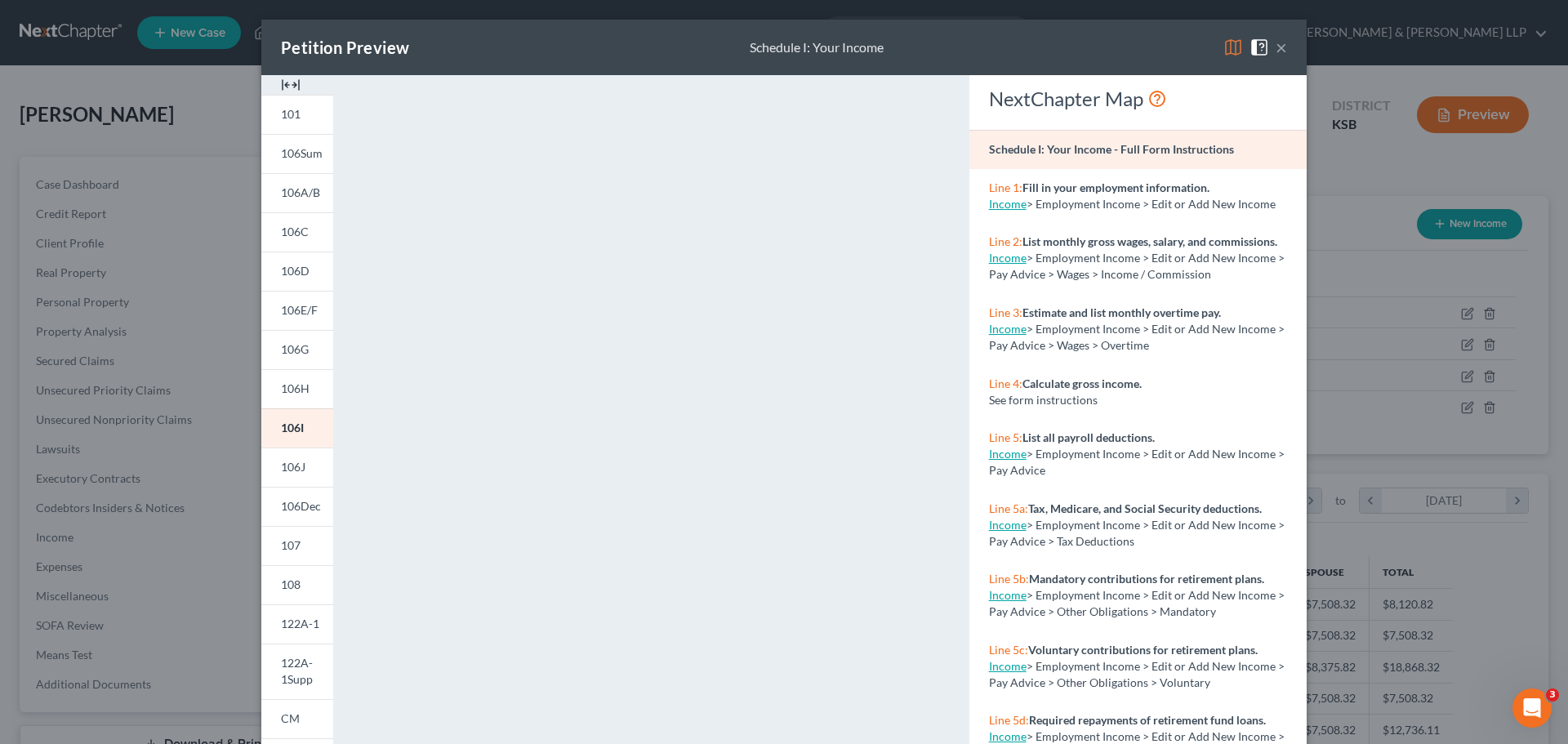
click at [1276, 41] on button "×" at bounding box center [1281, 48] width 12 height 20
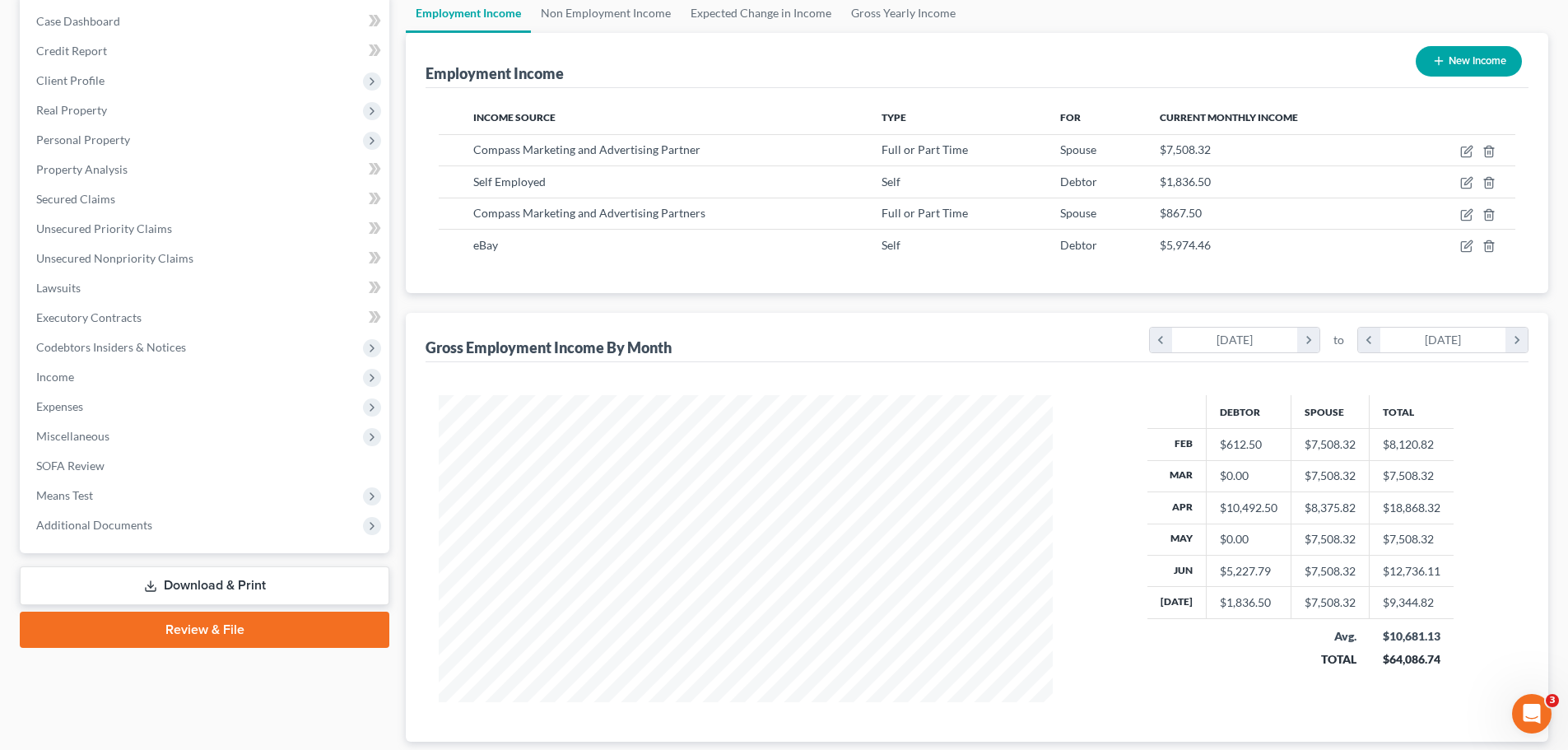
scroll to position [247, 0]
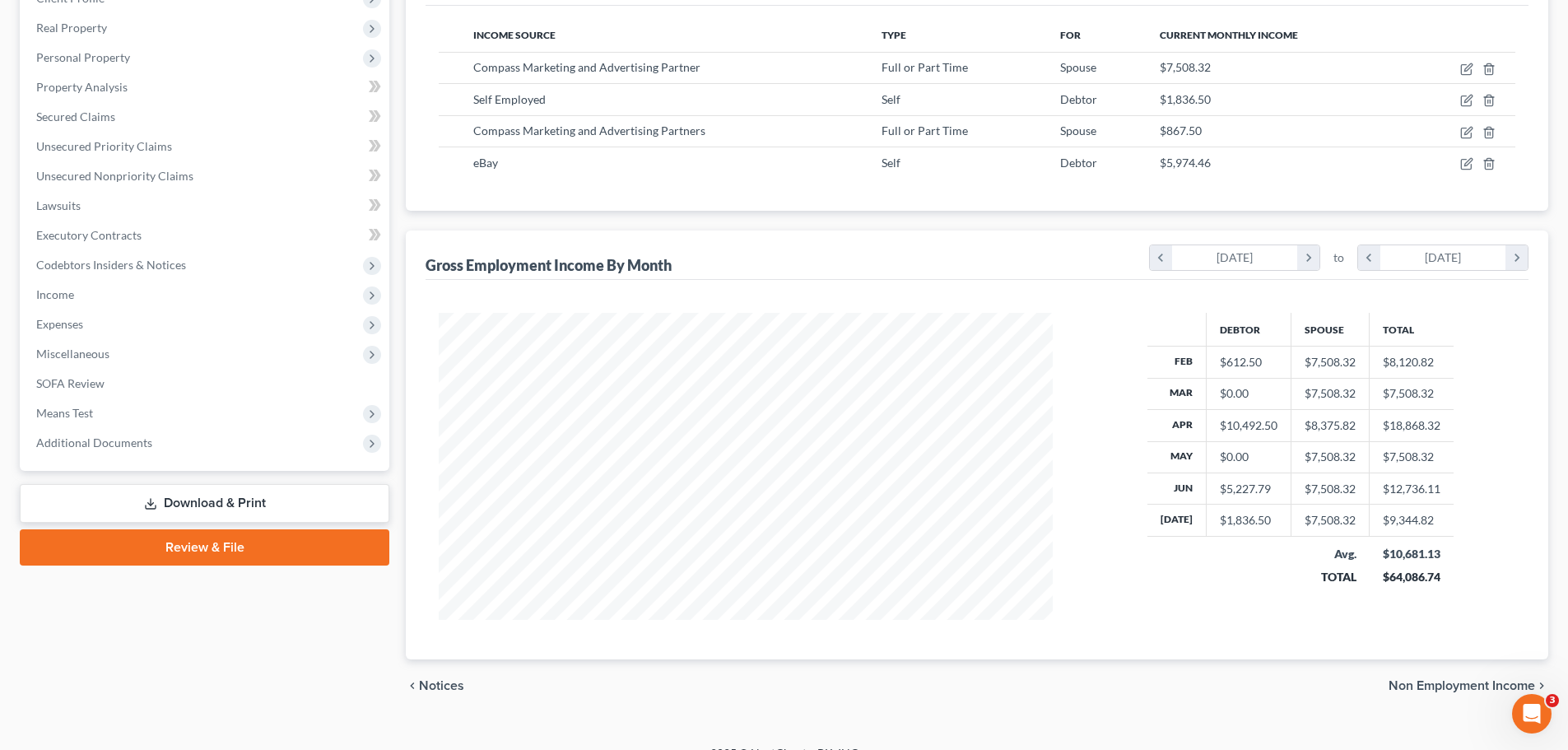
click at [173, 497] on link "Download & Print" at bounding box center [204, 503] width 369 height 39
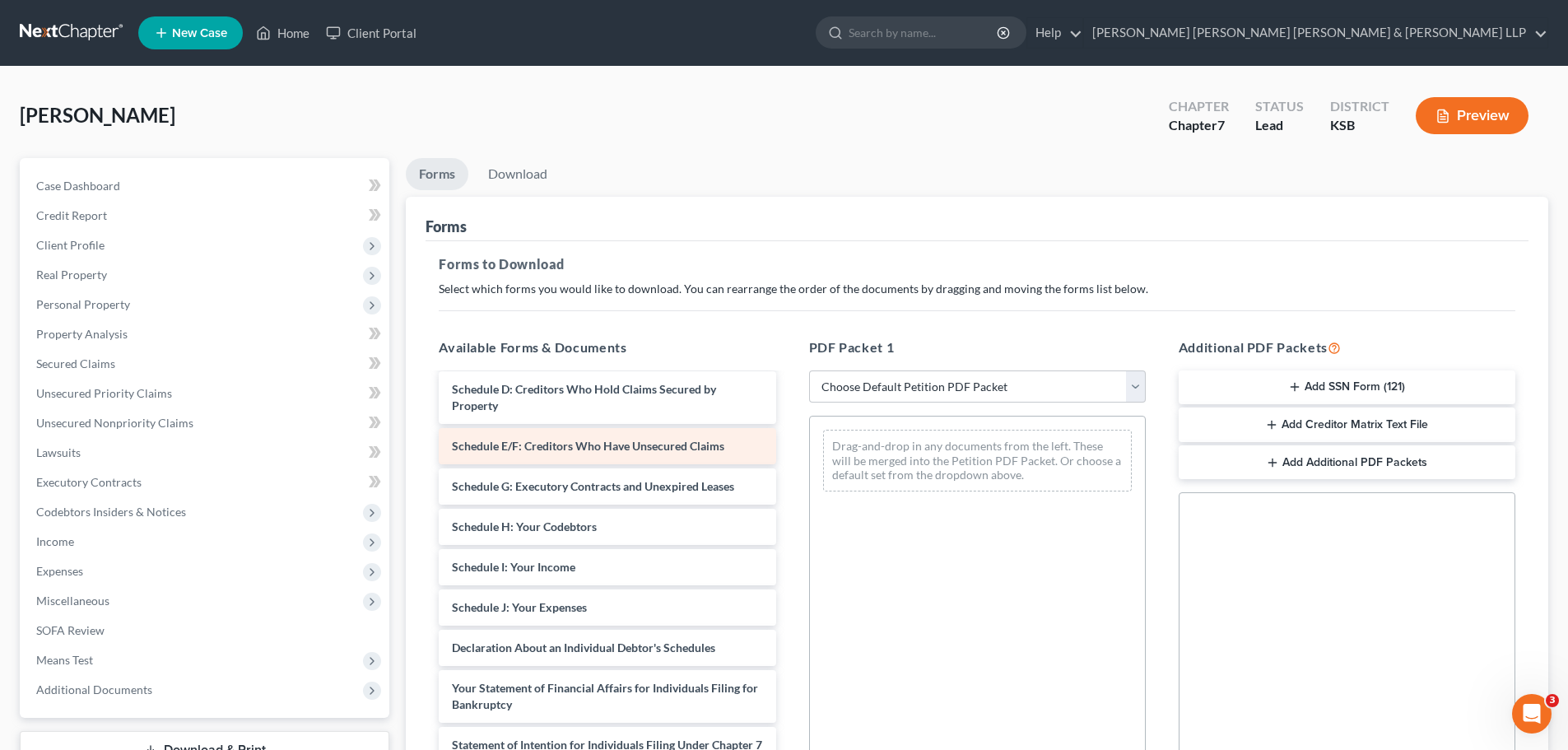
scroll to position [247, 0]
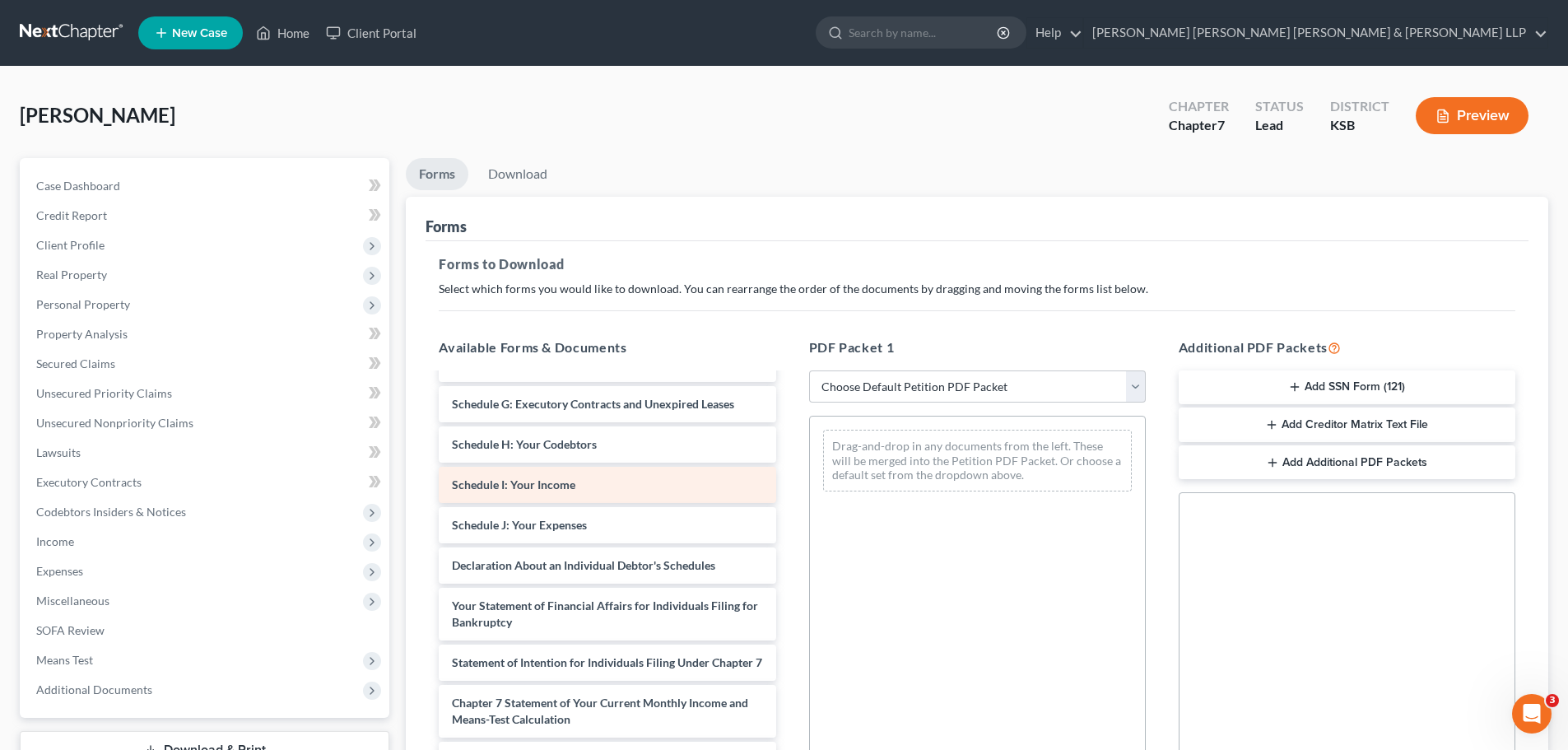
click at [591, 484] on div "Schedule I: Your Income" at bounding box center [607, 485] width 337 height 36
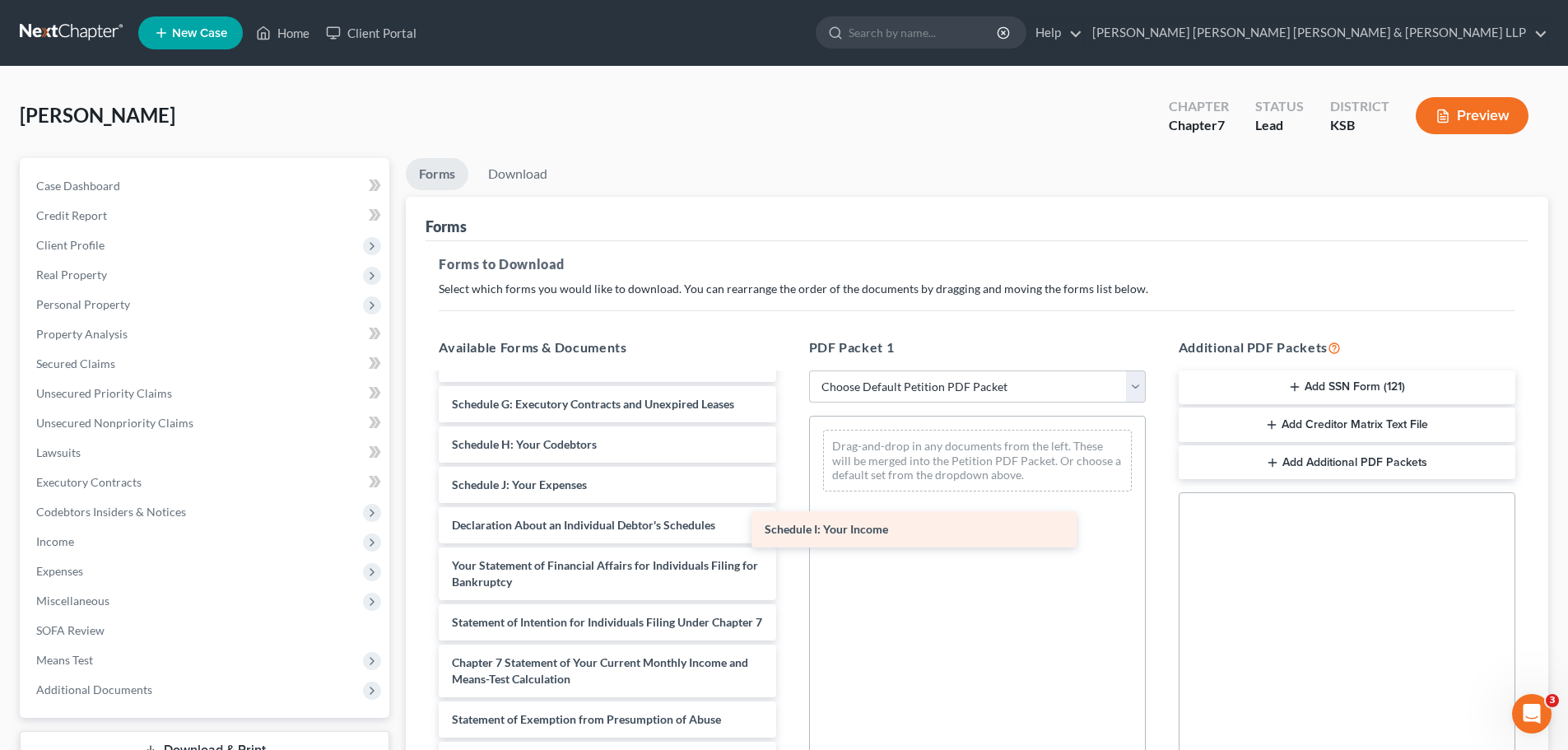
drag, startPoint x: 591, startPoint y: 484, endPoint x: 903, endPoint y: 529, distance: 315.2
click at [789, 529] on div "Schedule I: Your Income Voluntary Petition for Individuals Filing for Bankruptc…" at bounding box center [607, 521] width 363 height 788
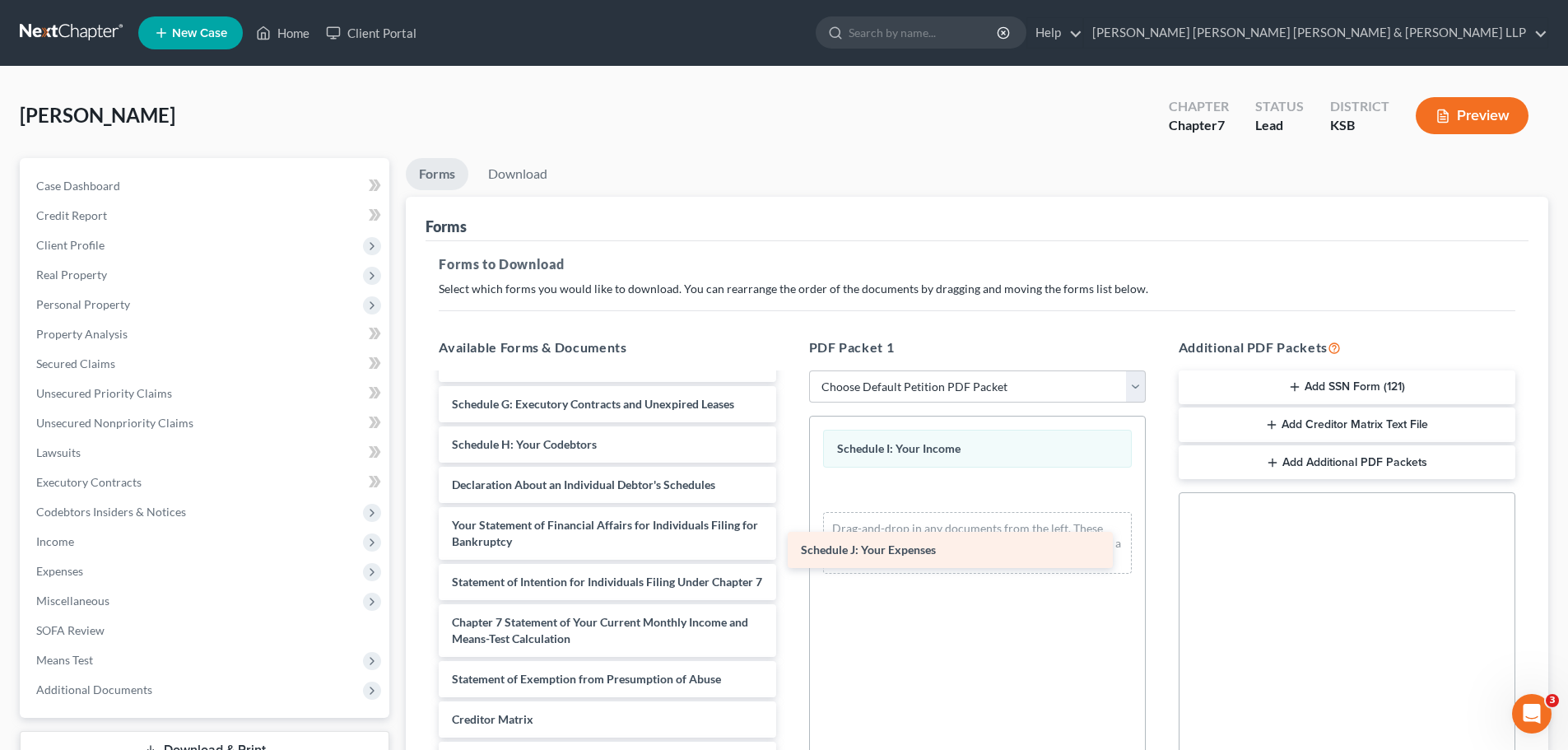
drag, startPoint x: 549, startPoint y: 484, endPoint x: 901, endPoint y: 547, distance: 357.6
click at [789, 547] on div "Schedule J: Your Expenses Voluntary Petition for Individuals Filing for Bankrup…" at bounding box center [607, 502] width 363 height 748
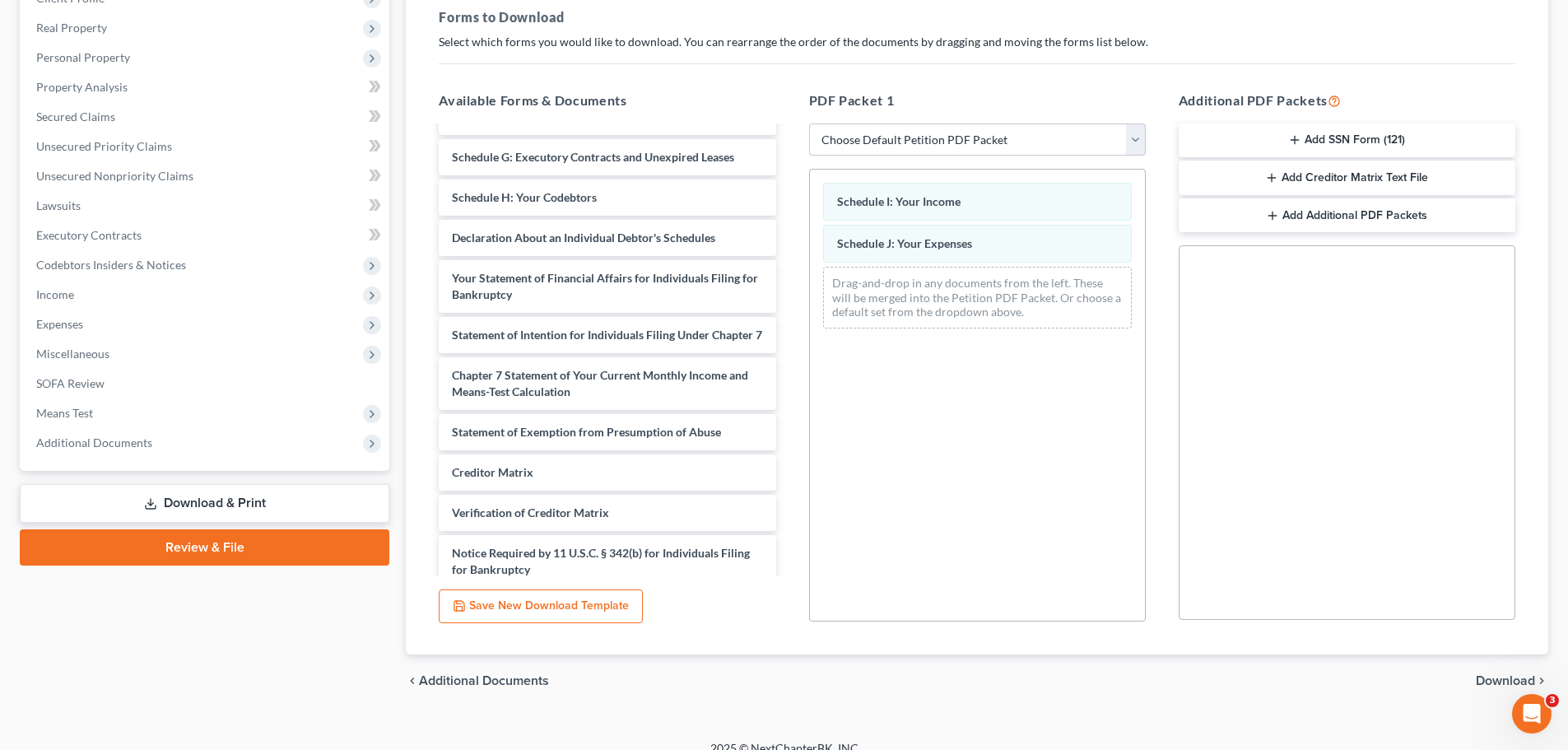
scroll to position [267, 0]
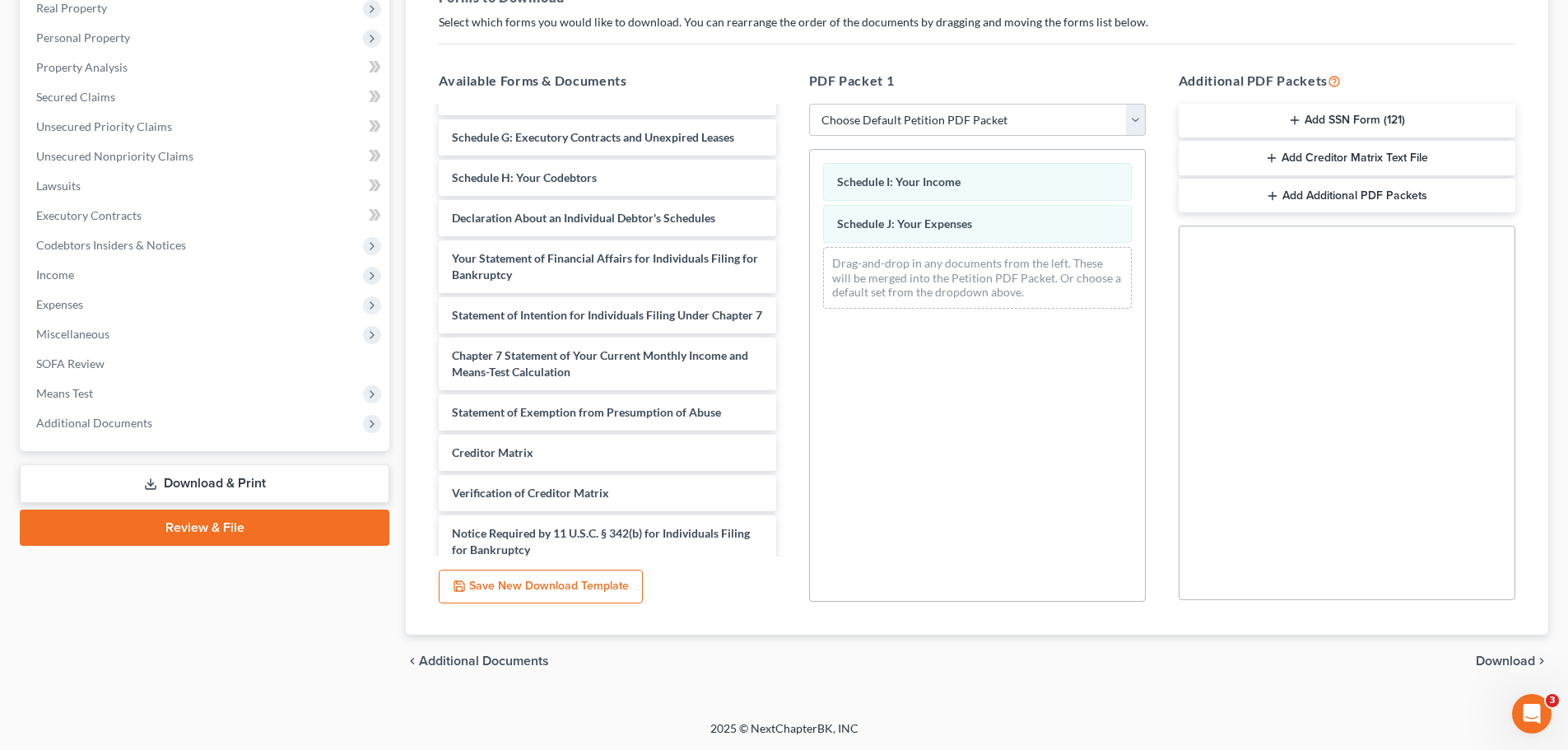
click at [1506, 659] on span "Download" at bounding box center [1506, 661] width 60 height 14
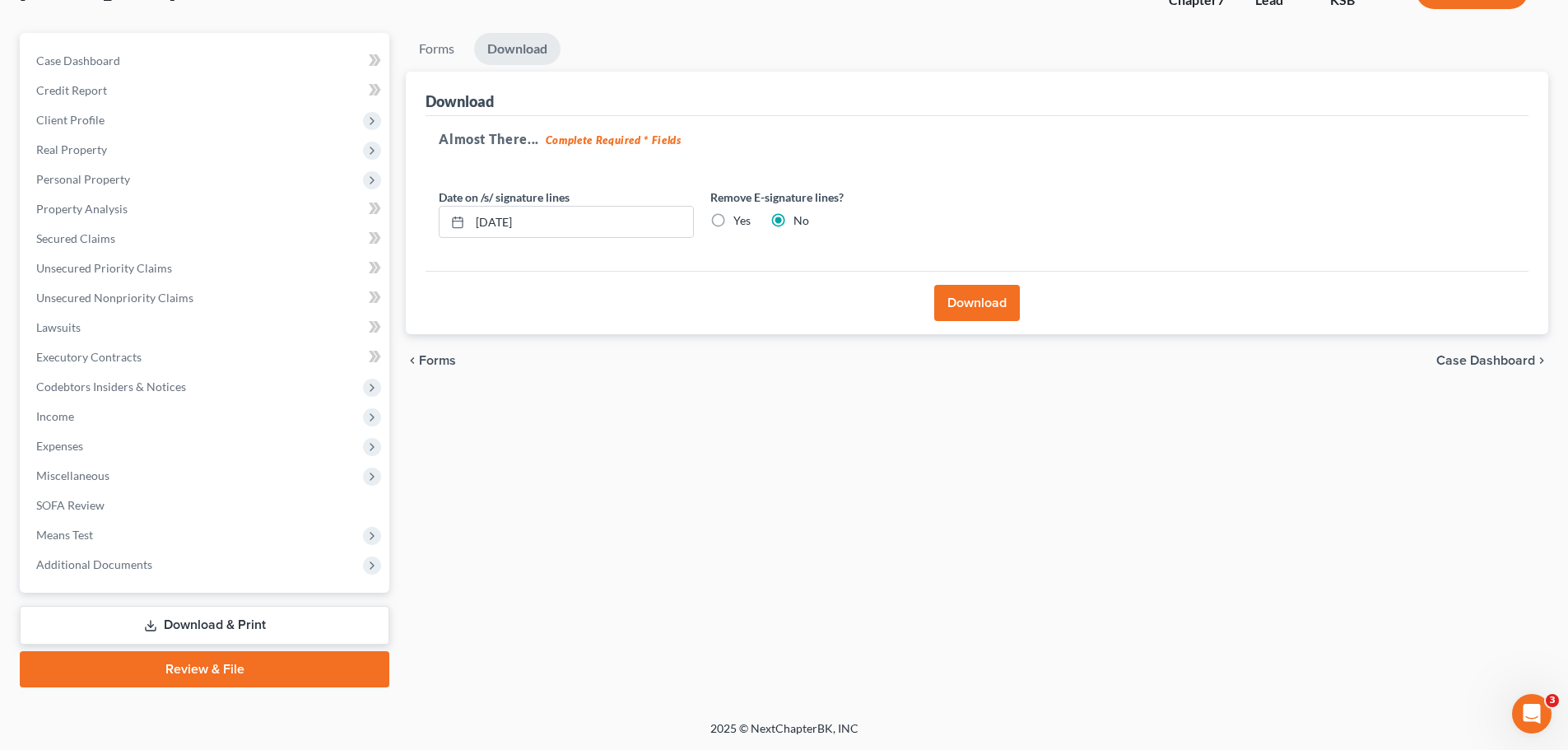
click at [988, 299] on button "Download" at bounding box center [977, 303] width 86 height 36
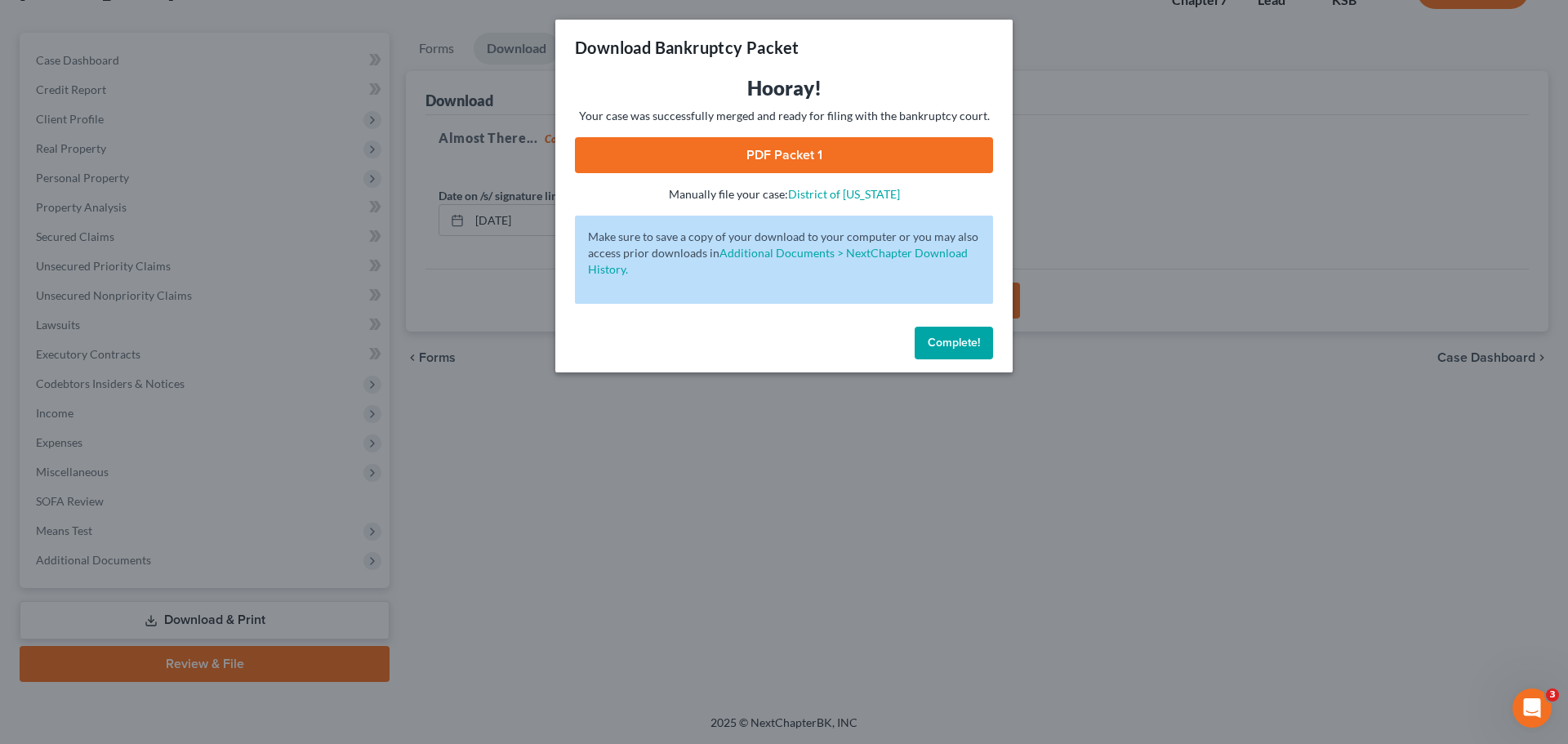
click at [780, 152] on link "PDF Packet 1" at bounding box center [784, 155] width 418 height 36
click at [798, 158] on link "PDF Packet 1" at bounding box center [784, 155] width 418 height 36
